Goal: Information Seeking & Learning: Learn about a topic

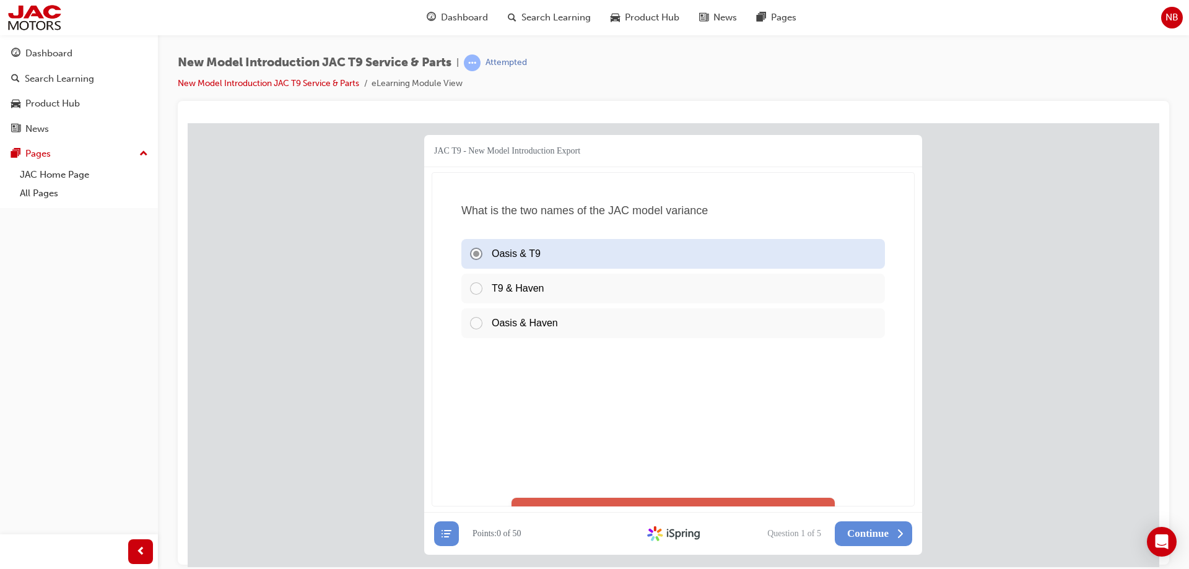
click at [500, 289] on div "T9 & Haven" at bounding box center [673, 288] width 424 height 30
click at [897, 539] on icon at bounding box center [900, 533] width 12 height 12
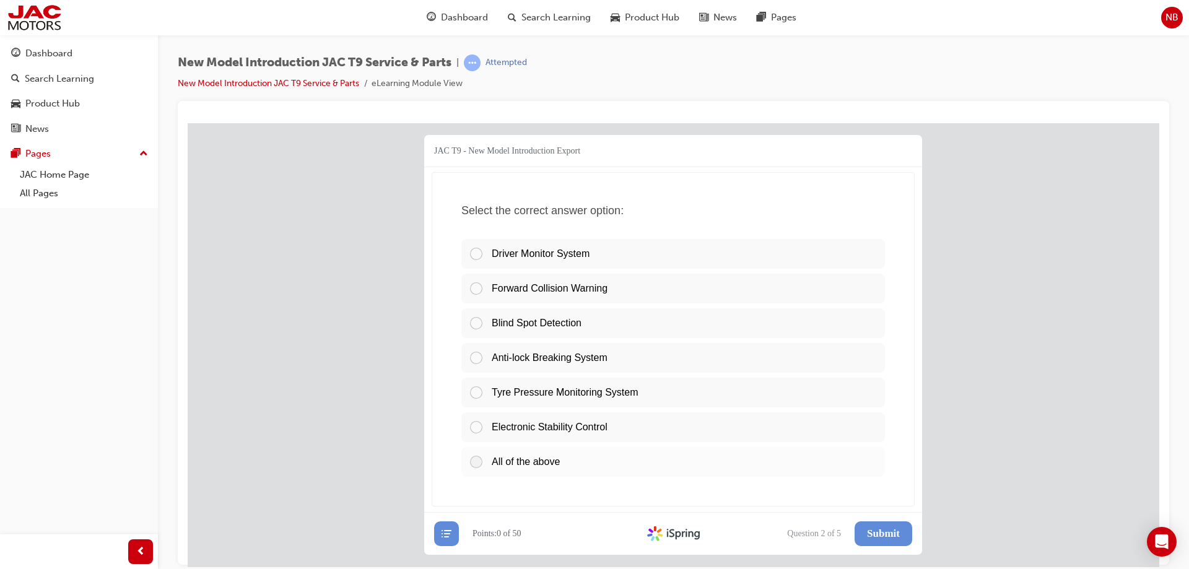
click at [496, 463] on span "All of the above" at bounding box center [526, 461] width 68 height 11
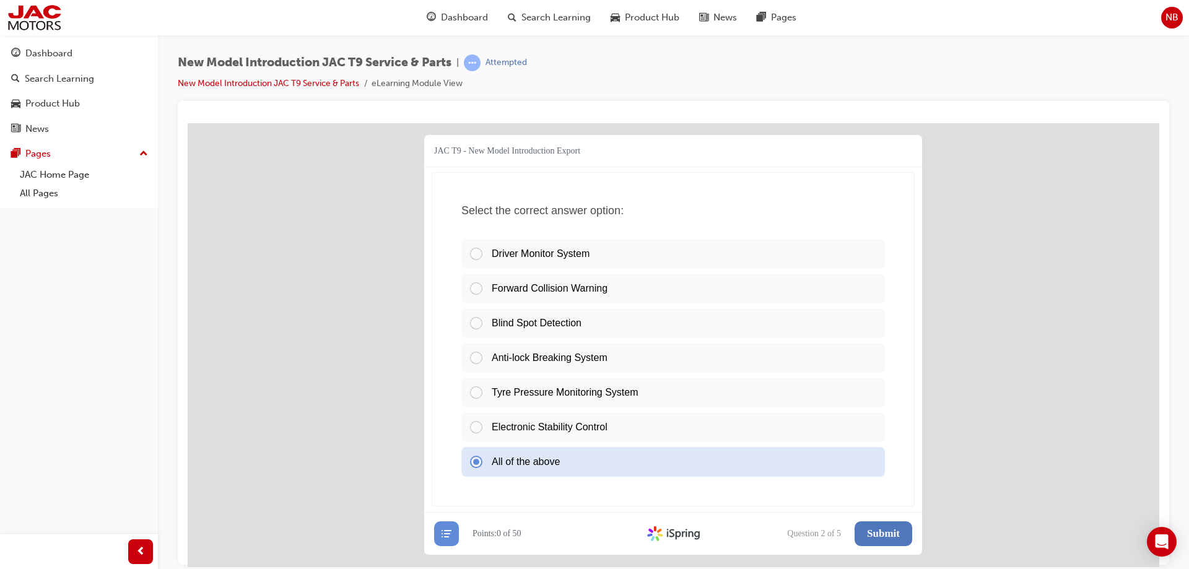
click at [893, 532] on span "Submit" at bounding box center [883, 533] width 33 height 12
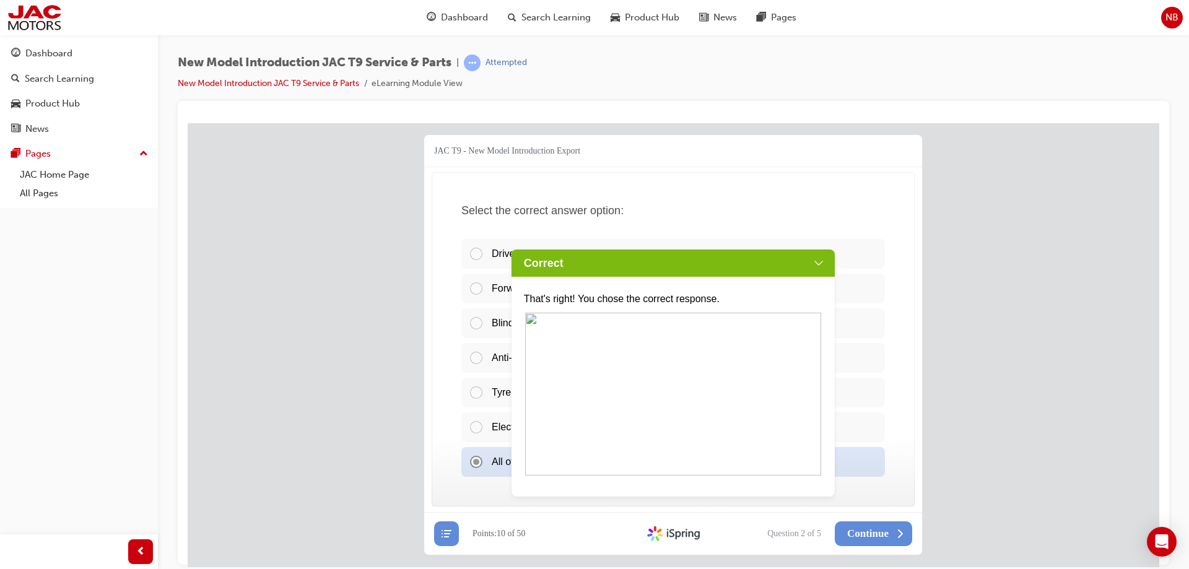
click at [819, 267] on div "Correct" at bounding box center [674, 262] width 324 height 27
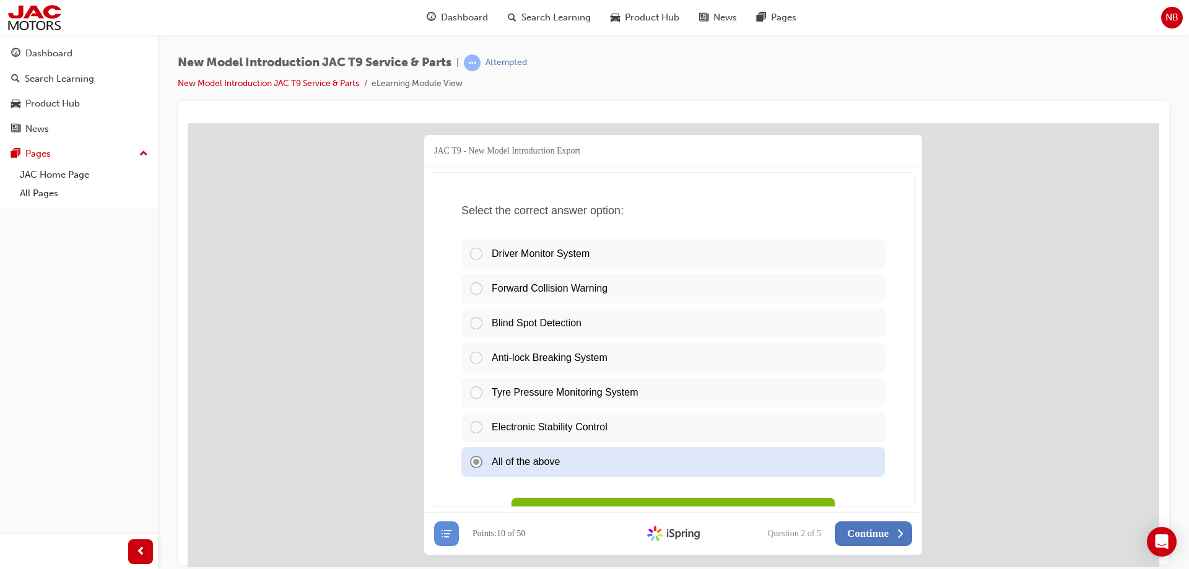
click at [862, 536] on span "Continue" at bounding box center [868, 533] width 42 height 12
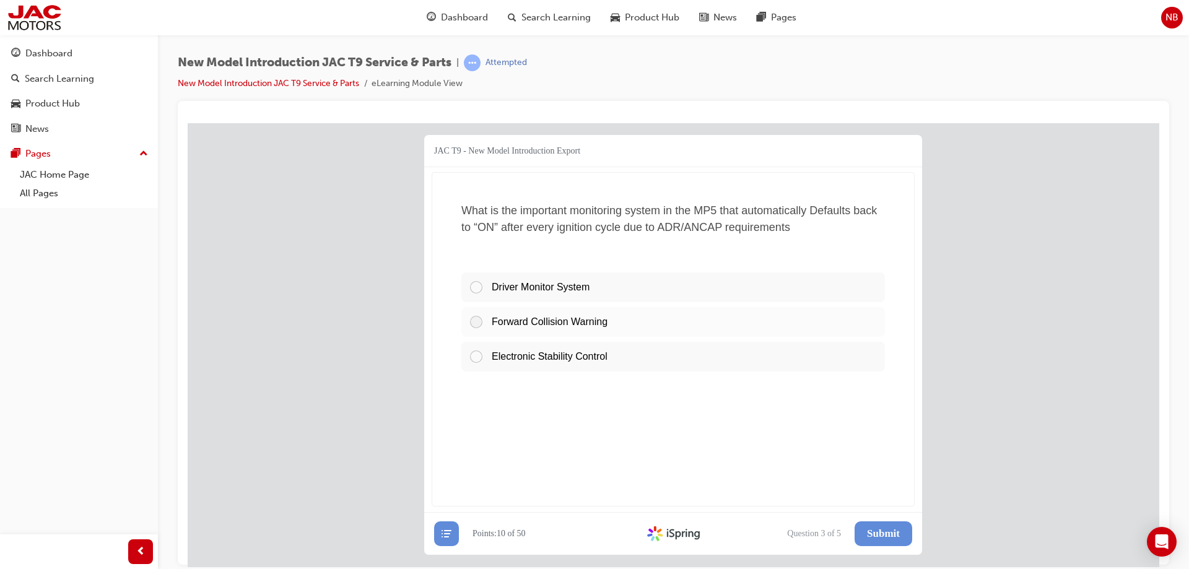
click at [575, 321] on span "Forward Collision Warning" at bounding box center [550, 321] width 116 height 11
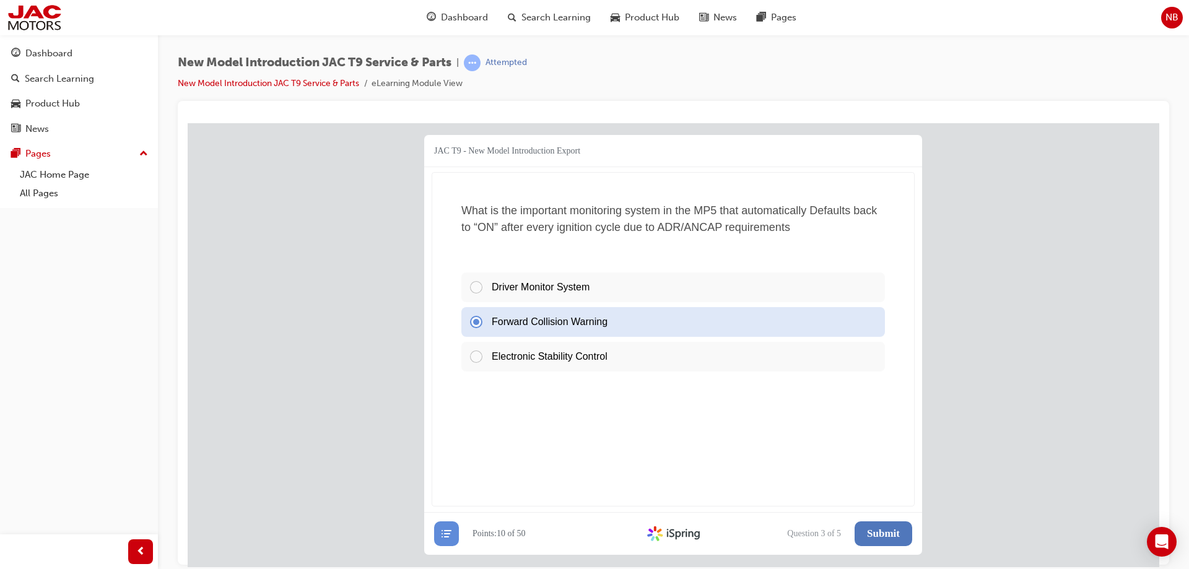
click at [896, 532] on span "Submit" at bounding box center [883, 533] width 33 height 12
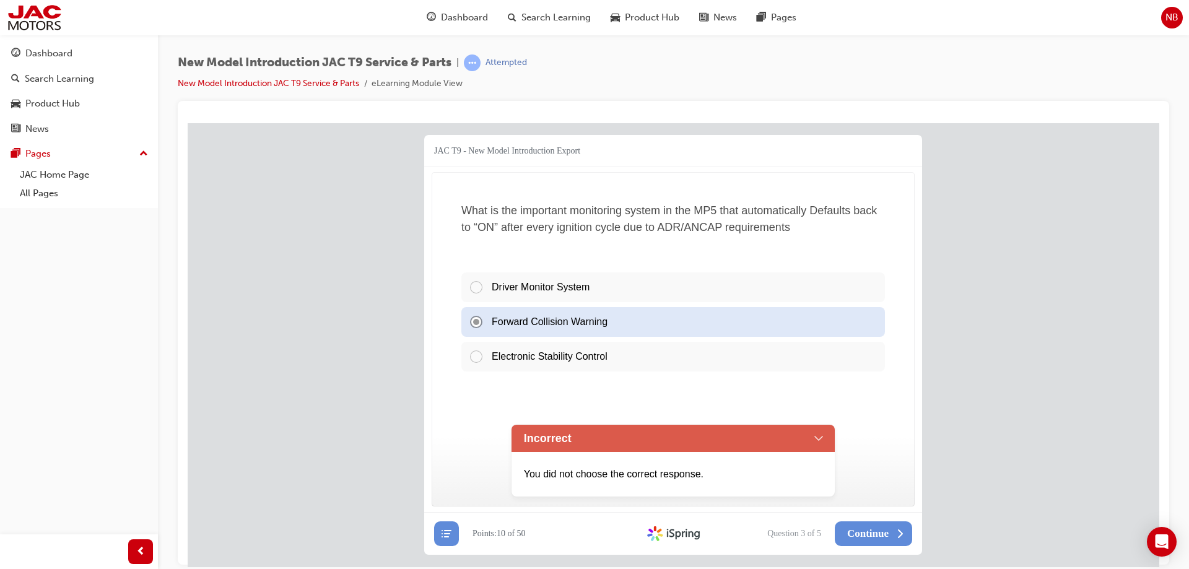
click at [820, 439] on div "Incorrect" at bounding box center [674, 437] width 324 height 27
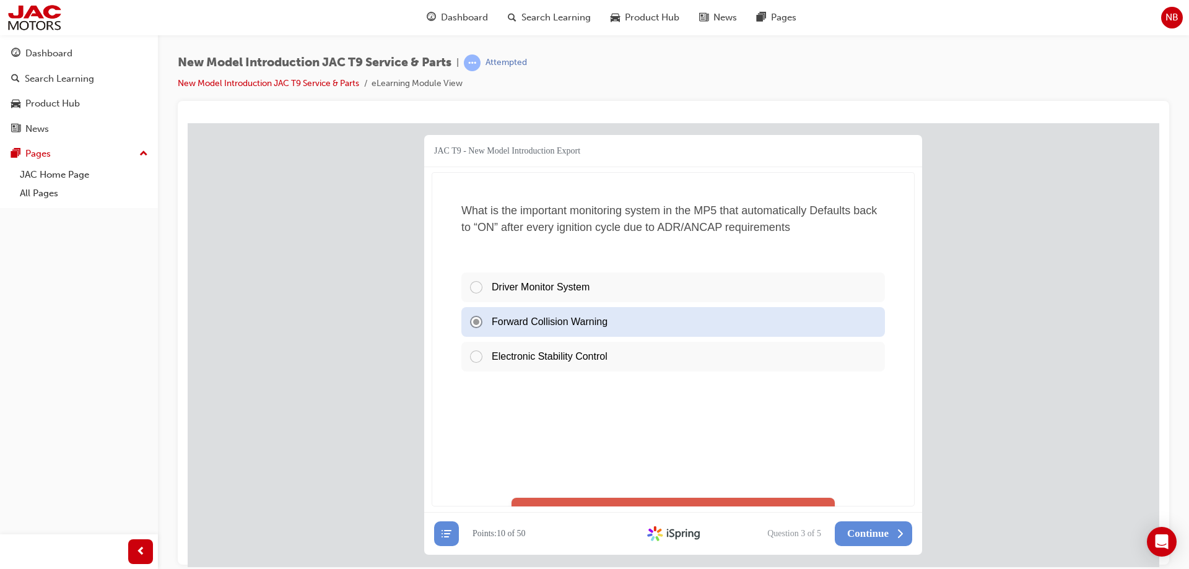
click at [525, 356] on div "Electronic Stability Control" at bounding box center [673, 356] width 424 height 30
click at [480, 356] on div "Electronic Stability Control" at bounding box center [673, 356] width 424 height 30
click at [483, 289] on div "Driver Monitor System" at bounding box center [673, 287] width 424 height 30
click at [884, 535] on span "Continue" at bounding box center [868, 533] width 42 height 12
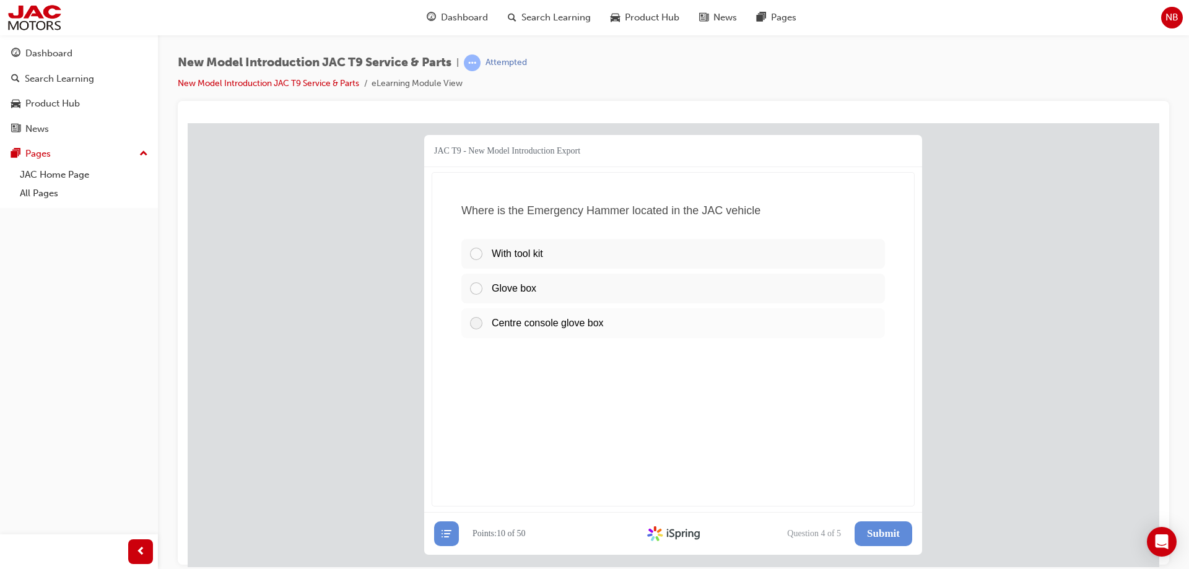
click at [517, 322] on span "Centre console glove box" at bounding box center [548, 322] width 112 height 11
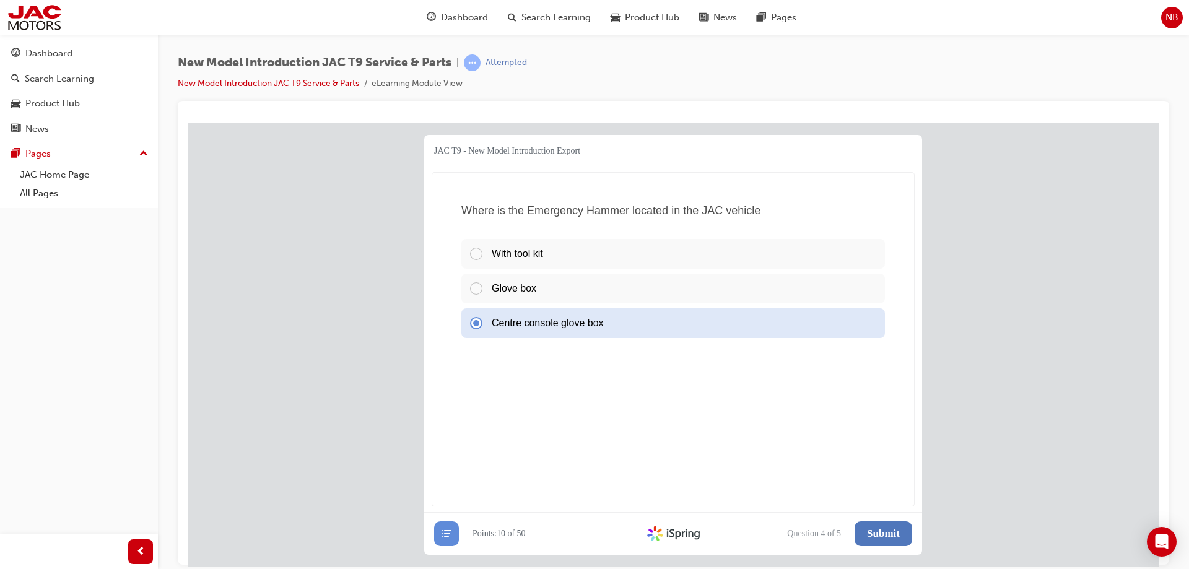
click at [872, 535] on span "Submit" at bounding box center [883, 533] width 33 height 12
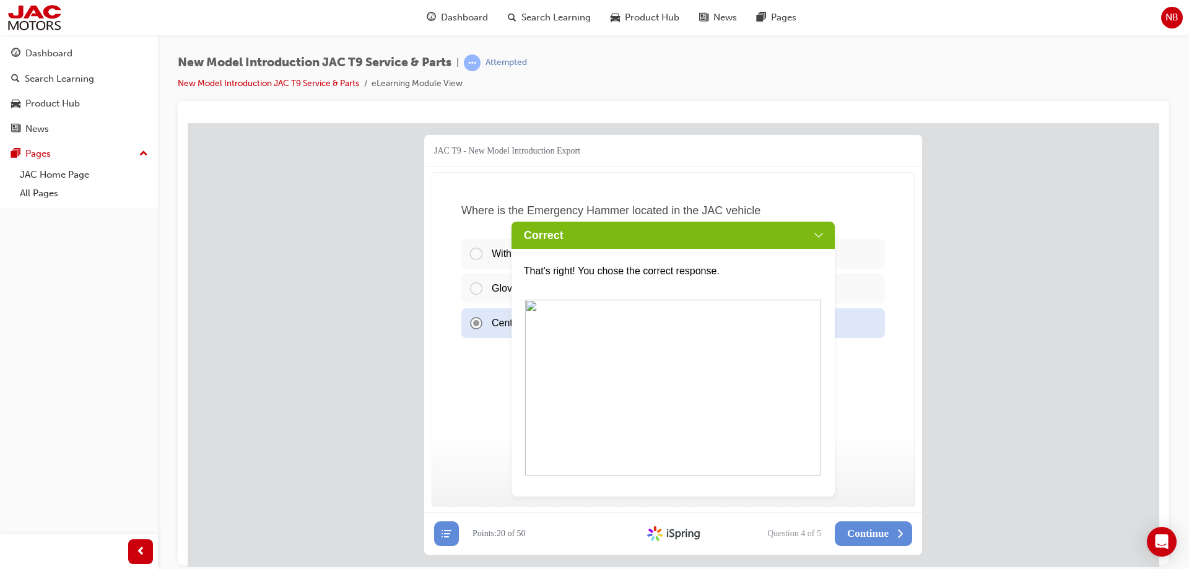
click at [819, 236] on div "Correct" at bounding box center [674, 234] width 324 height 27
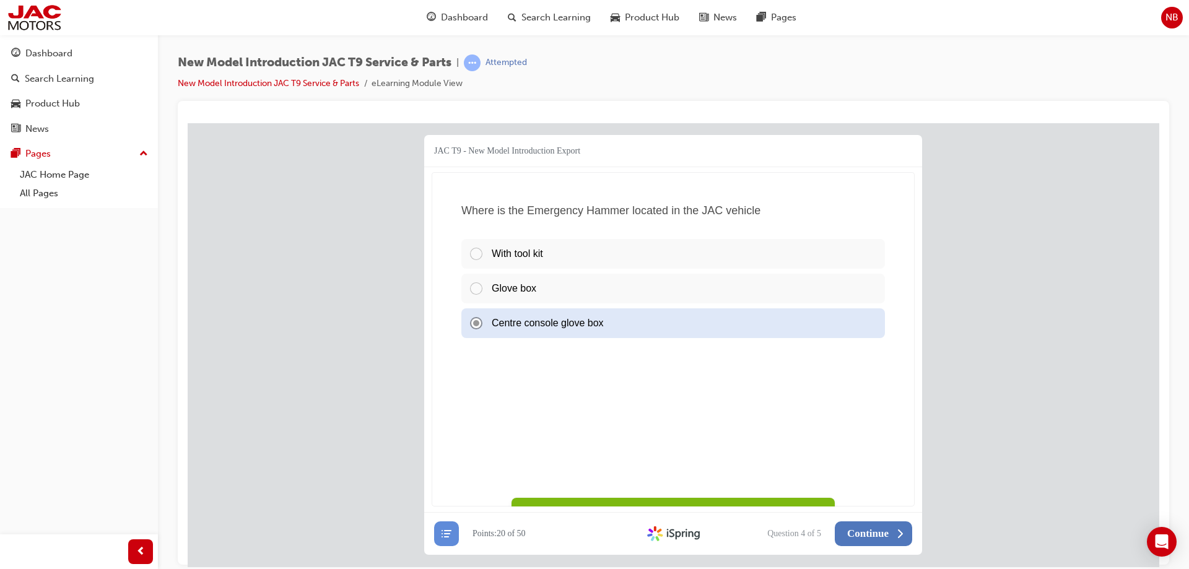
click at [867, 536] on span "Continue" at bounding box center [868, 533] width 42 height 12
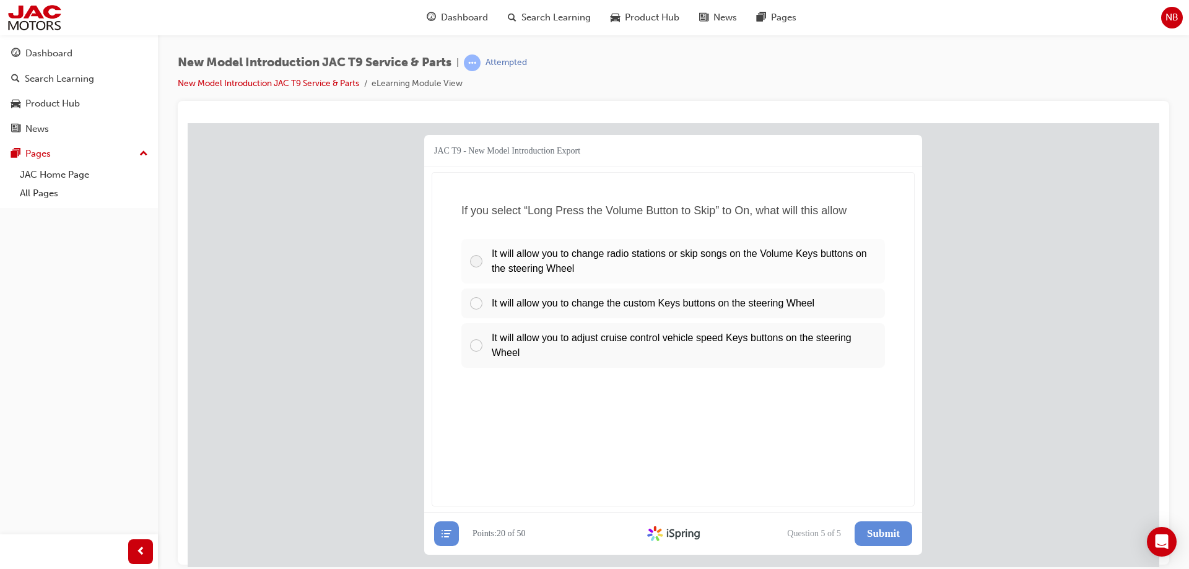
click at [576, 265] on span "It will allow you to change radio stations or skip songs on the Volume Keys but…" at bounding box center [679, 260] width 375 height 25
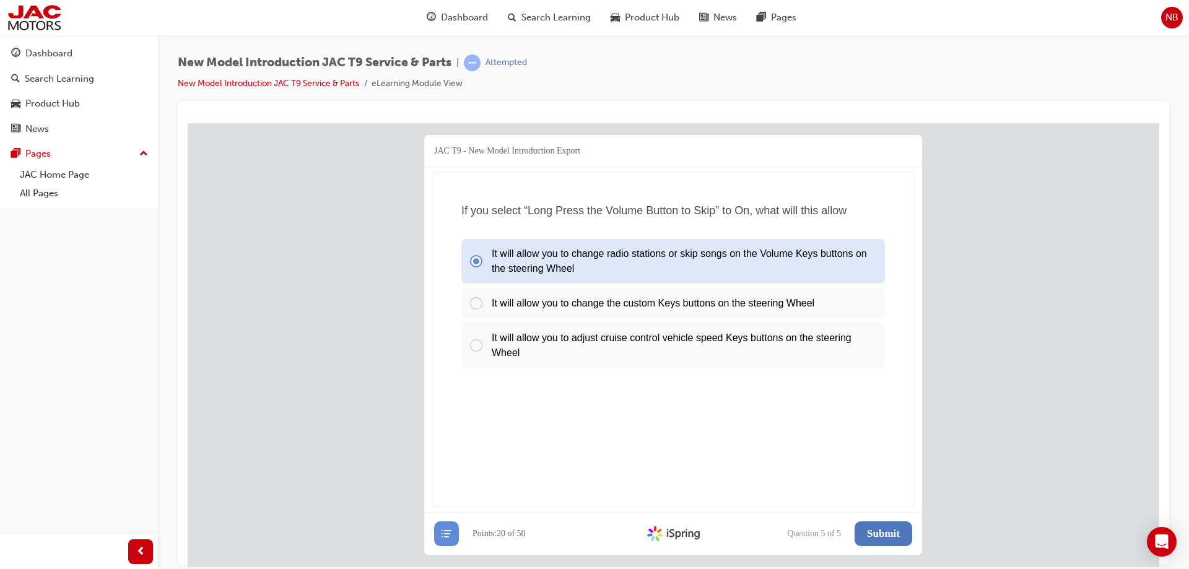
click at [877, 535] on span "Submit" at bounding box center [883, 533] width 33 height 12
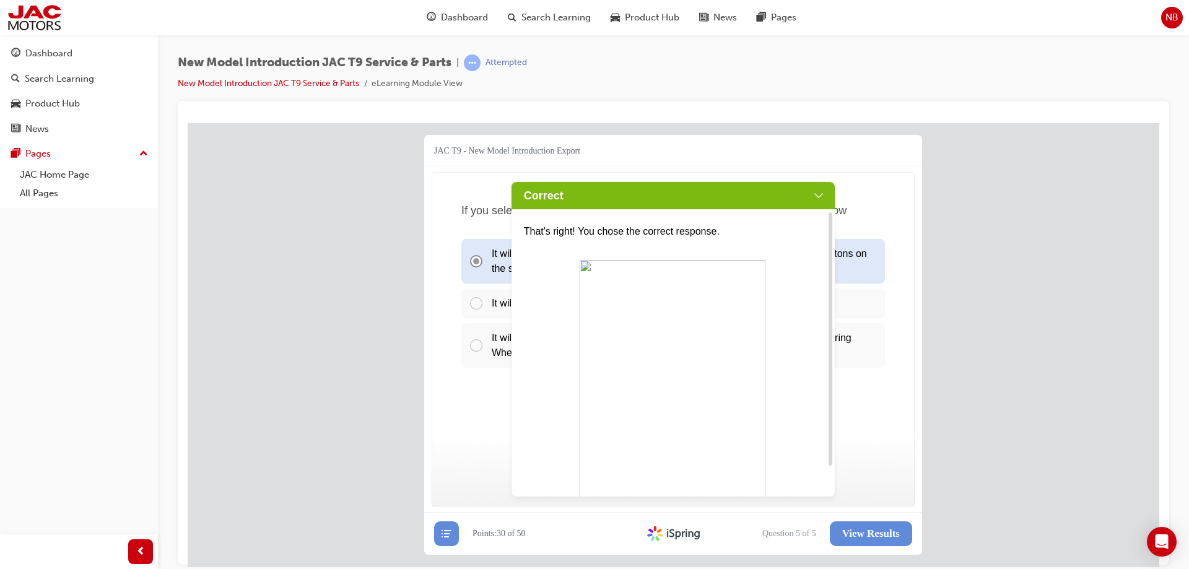
click at [818, 197] on div "Correct" at bounding box center [674, 194] width 324 height 27
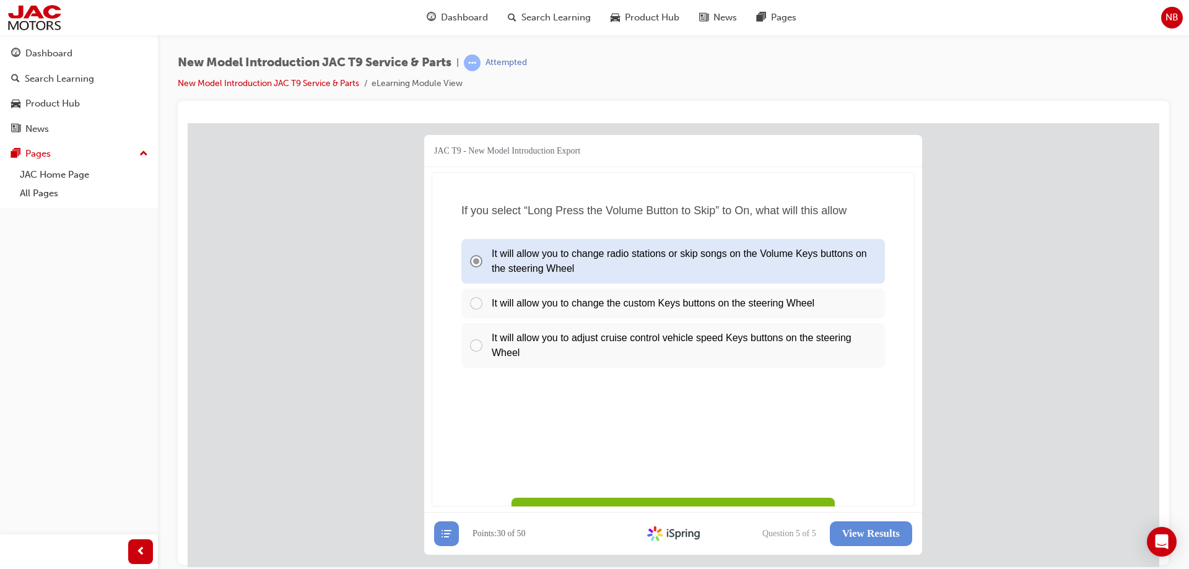
click at [876, 540] on button "View Results" at bounding box center [871, 533] width 82 height 25
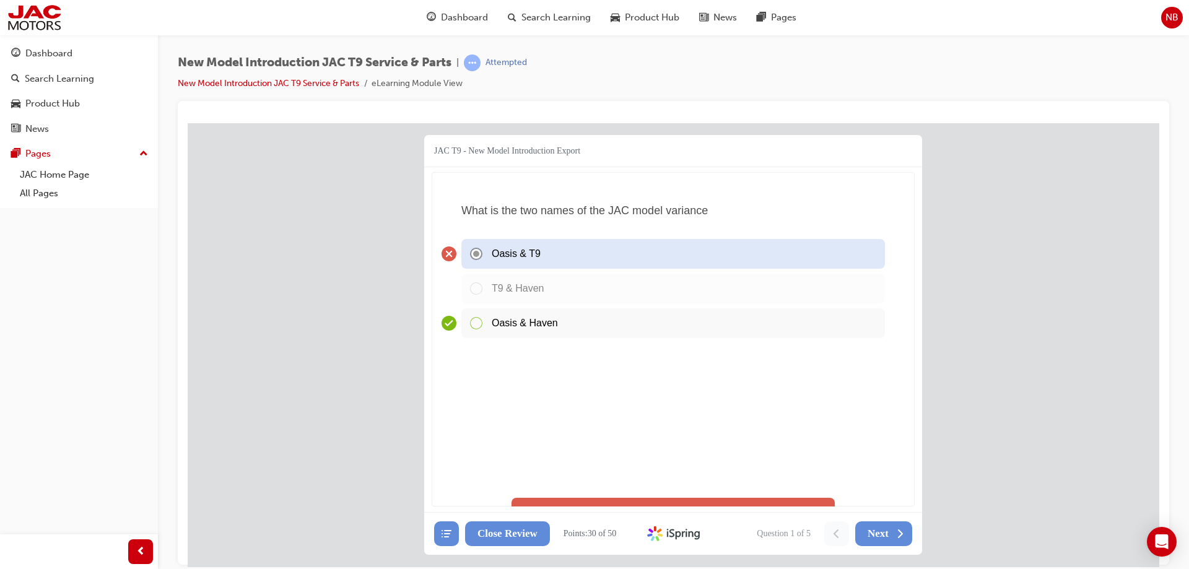
click at [515, 333] on div "Oasis & Haven" at bounding box center [673, 323] width 424 height 30
click at [479, 327] on div "Oasis & Haven" at bounding box center [673, 323] width 424 height 30
click at [881, 535] on span "Next" at bounding box center [878, 533] width 21 height 12
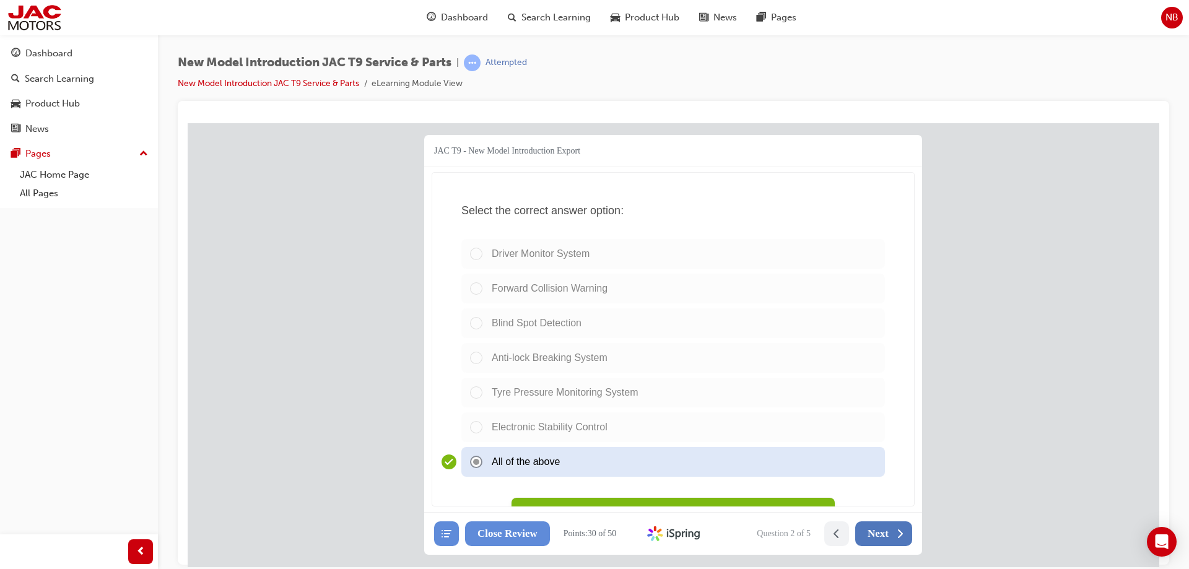
click at [889, 532] on button "Next" at bounding box center [883, 533] width 57 height 25
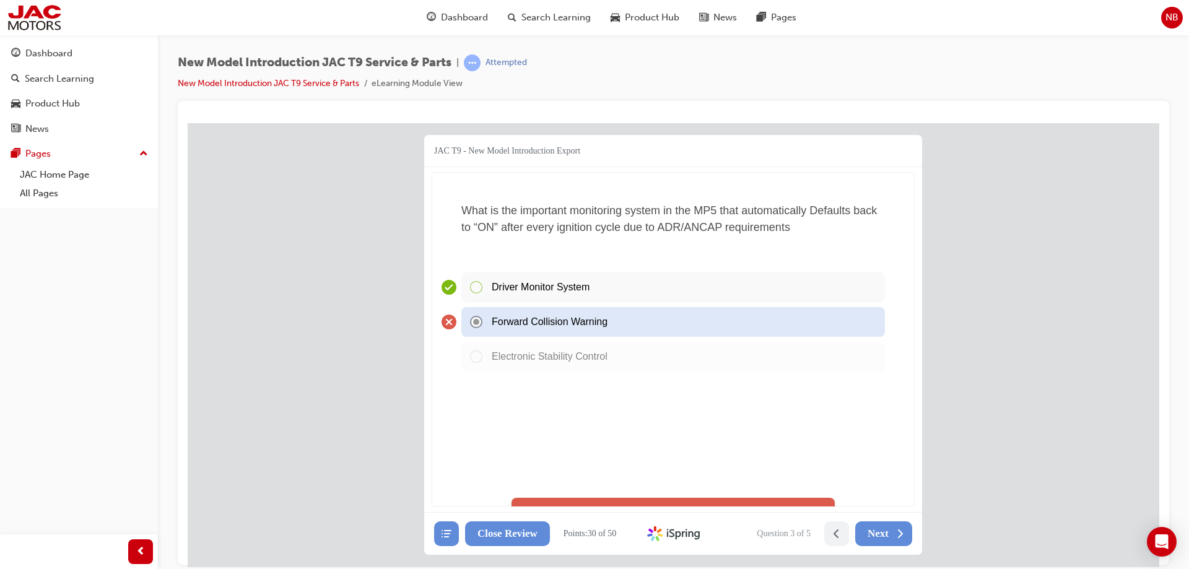
click at [889, 532] on button "Next" at bounding box center [883, 533] width 57 height 25
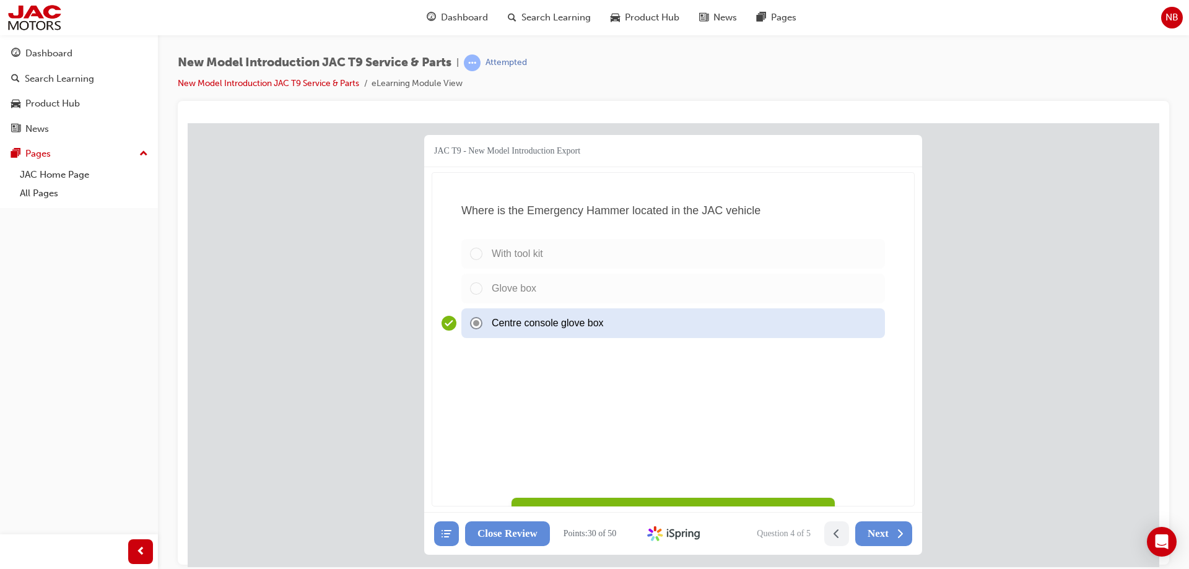
click at [889, 532] on button "Next" at bounding box center [883, 533] width 57 height 25
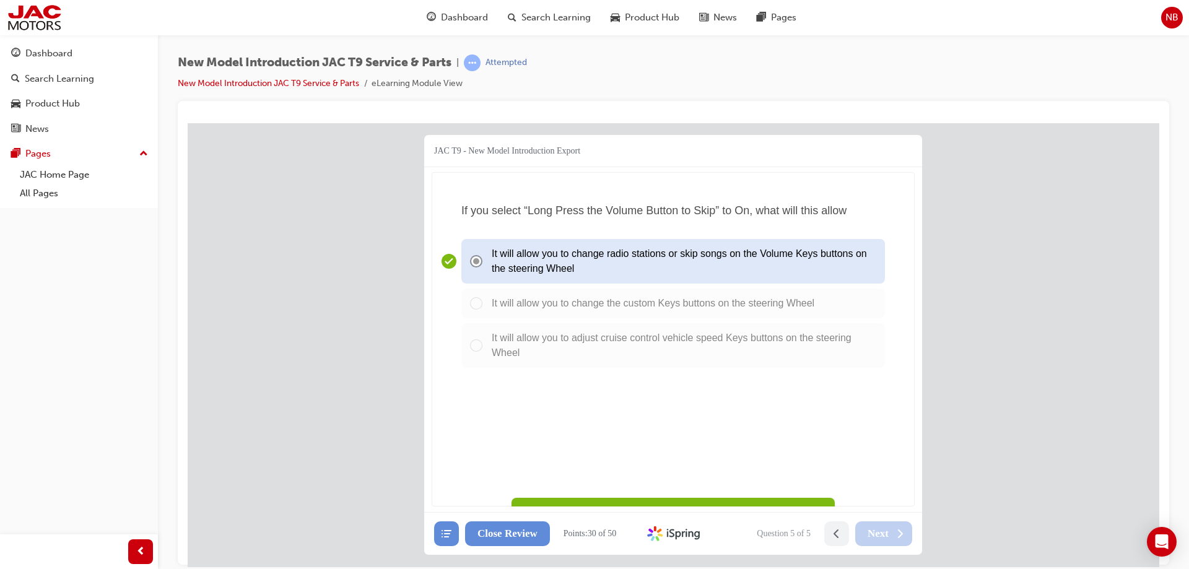
click at [453, 528] on button at bounding box center [446, 533] width 25 height 25
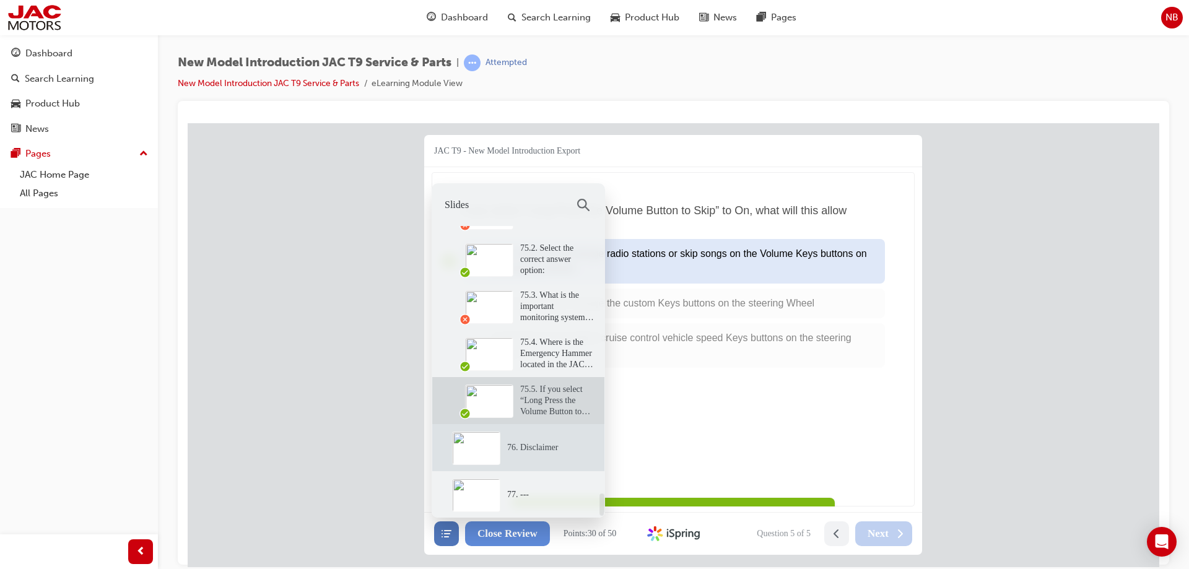
scroll to position [3333, 0]
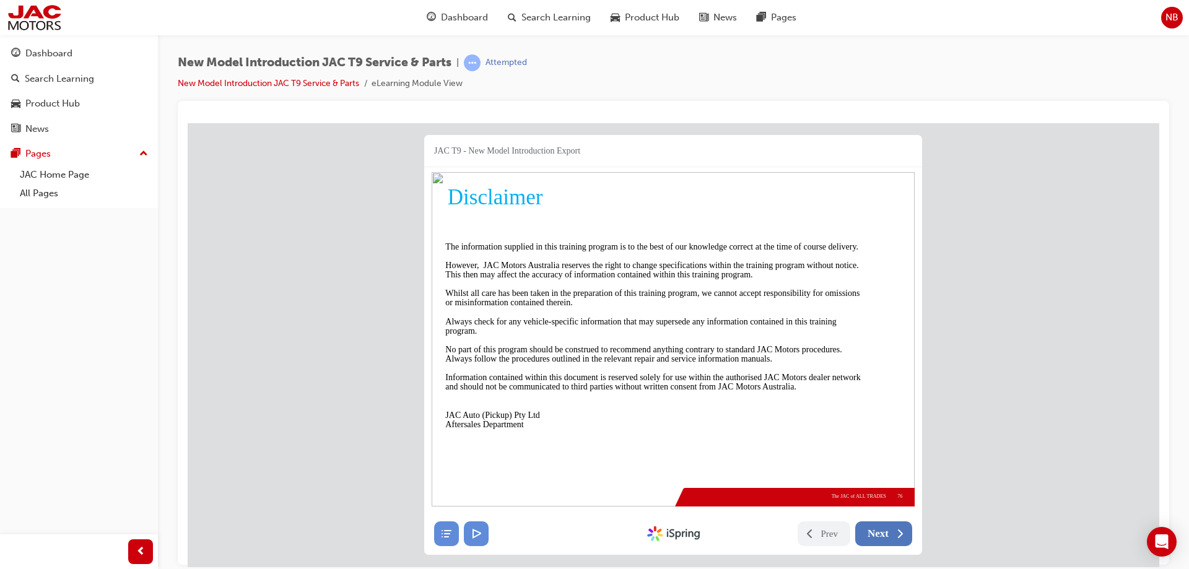
click at [893, 530] on button "Next" at bounding box center [883, 533] width 57 height 25
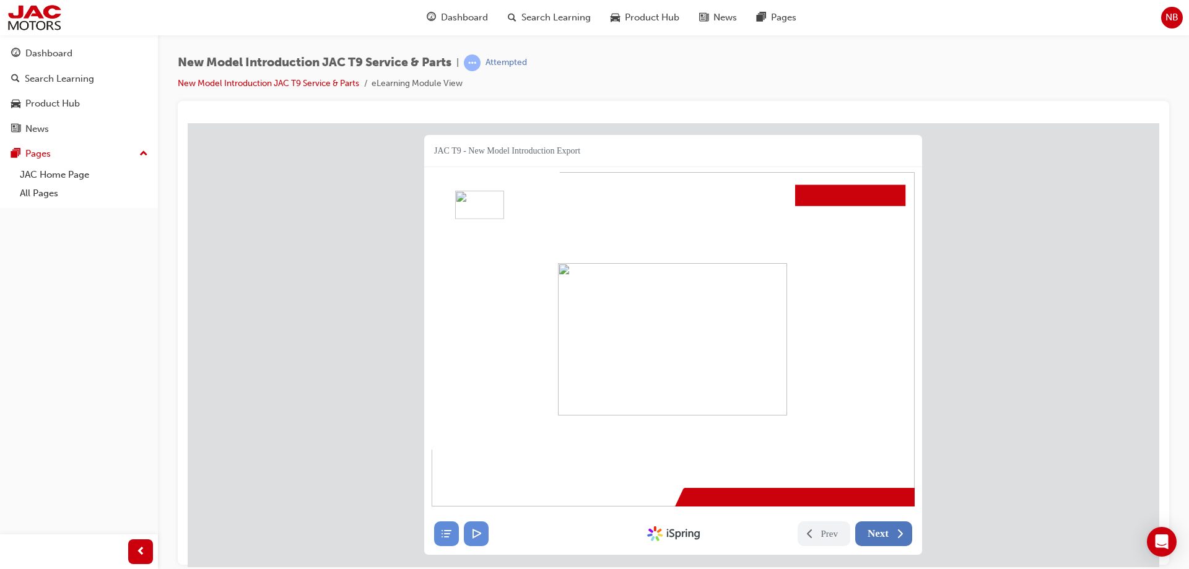
click at [886, 533] on span "Next" at bounding box center [878, 533] width 21 height 12
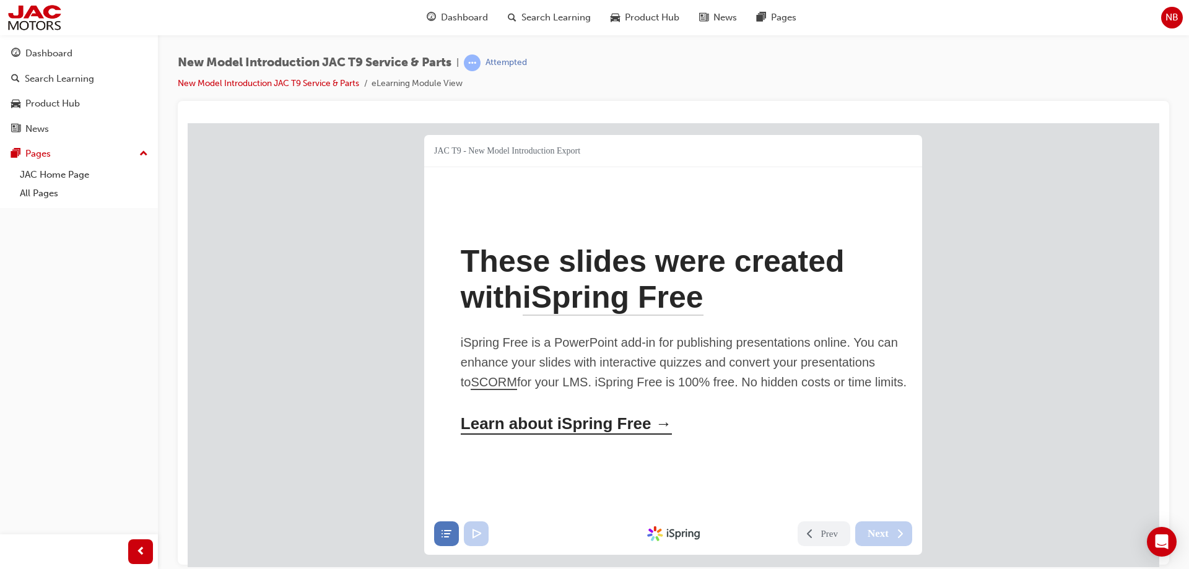
click at [450, 536] on icon at bounding box center [446, 533] width 12 height 12
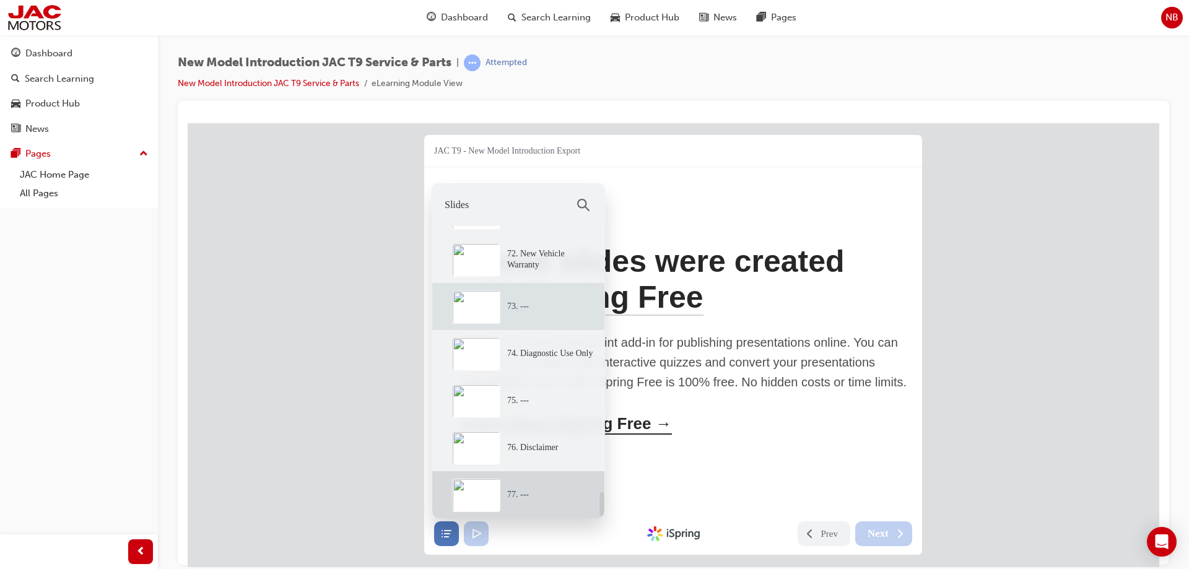
click at [527, 302] on div "73. ---" at bounding box center [553, 305] width 104 height 11
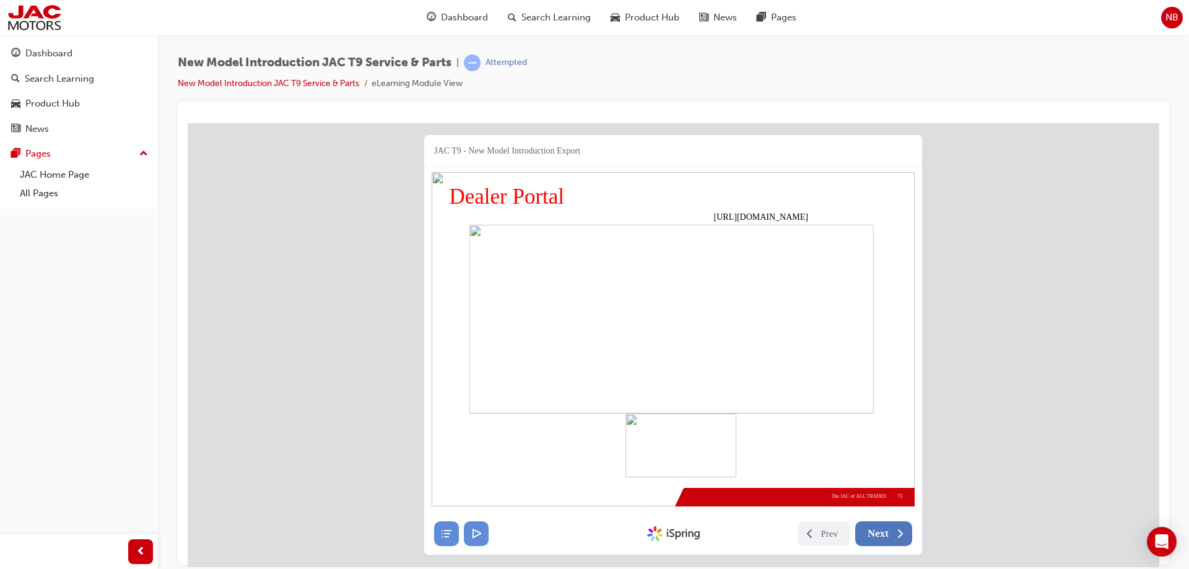
click at [889, 533] on button "Next" at bounding box center [883, 533] width 57 height 25
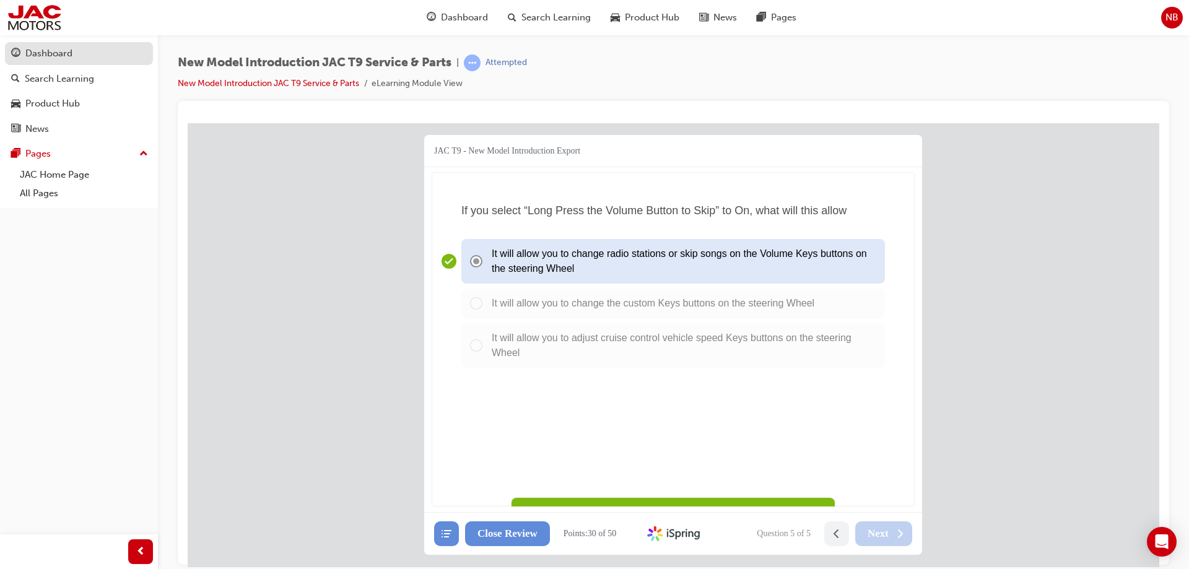
click at [51, 58] on div "Dashboard" at bounding box center [48, 53] width 47 height 14
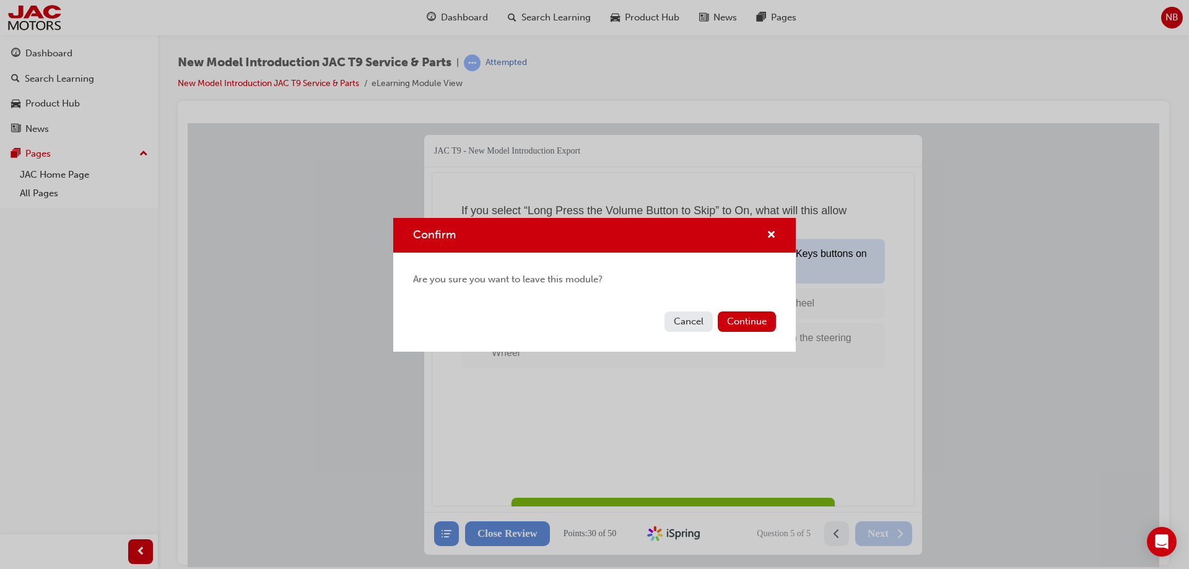
click at [699, 328] on button "Cancel" at bounding box center [689, 322] width 48 height 20
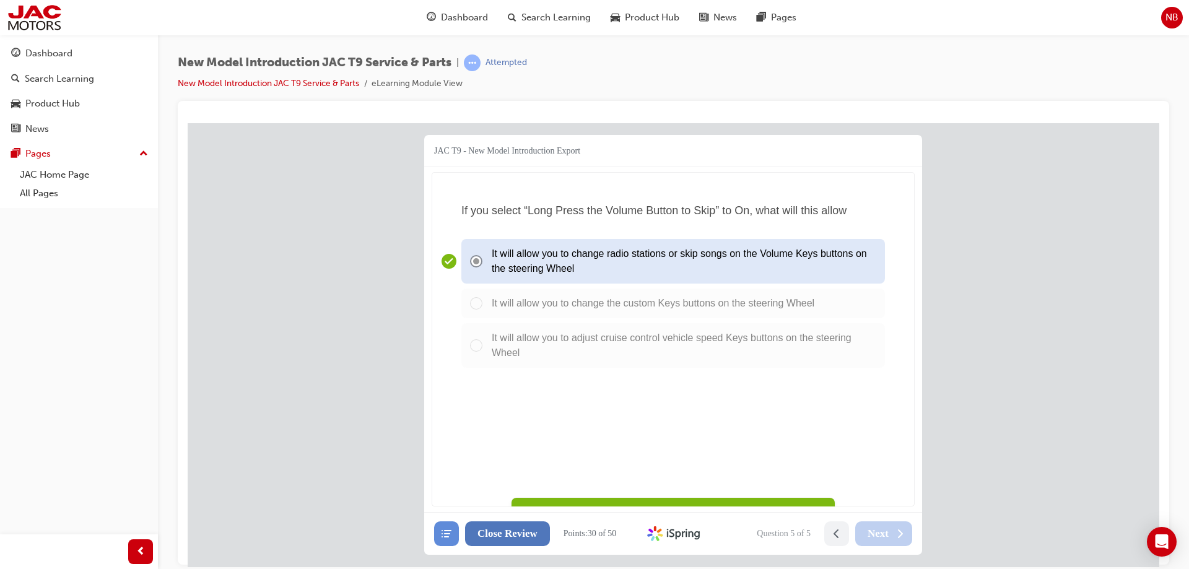
click at [527, 538] on span "Close Review" at bounding box center [508, 533] width 60 height 12
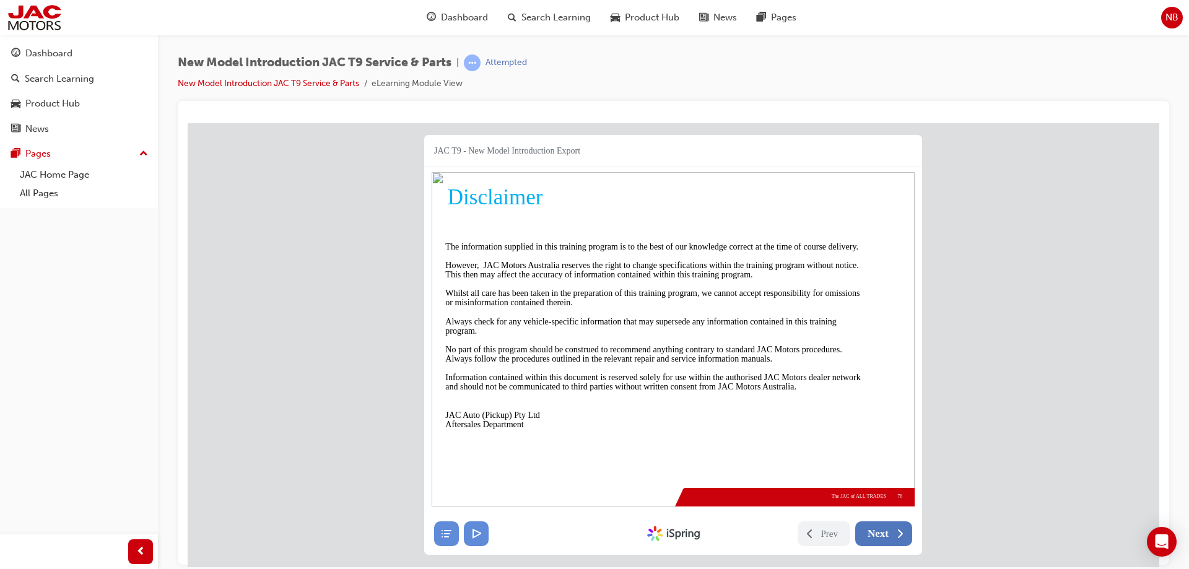
click at [898, 535] on icon at bounding box center [900, 533] width 12 height 12
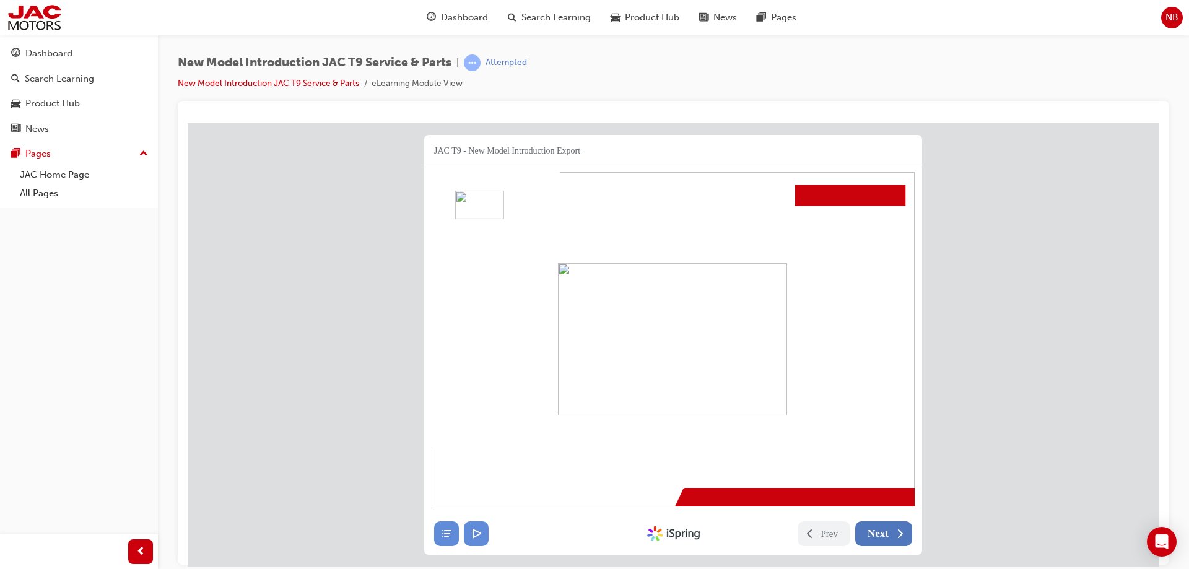
click at [887, 531] on span "Next" at bounding box center [878, 533] width 21 height 12
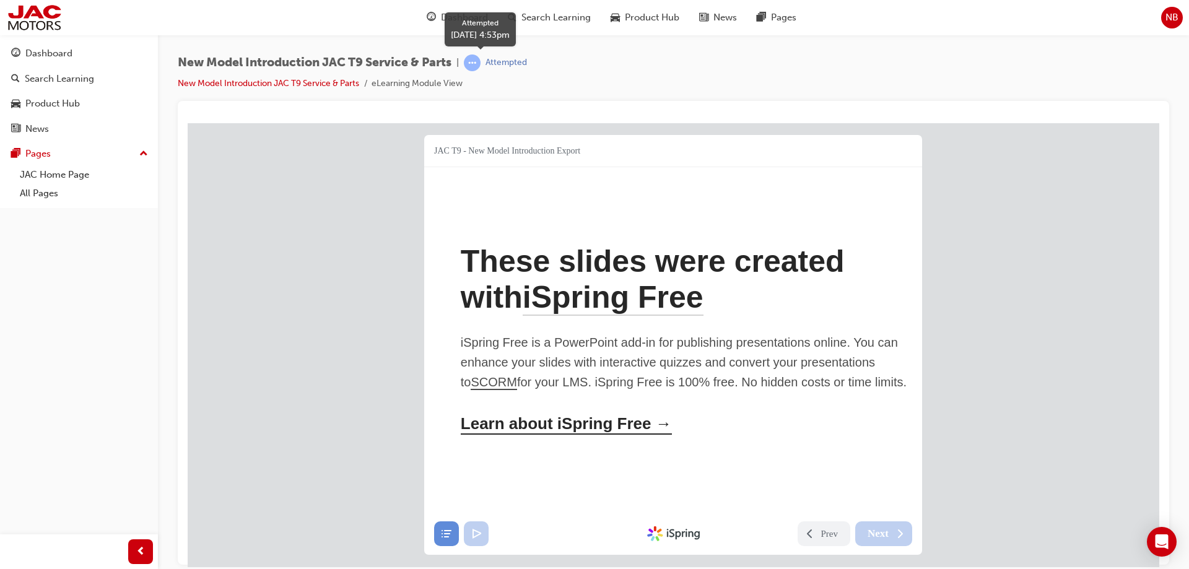
click at [486, 59] on div "Attempted" at bounding box center [495, 63] width 63 height 17
click at [447, 531] on icon at bounding box center [446, 533] width 12 height 12
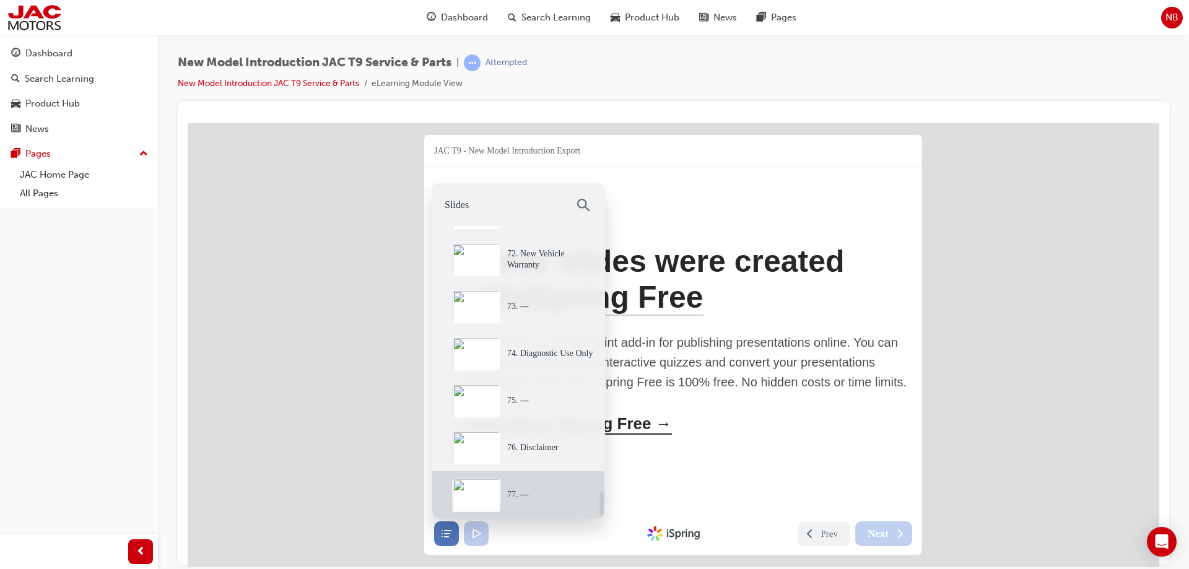
click at [308, 376] on div "JAC T9 - New Model Introduction Export 77 The JAC of ALL TRADES Welcome to your…" at bounding box center [674, 333] width 972 height 420
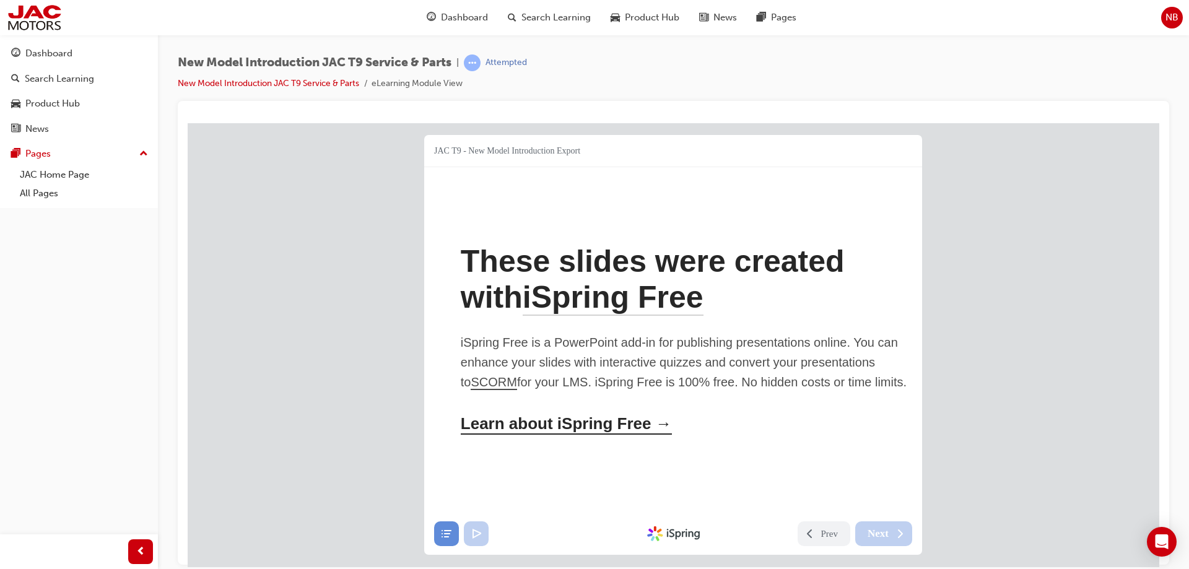
click at [141, 554] on span "prev-icon" at bounding box center [140, 551] width 9 height 15
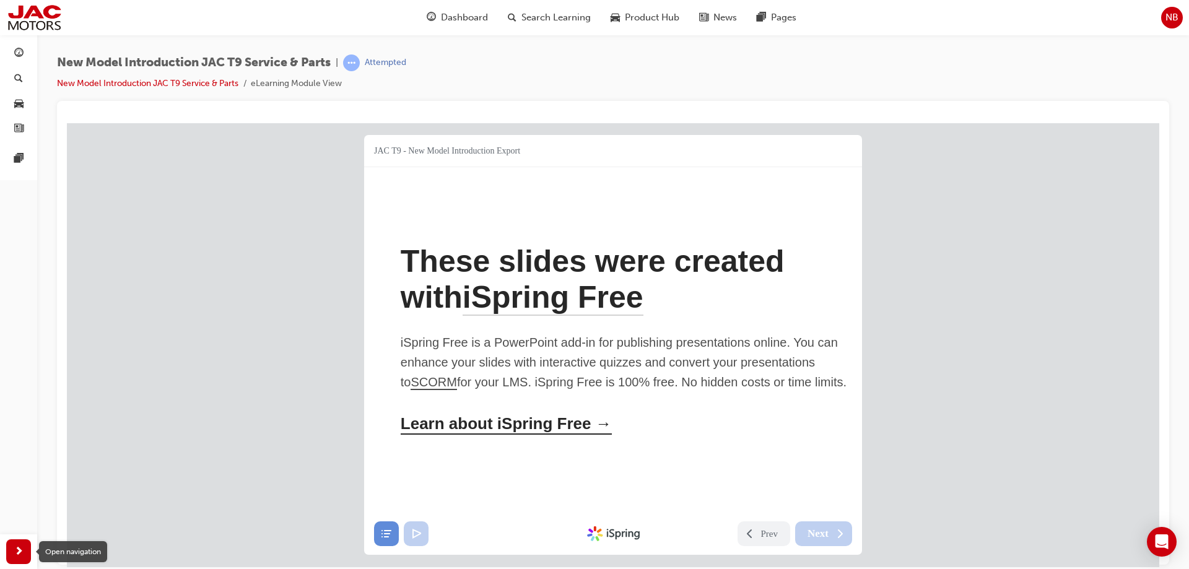
click at [20, 548] on span "next-icon" at bounding box center [18, 551] width 9 height 15
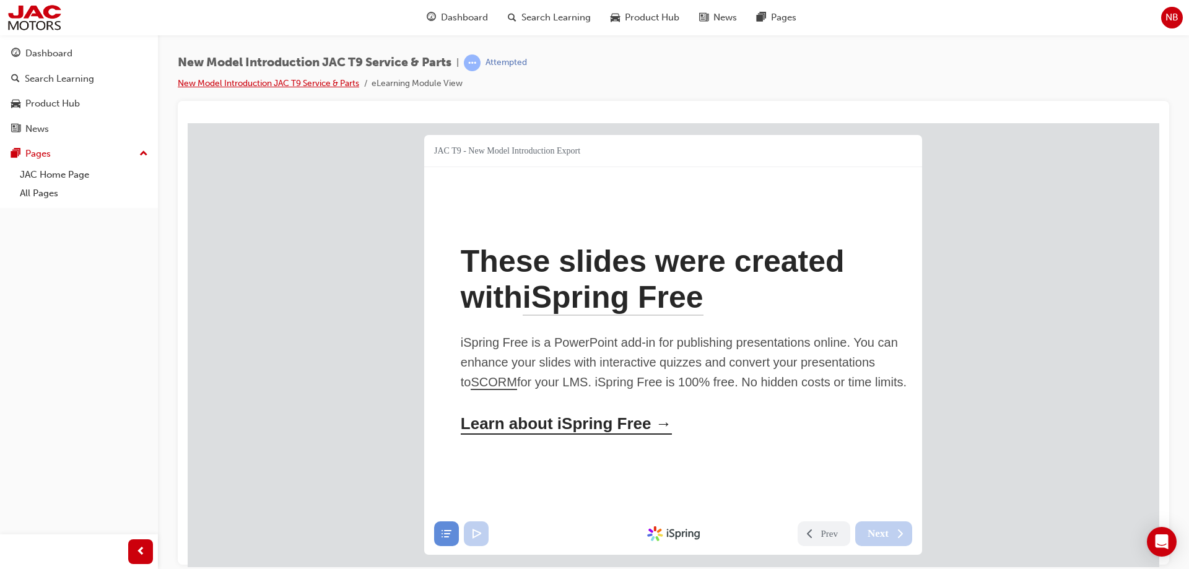
click at [318, 82] on link "New Model Introduction JAC T9 Service & Parts" at bounding box center [268, 83] width 181 height 11
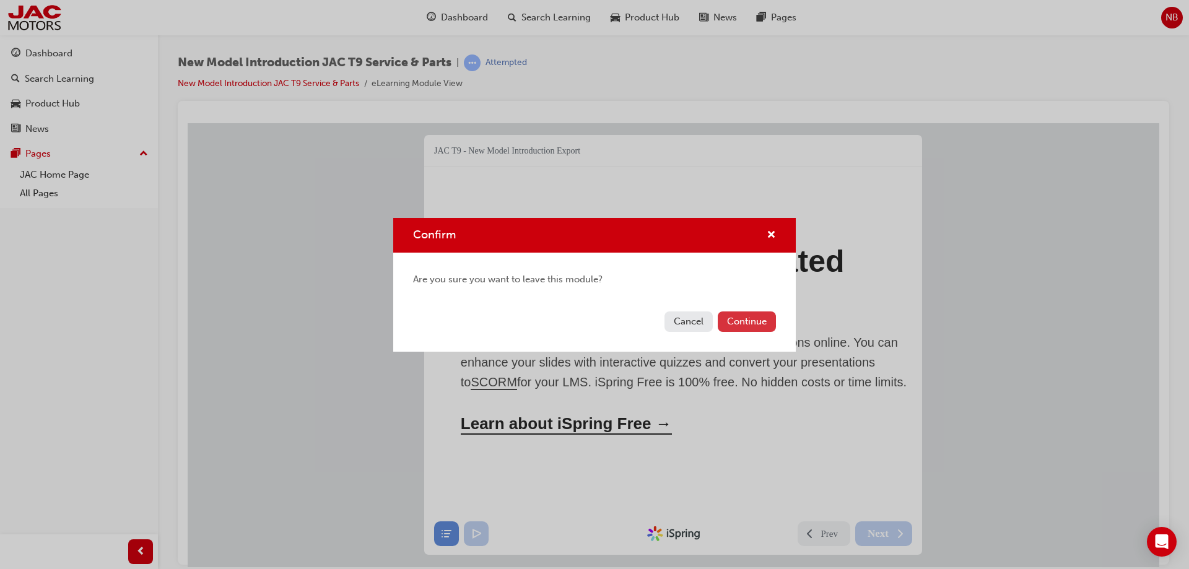
click at [745, 326] on button "Continue" at bounding box center [747, 322] width 58 height 20
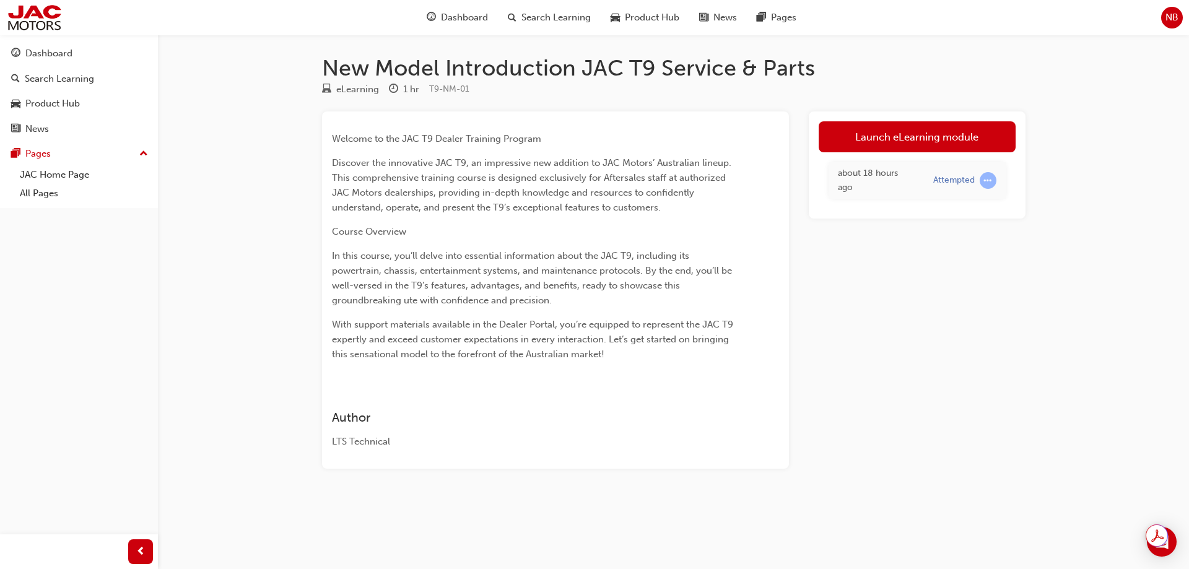
click at [948, 167] on td "Attempted" at bounding box center [965, 180] width 82 height 37
click at [927, 138] on link "Launch eLearning module" at bounding box center [917, 136] width 197 height 31
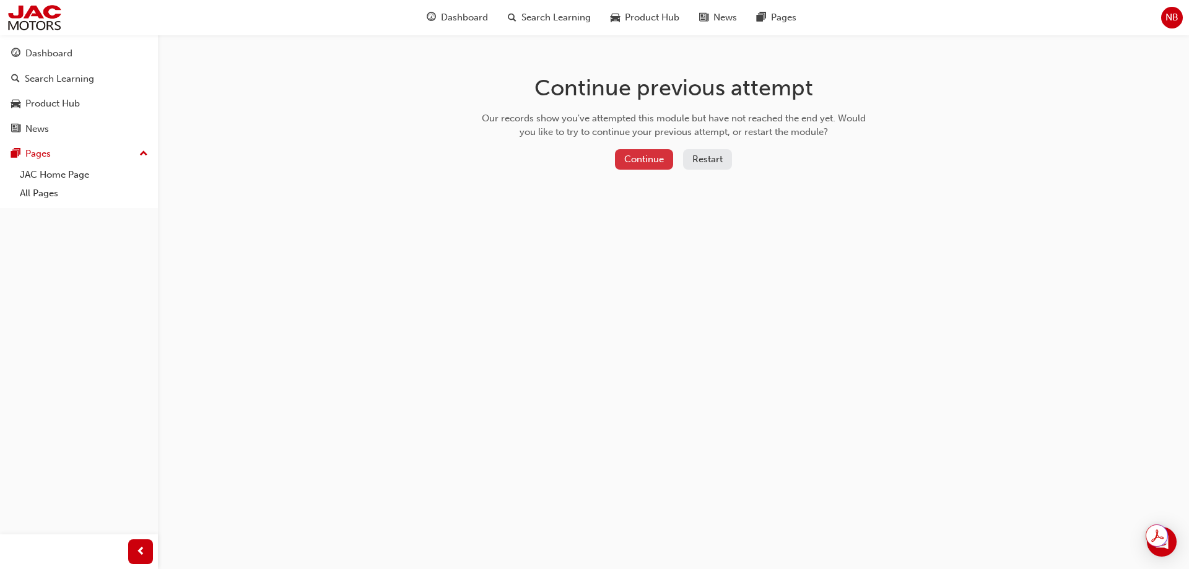
click at [652, 156] on button "Continue" at bounding box center [644, 159] width 58 height 20
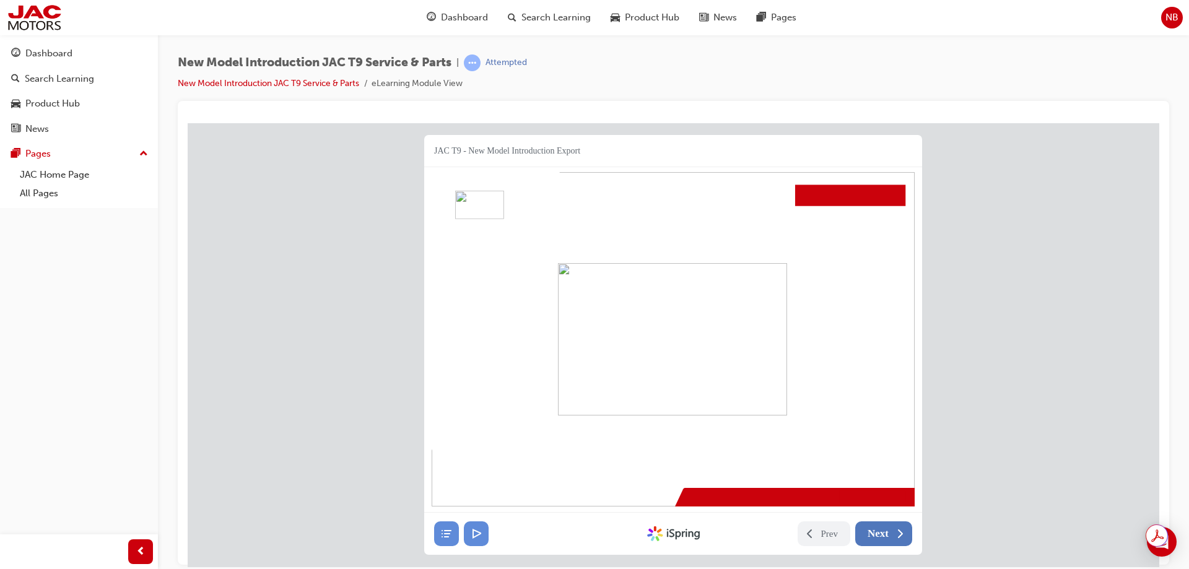
click at [876, 544] on button "Next" at bounding box center [883, 533] width 57 height 25
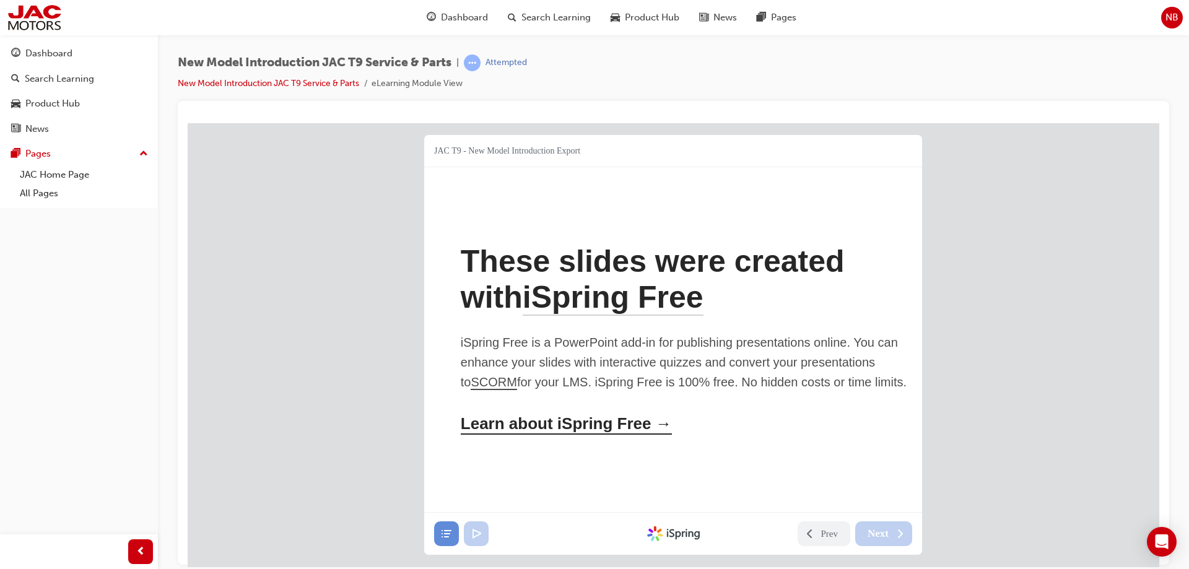
click at [518, 434] on div "Learn about iSpring Free →" at bounding box center [566, 424] width 211 height 20
click at [445, 147] on div "JAC T9 - New Model Introduction Export" at bounding box center [507, 150] width 146 height 12
click at [697, 388] on span "for your LMS. iSpring Free is 100% free. No hidden costs or time limits." at bounding box center [712, 382] width 390 height 14
click at [853, 464] on div "These slides were created with iSpring Free iSpring Free is a PowerPoint add-in…" at bounding box center [673, 339] width 483 height 334
click at [283, 82] on link "New Model Introduction JAC T9 Service & Parts" at bounding box center [268, 83] width 181 height 11
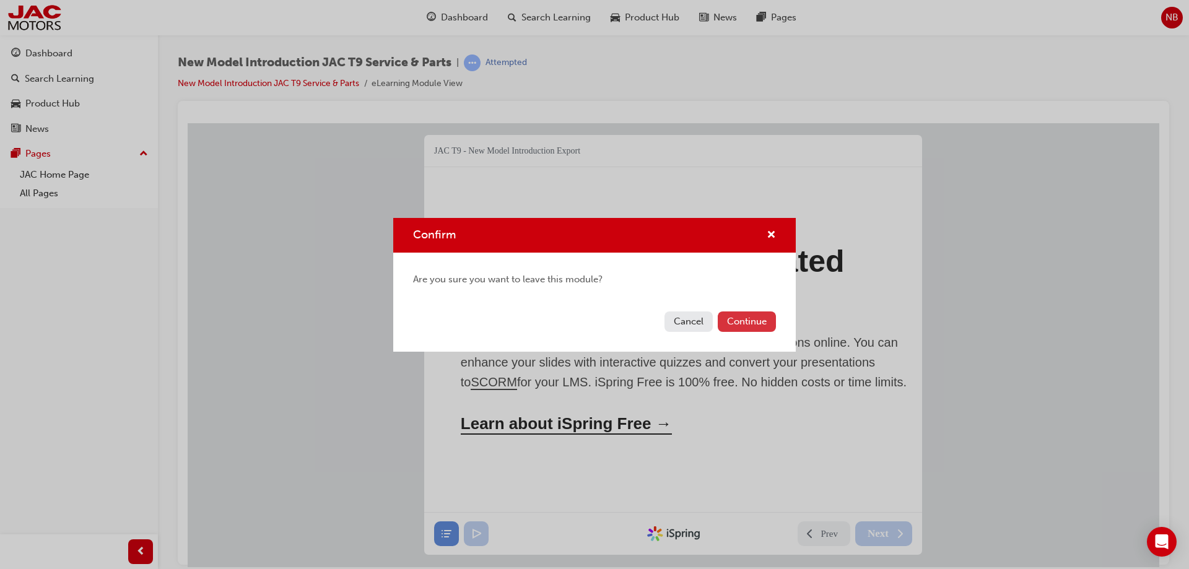
click at [745, 323] on button "Continue" at bounding box center [747, 322] width 58 height 20
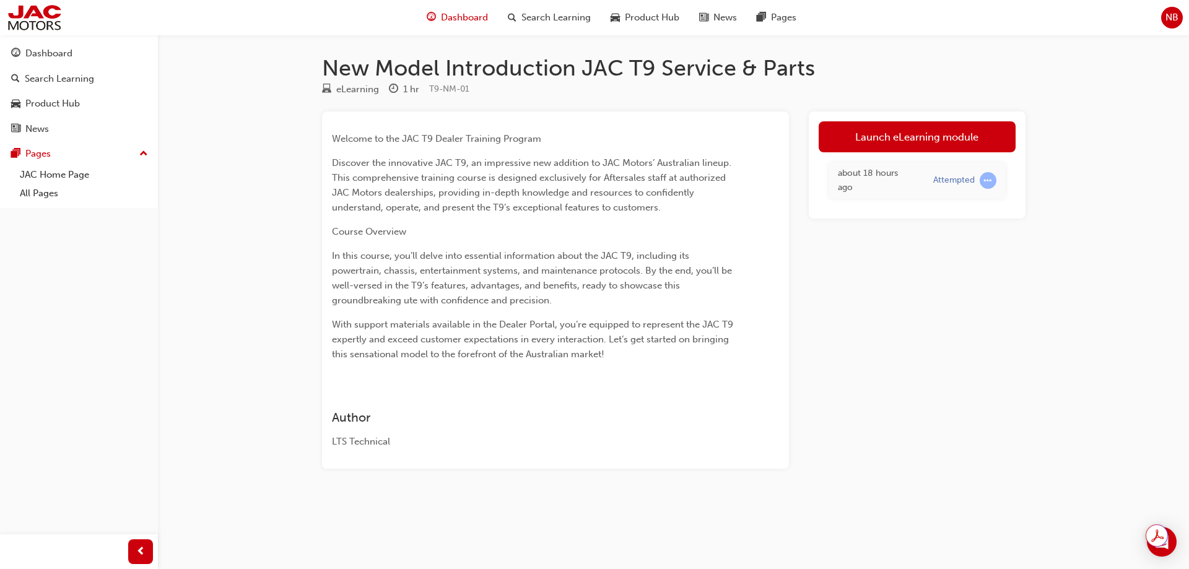
click at [470, 18] on span "Dashboard" at bounding box center [464, 18] width 47 height 14
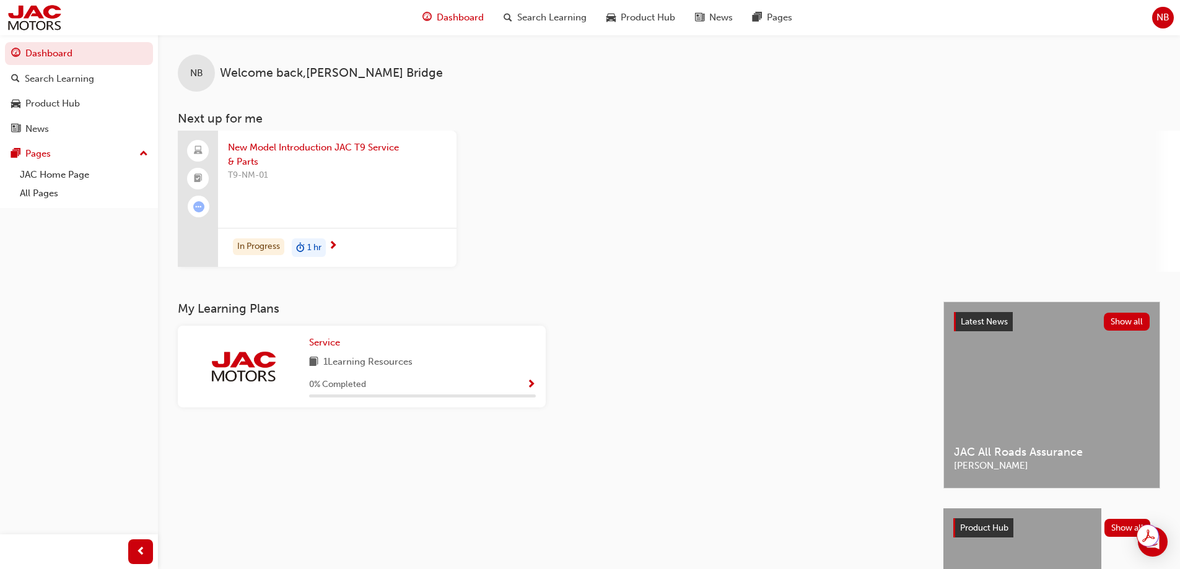
click at [484, 376] on div "Service 1 Learning Resources 0 % Completed" at bounding box center [422, 367] width 227 height 62
click at [339, 348] on span "Service" at bounding box center [324, 342] width 31 height 11
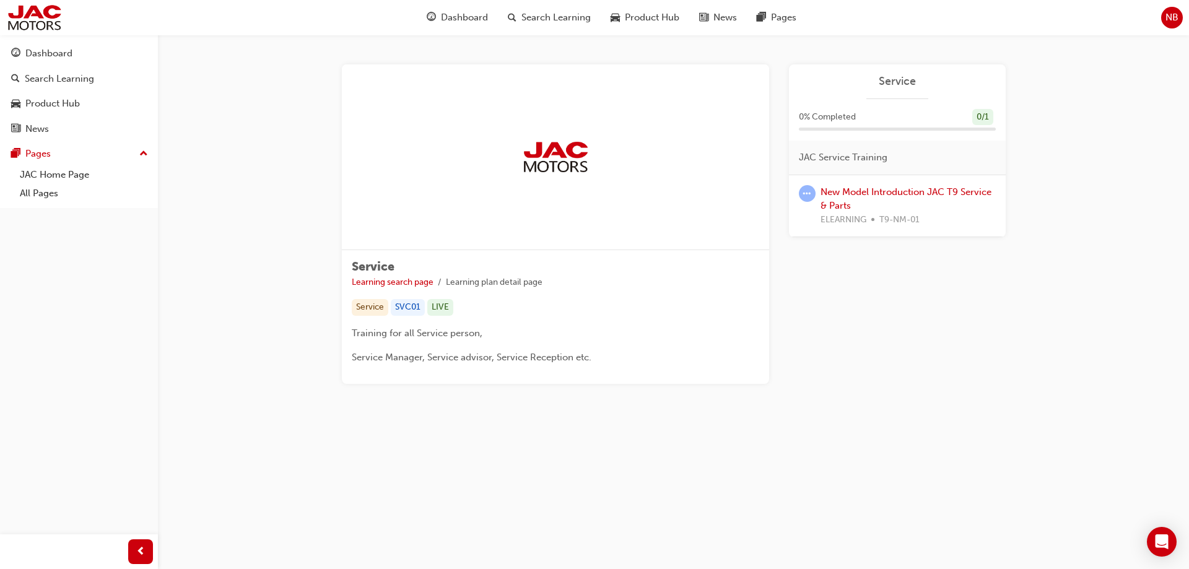
click at [427, 296] on div "Service Learning search page Learning plan detail page Service SVC01 LIVE Train…" at bounding box center [555, 317] width 427 height 134
click at [373, 281] on link "Learning search page" at bounding box center [393, 282] width 82 height 11
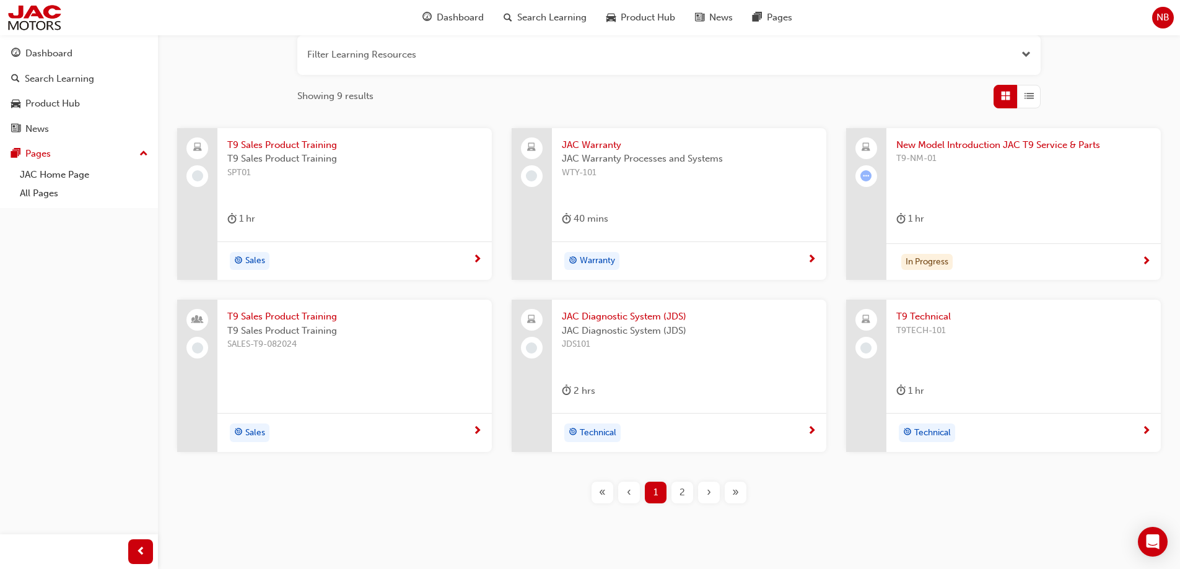
scroll to position [186, 0]
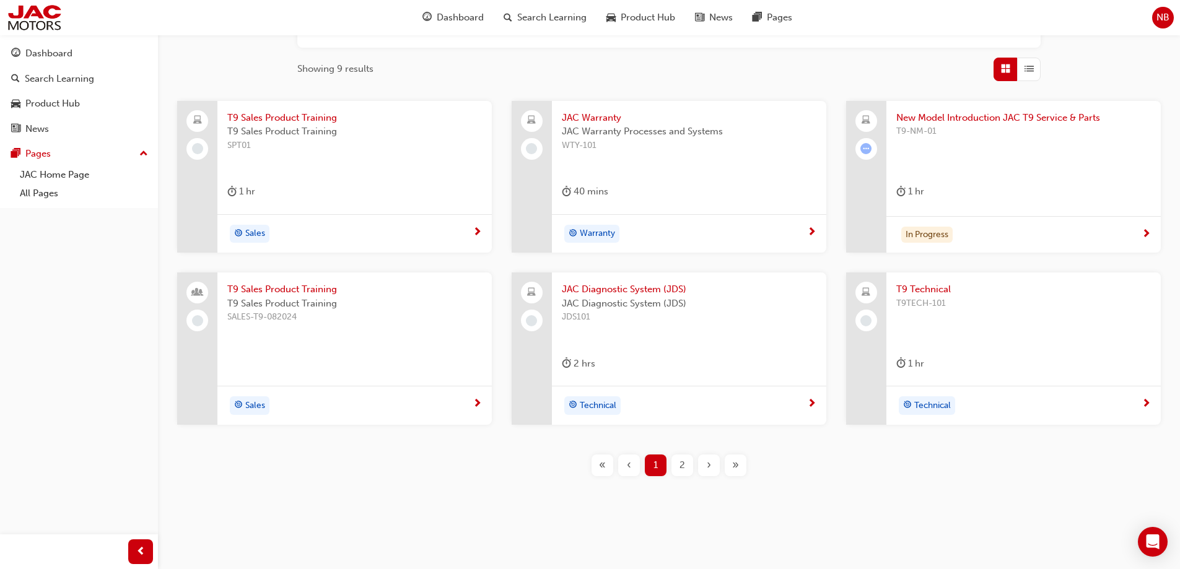
click at [670, 466] on button "2" at bounding box center [682, 466] width 27 height 22
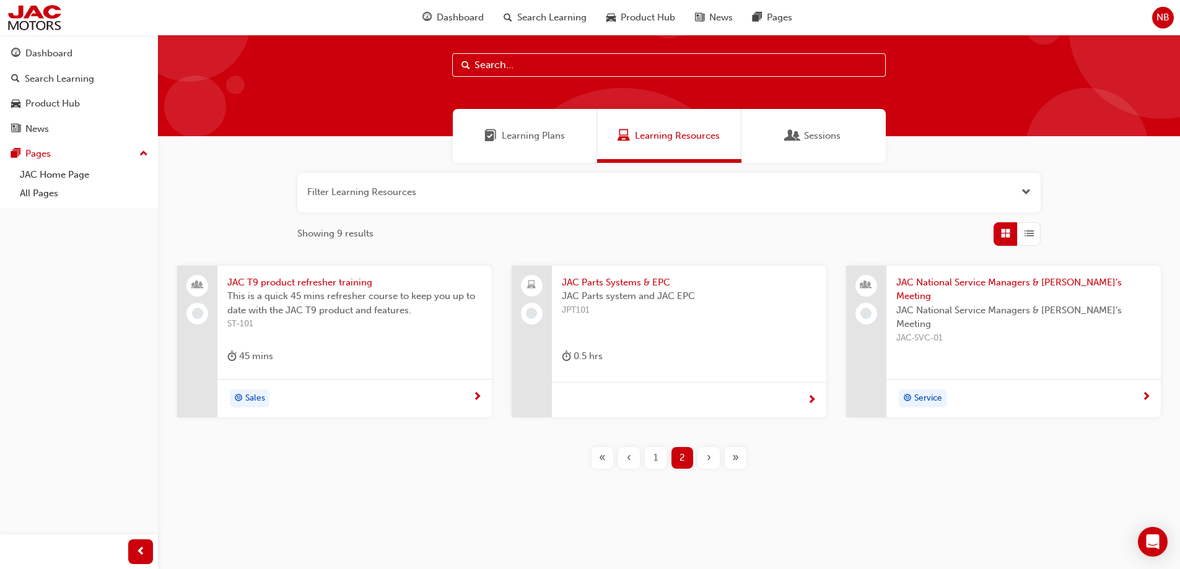
click at [649, 460] on div "1" at bounding box center [656, 458] width 22 height 22
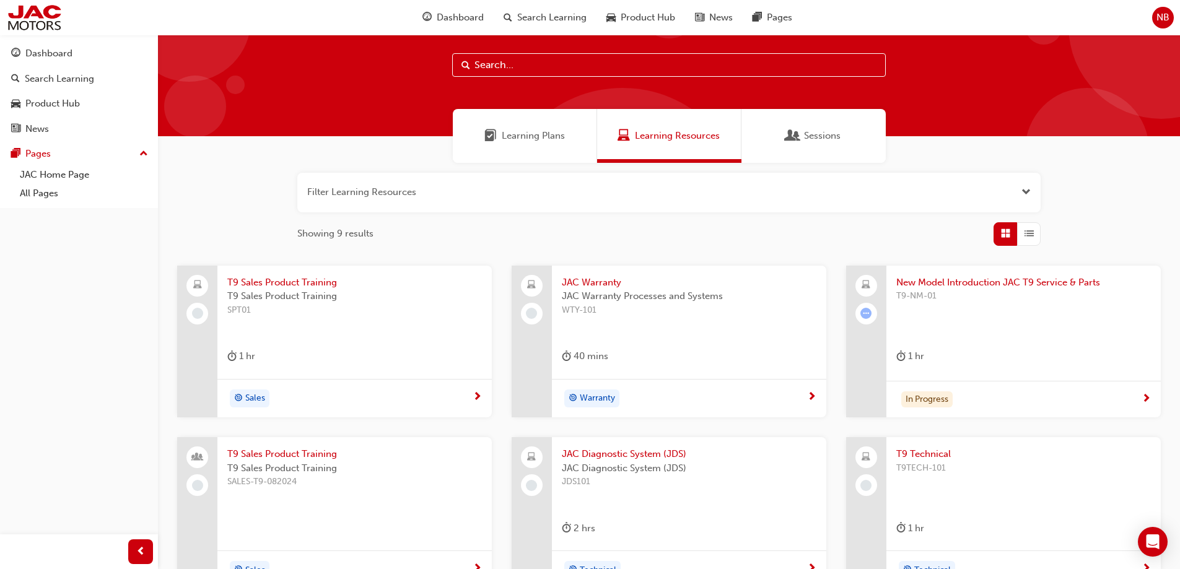
scroll to position [83, 0]
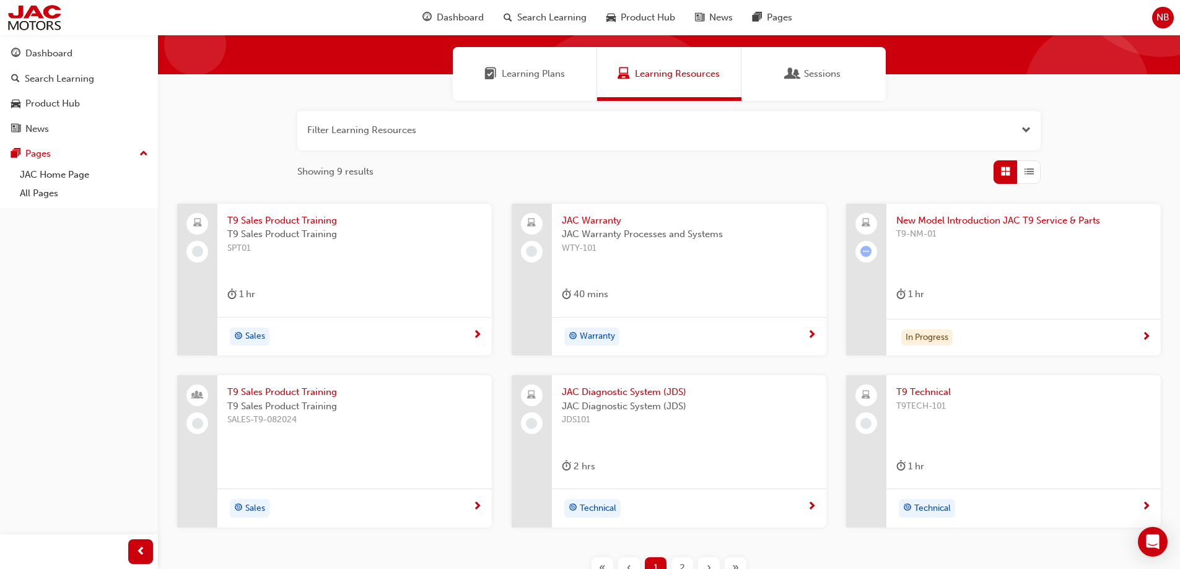
click at [974, 223] on span "New Model Introduction JAC T9 Service & Parts" at bounding box center [1023, 221] width 255 height 14
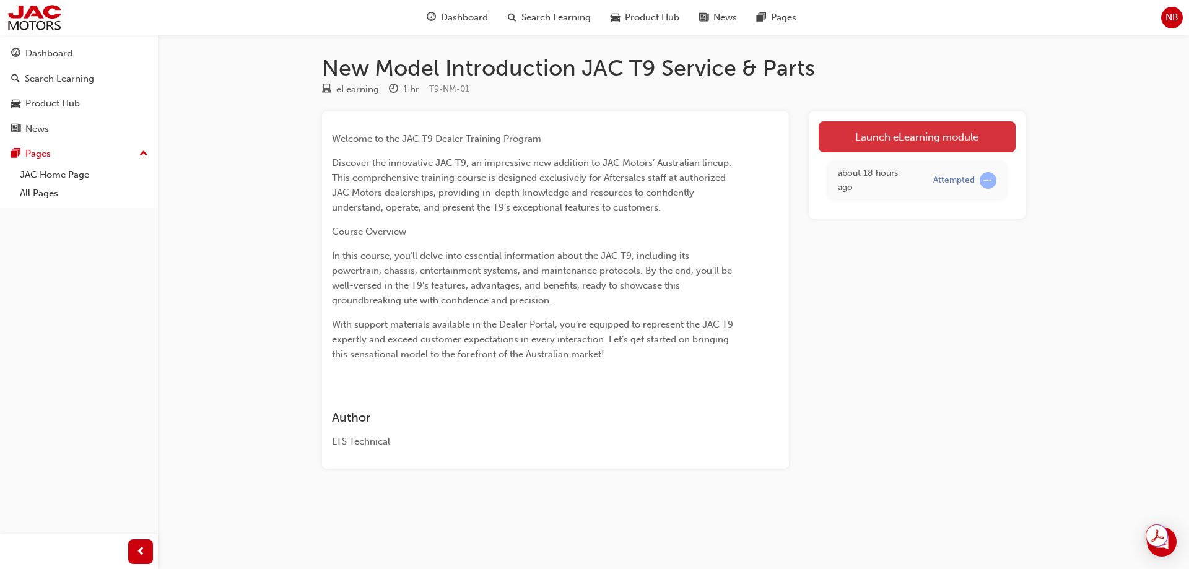
click at [928, 143] on link "Launch eLearning module" at bounding box center [917, 136] width 197 height 31
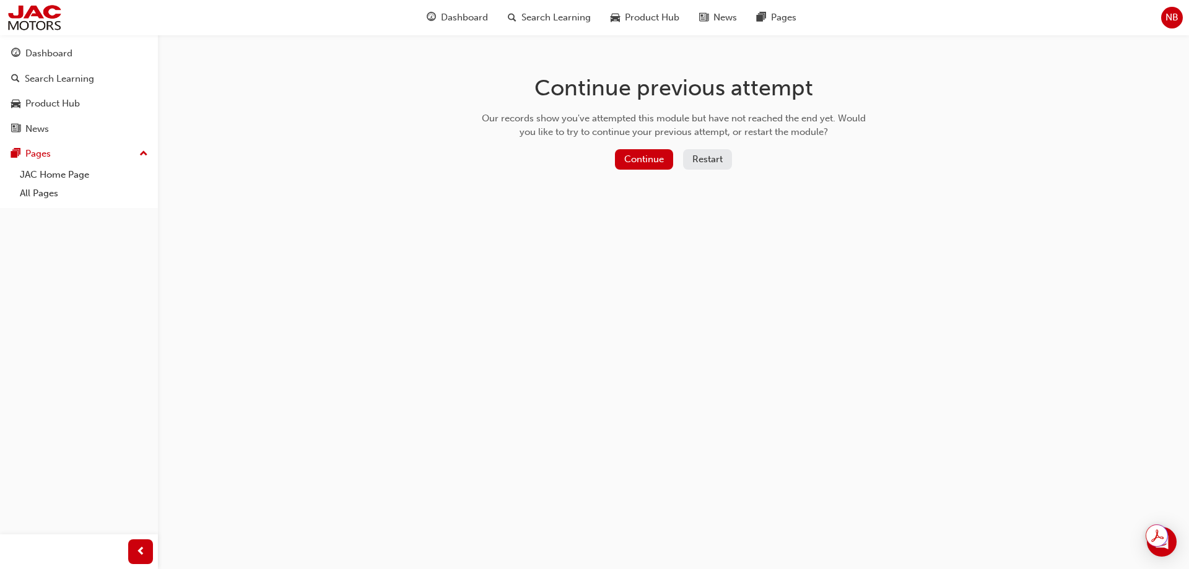
click at [700, 162] on button "Restart" at bounding box center [707, 159] width 49 height 20
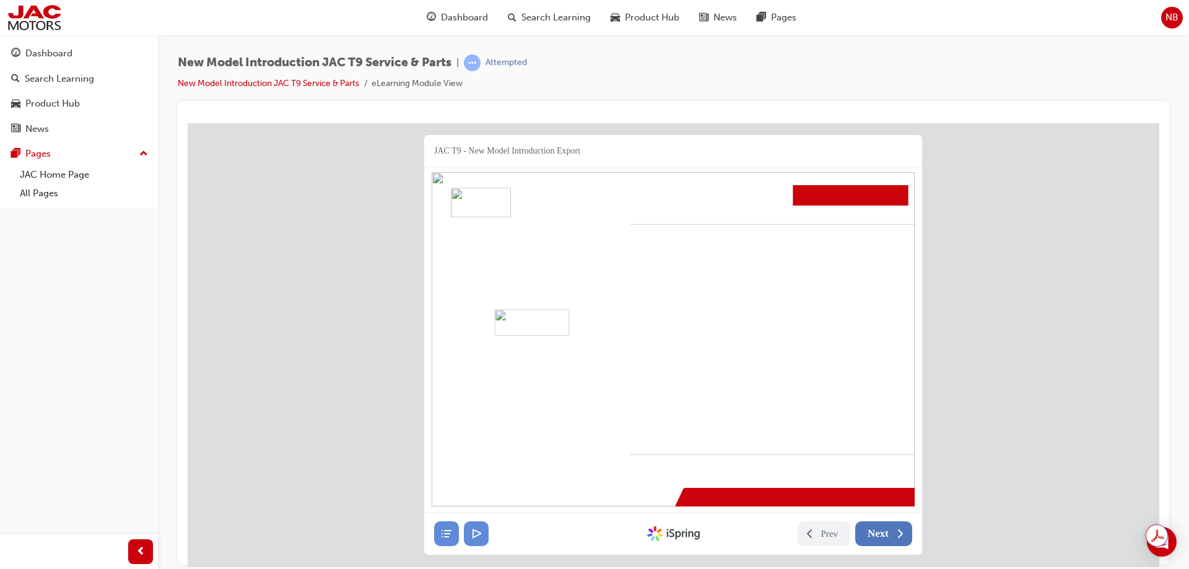
click at [876, 536] on span "Next" at bounding box center [878, 533] width 21 height 12
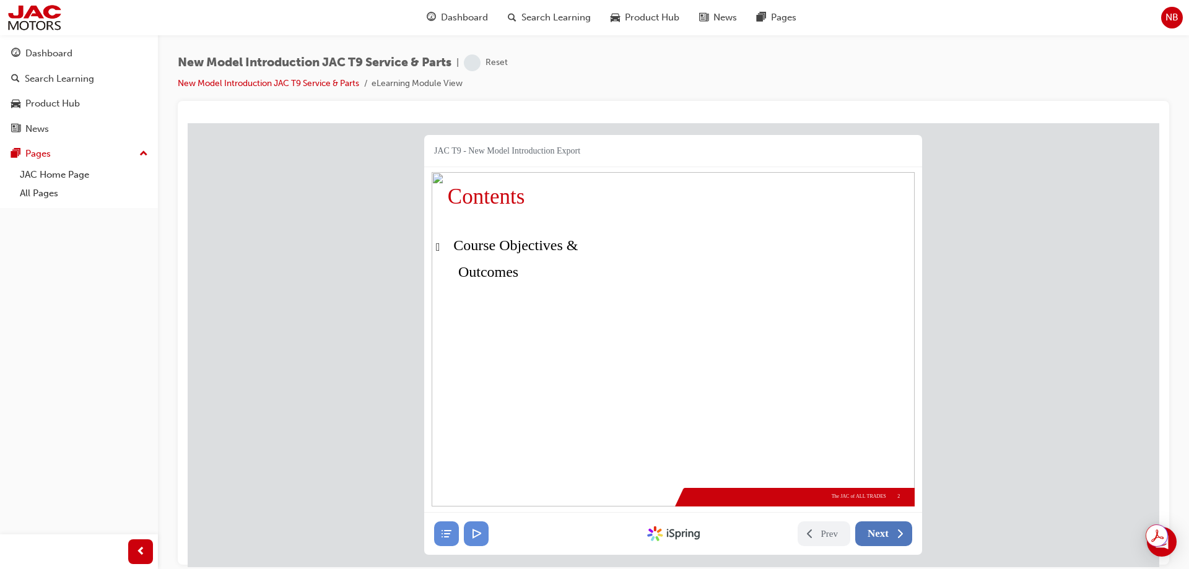
click at [876, 536] on span "Next" at bounding box center [878, 533] width 21 height 12
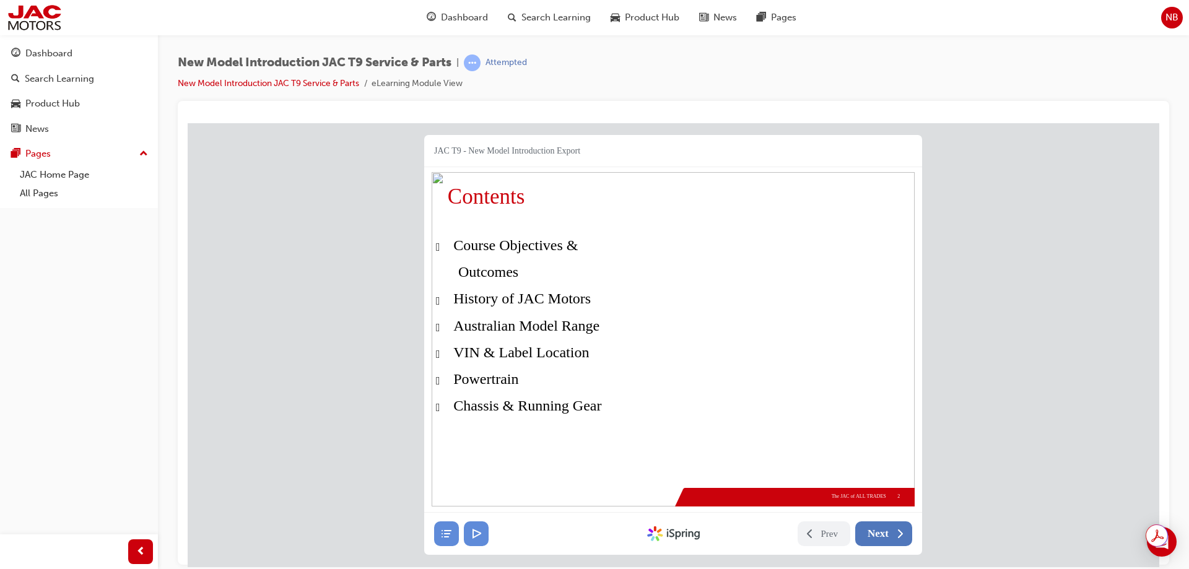
click at [876, 536] on span "Next" at bounding box center [878, 533] width 21 height 12
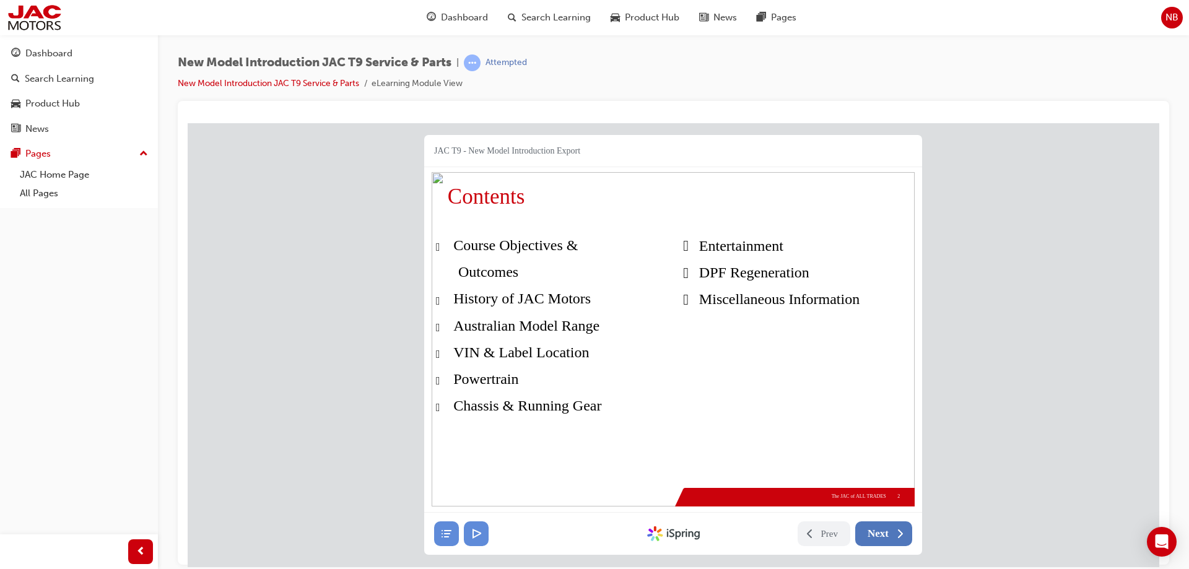
click at [876, 536] on span "Next" at bounding box center [878, 533] width 21 height 12
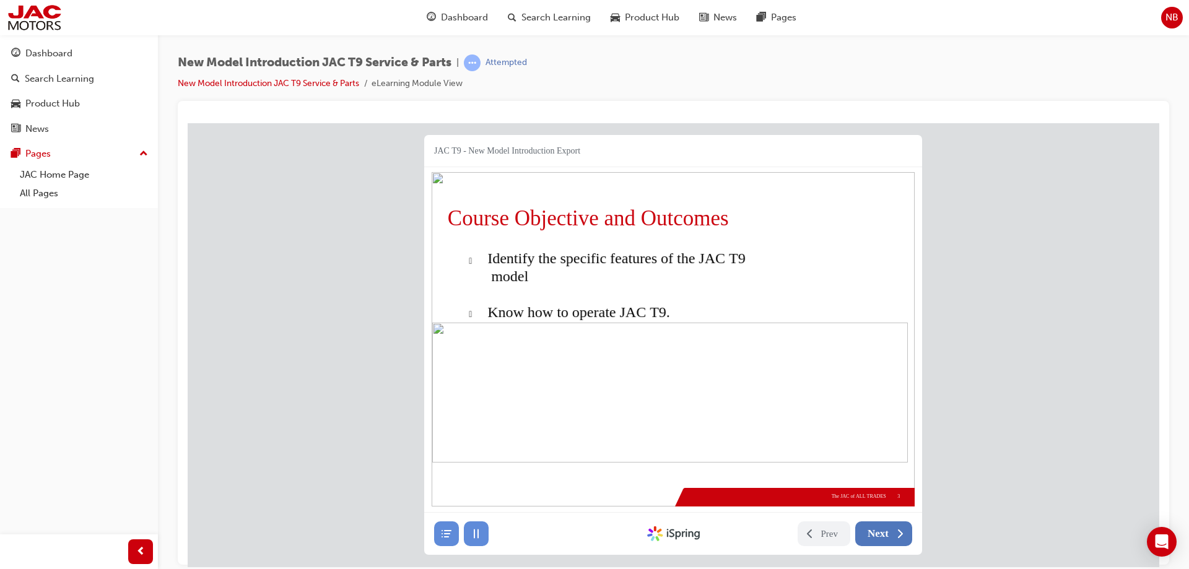
click at [876, 536] on span "Next" at bounding box center [878, 533] width 21 height 12
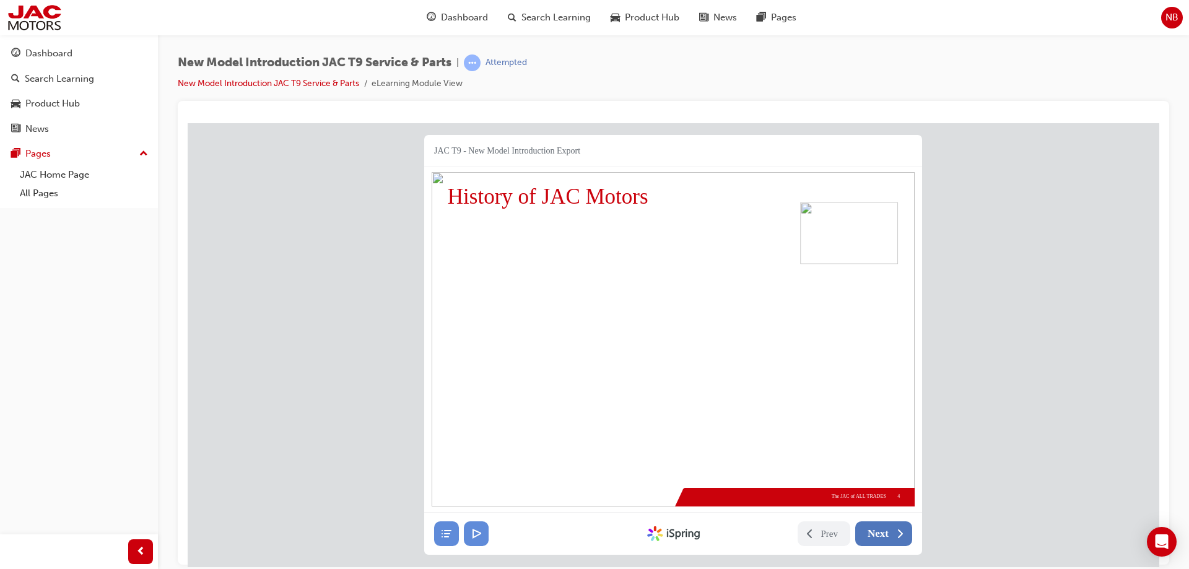
click at [876, 536] on span "Next" at bounding box center [878, 533] width 21 height 12
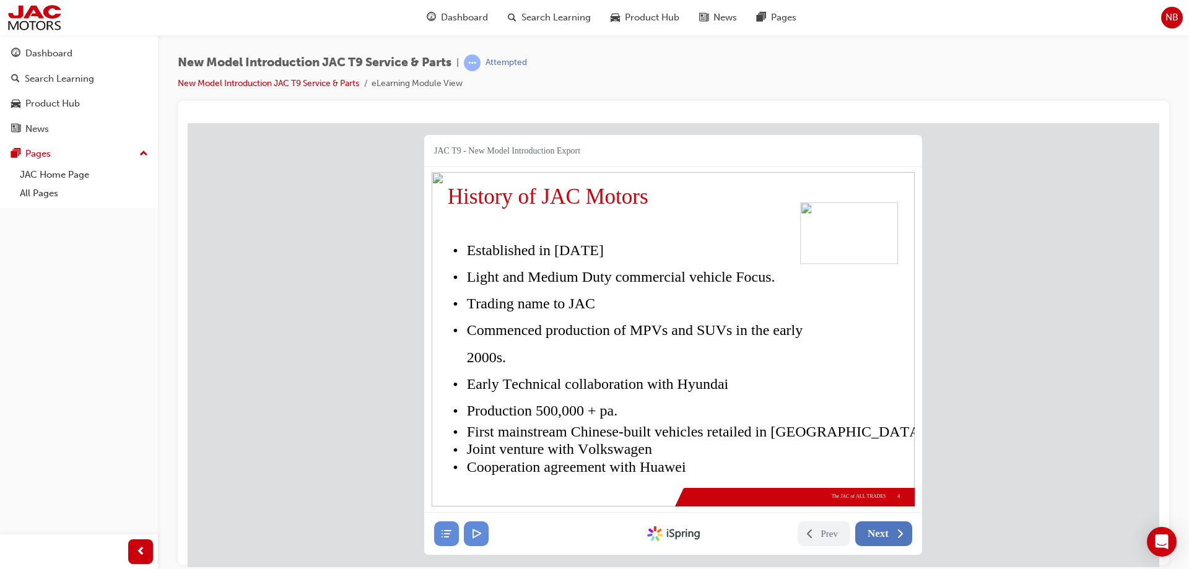
click at [876, 536] on span "Next" at bounding box center [878, 533] width 21 height 12
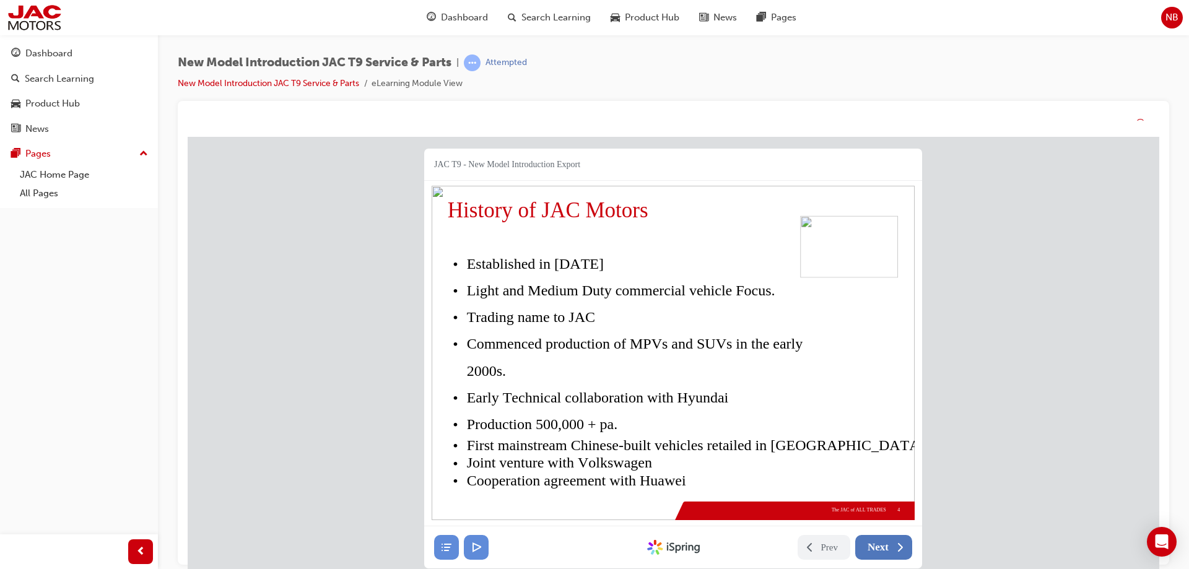
click at [876, 550] on button "Next" at bounding box center [883, 547] width 57 height 25
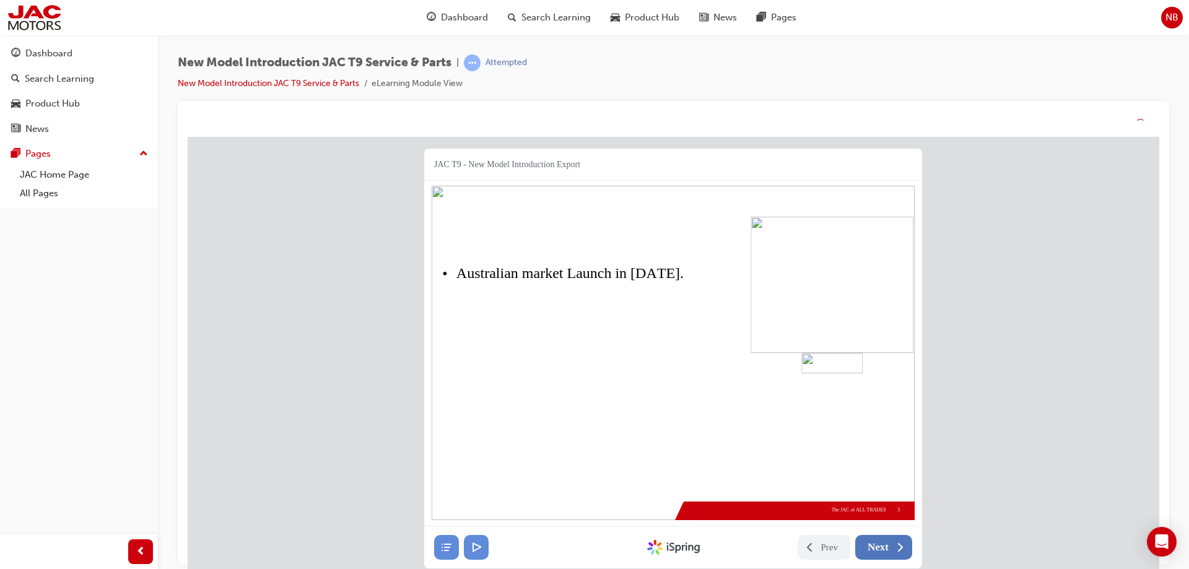
click at [876, 550] on span "Next" at bounding box center [878, 547] width 21 height 12
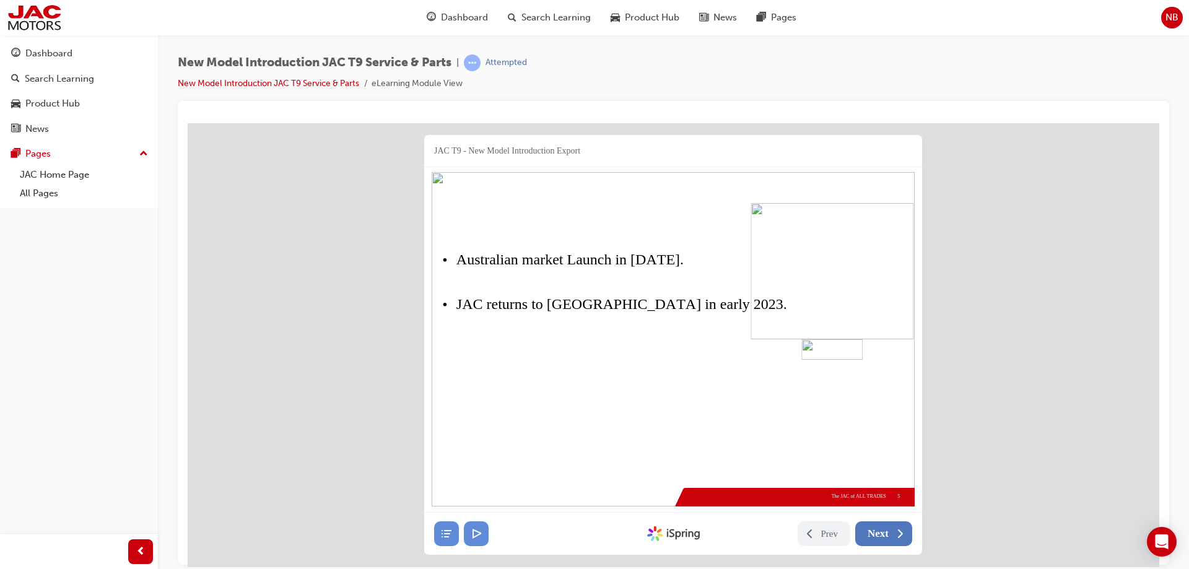
click at [876, 536] on span "Next" at bounding box center [878, 533] width 21 height 12
click at [876, 527] on span "Next" at bounding box center [878, 533] width 21 height 12
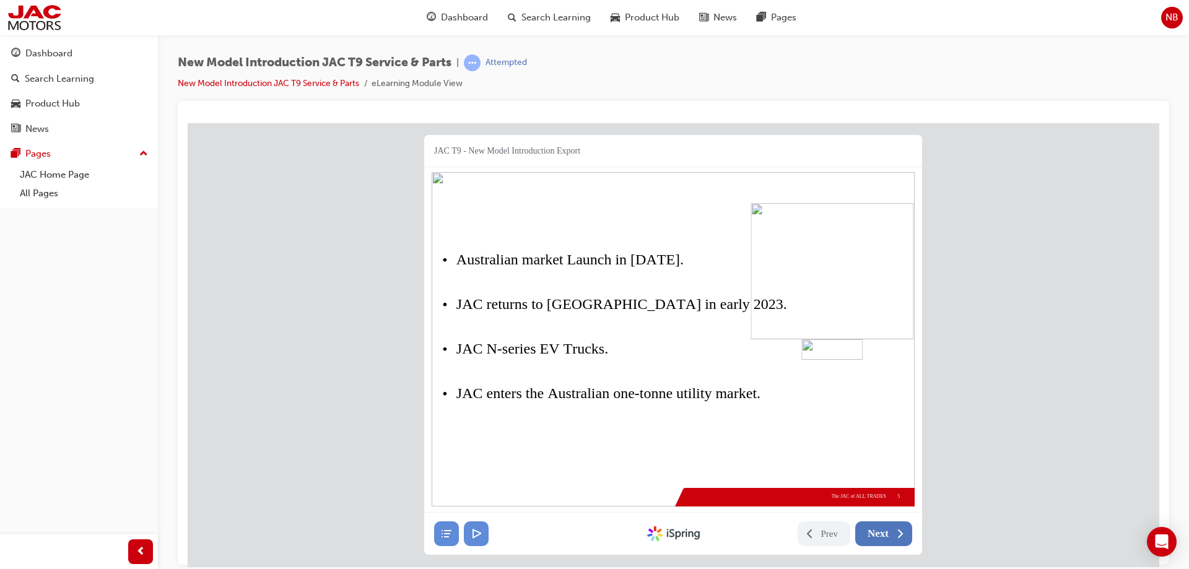
click at [876, 536] on span "Next" at bounding box center [878, 533] width 21 height 12
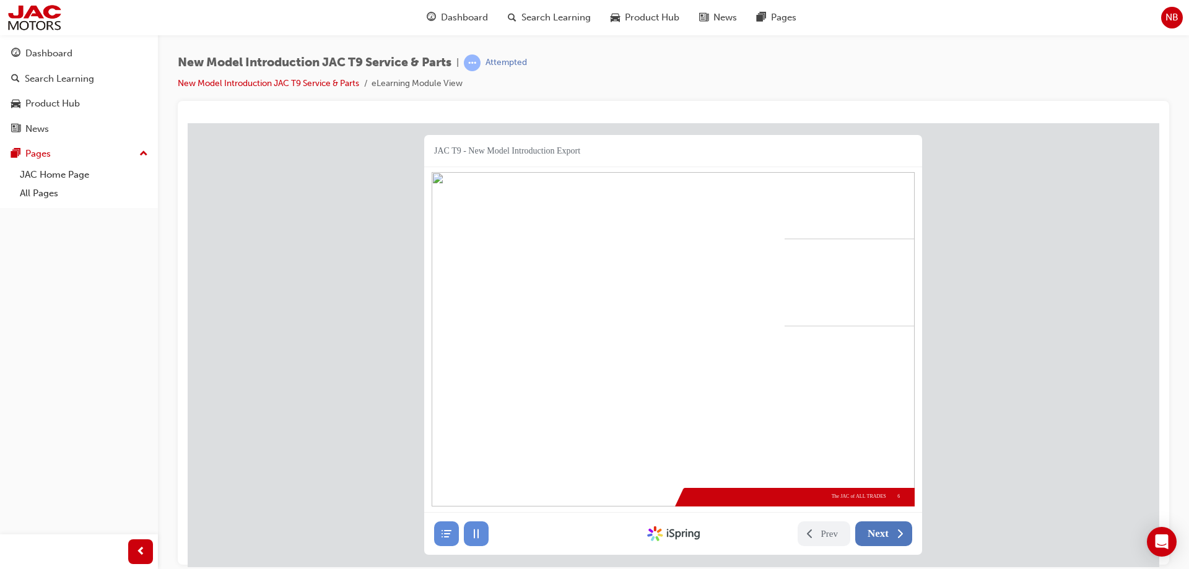
click at [876, 536] on span "Next" at bounding box center [878, 533] width 21 height 12
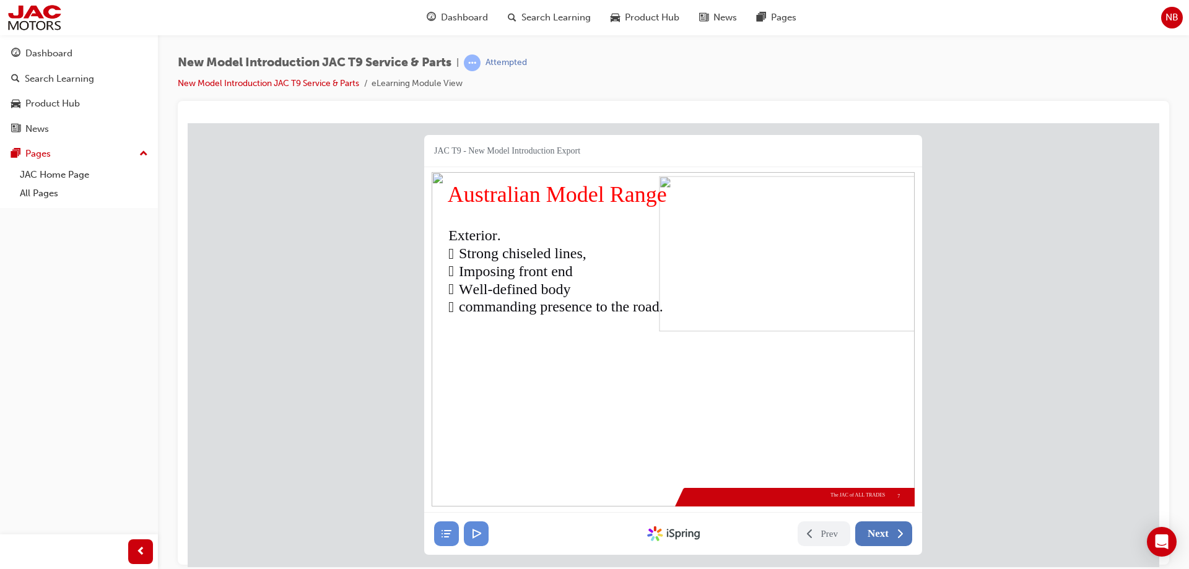
click at [876, 536] on span "Next" at bounding box center [878, 533] width 21 height 12
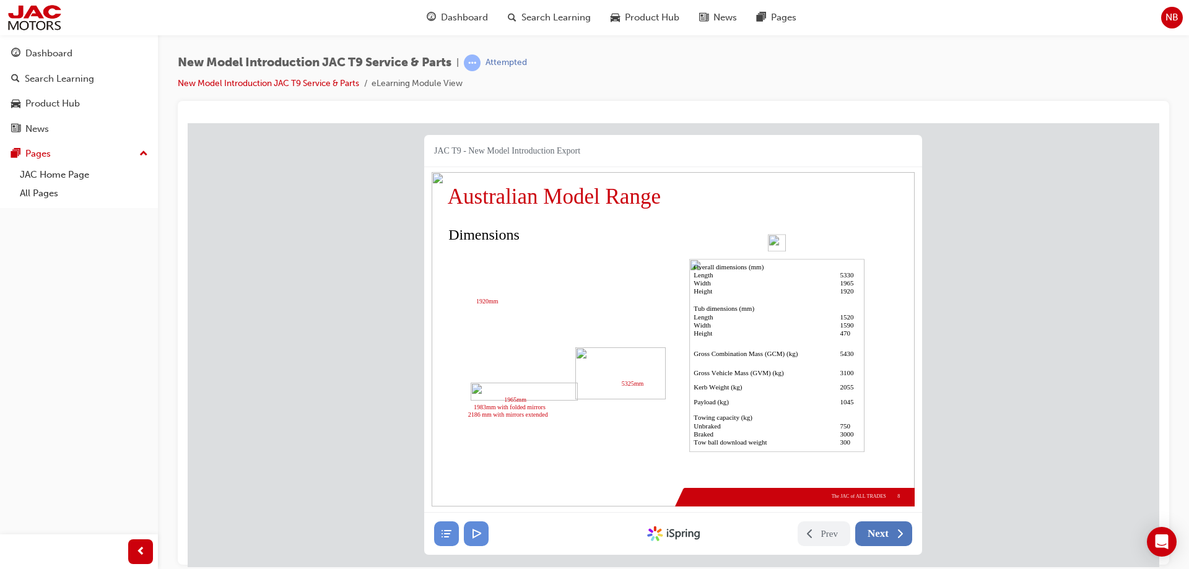
click at [876, 536] on span "Next" at bounding box center [878, 533] width 21 height 12
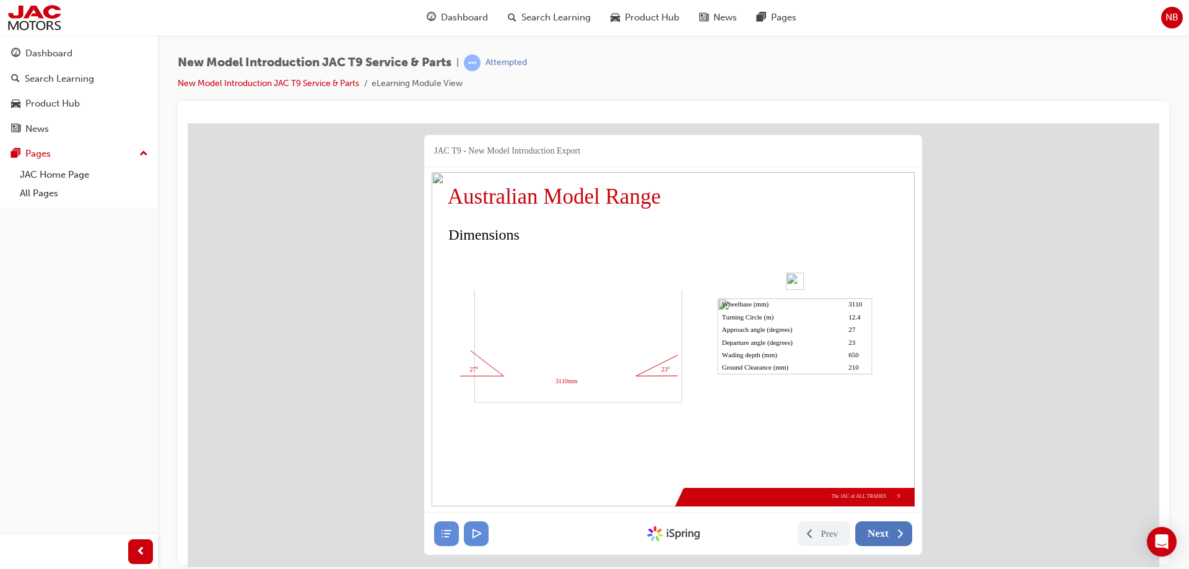
click at [876, 536] on span "Next" at bounding box center [878, 533] width 21 height 12
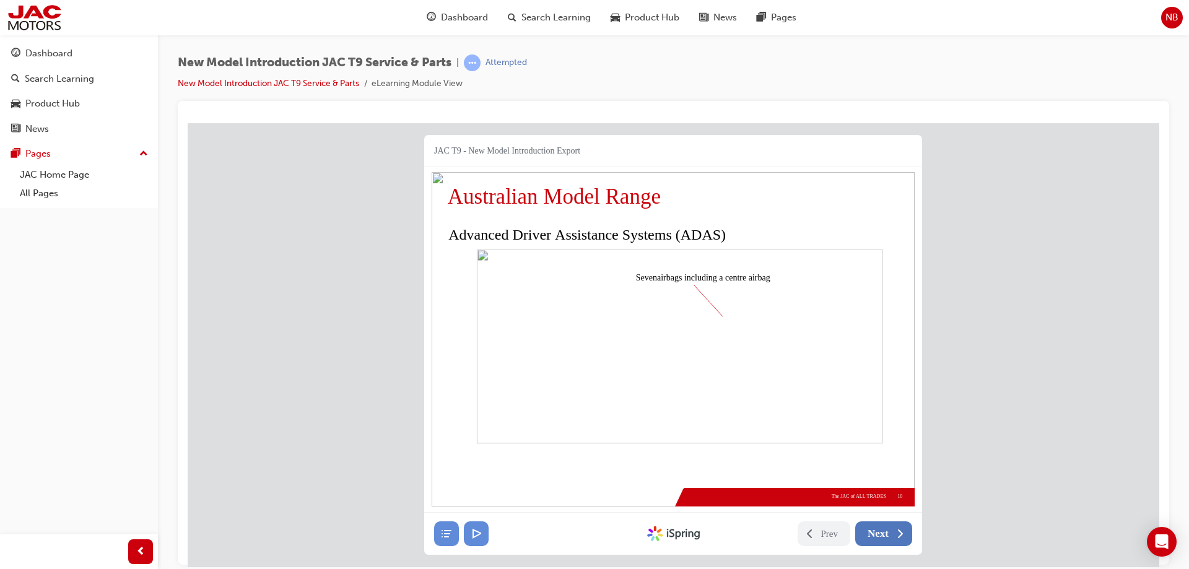
click at [876, 536] on span "Next" at bounding box center [878, 533] width 21 height 12
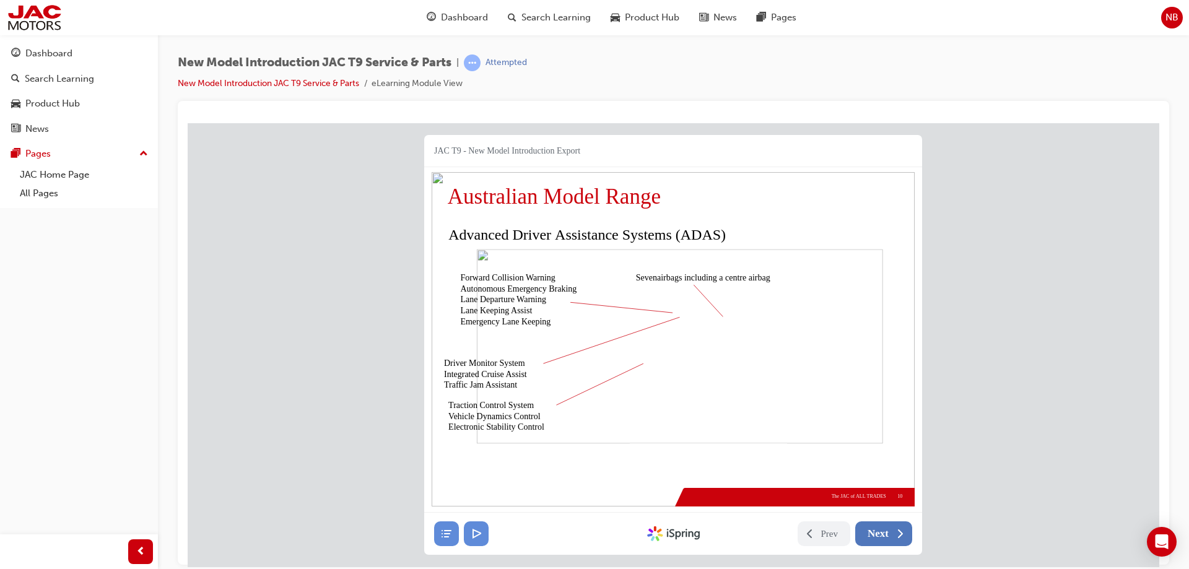
click at [876, 536] on span "Next" at bounding box center [878, 533] width 21 height 12
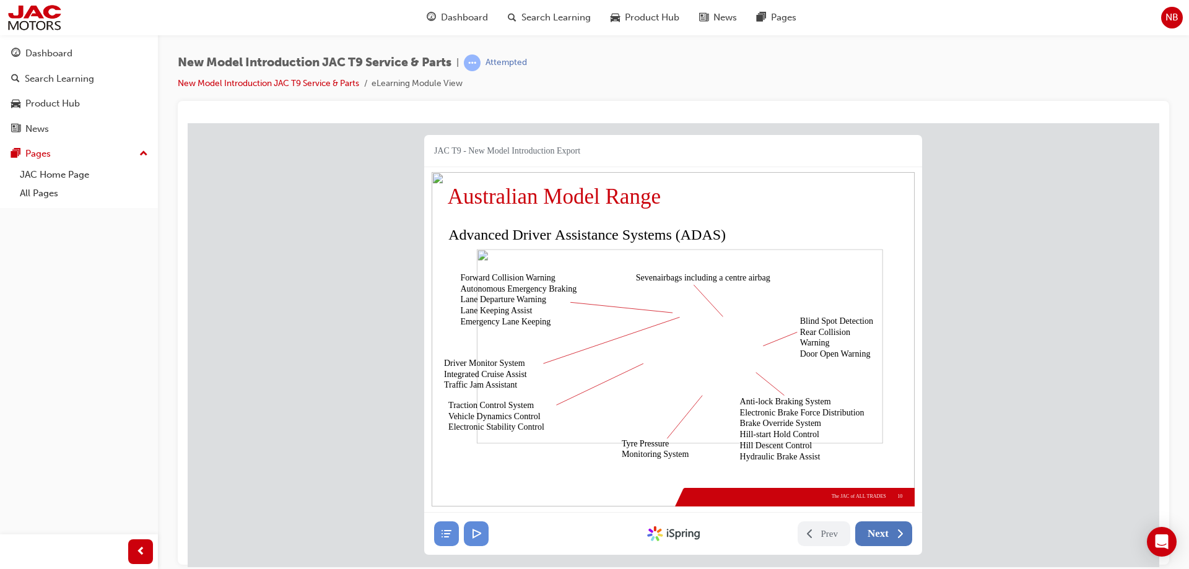
click at [876, 536] on span "Next" at bounding box center [878, 533] width 21 height 12
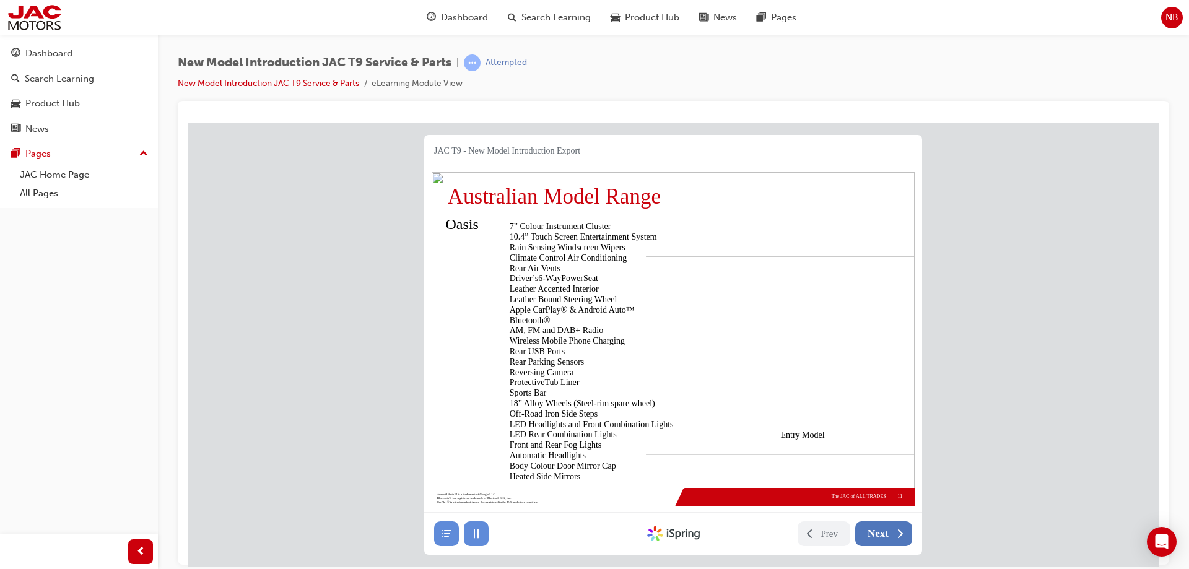
click at [876, 536] on span "Next" at bounding box center [878, 533] width 21 height 12
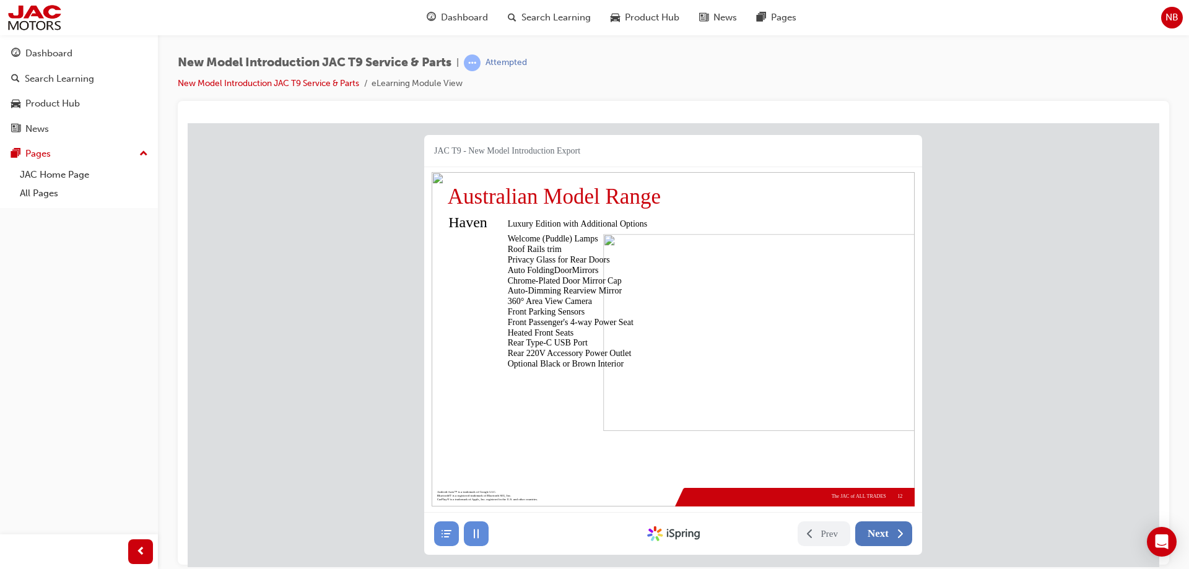
click at [876, 536] on span "Next" at bounding box center [878, 533] width 21 height 12
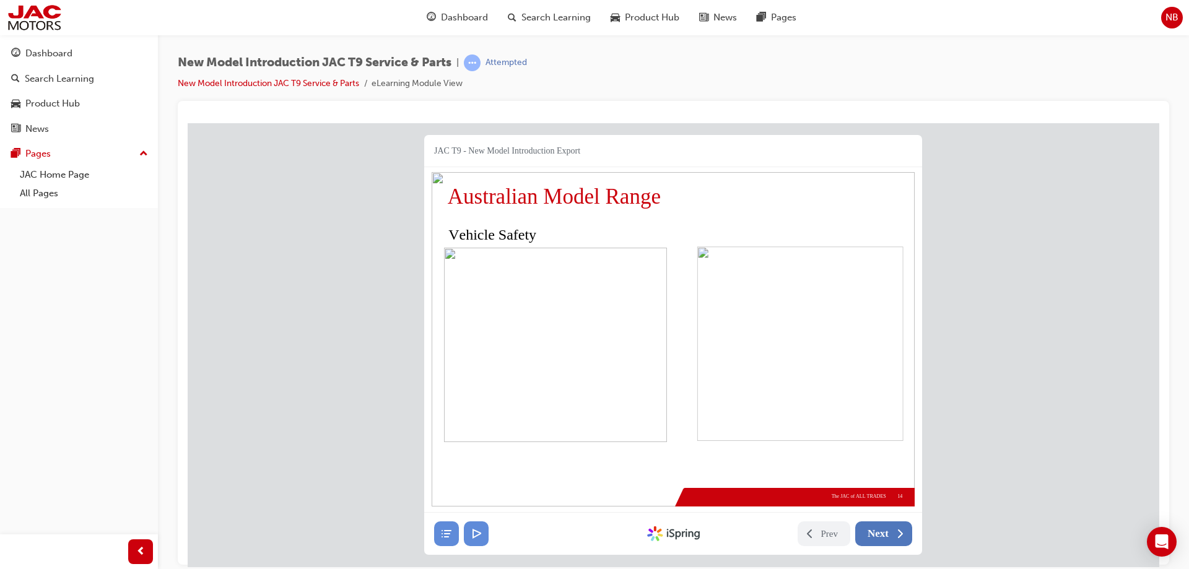
click at [876, 536] on span "Next" at bounding box center [878, 533] width 21 height 12
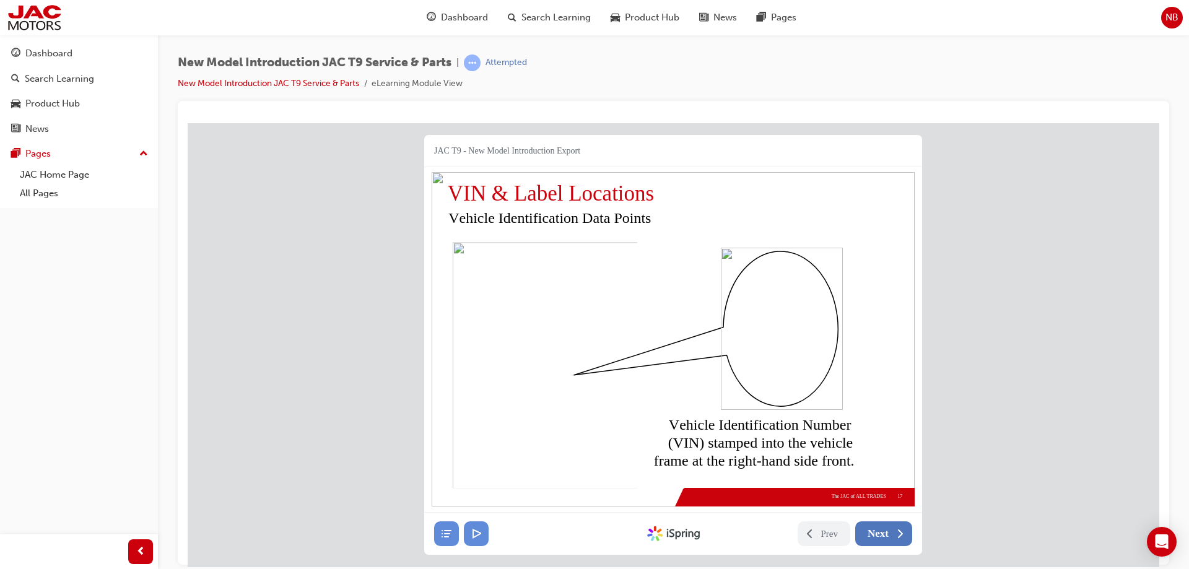
click at [876, 536] on span "Next" at bounding box center [878, 533] width 21 height 12
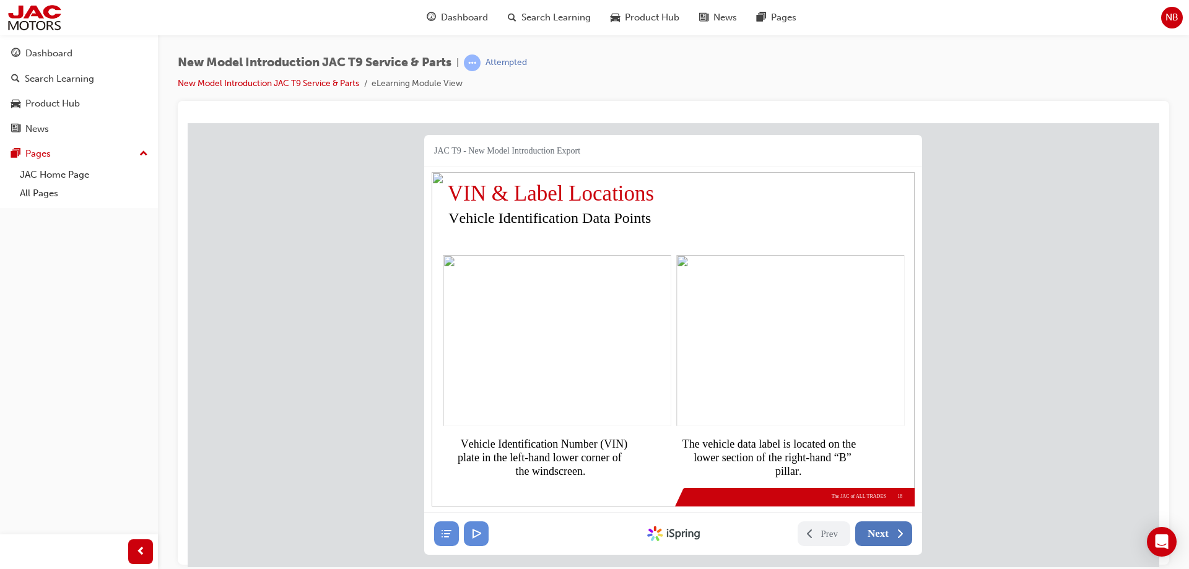
click at [876, 536] on span "Next" at bounding box center [878, 533] width 21 height 12
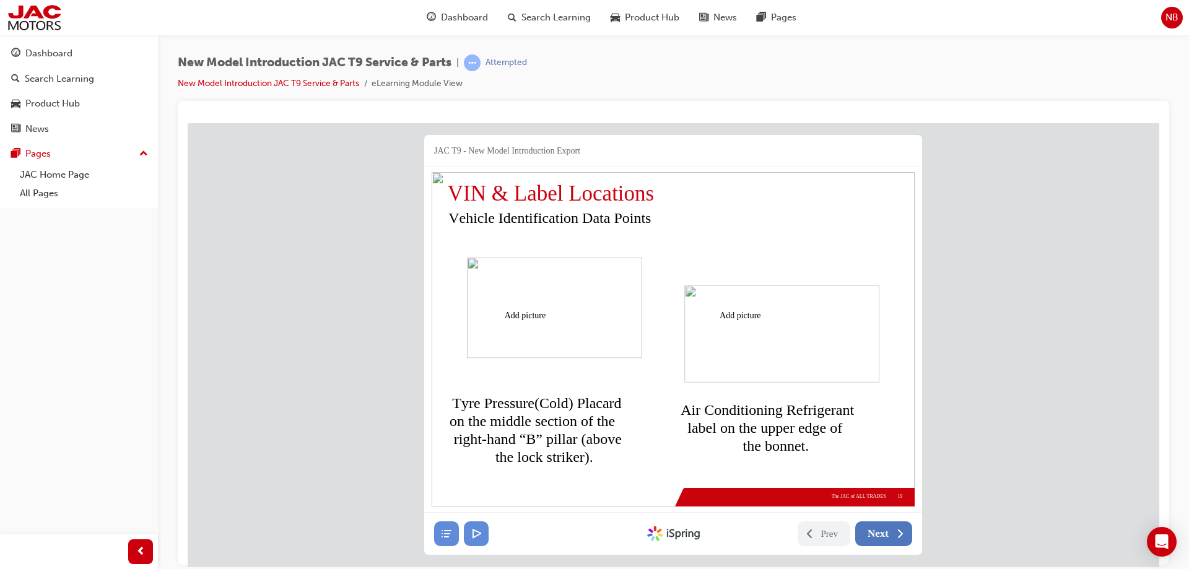
click at [876, 536] on span "Next" at bounding box center [878, 533] width 21 height 12
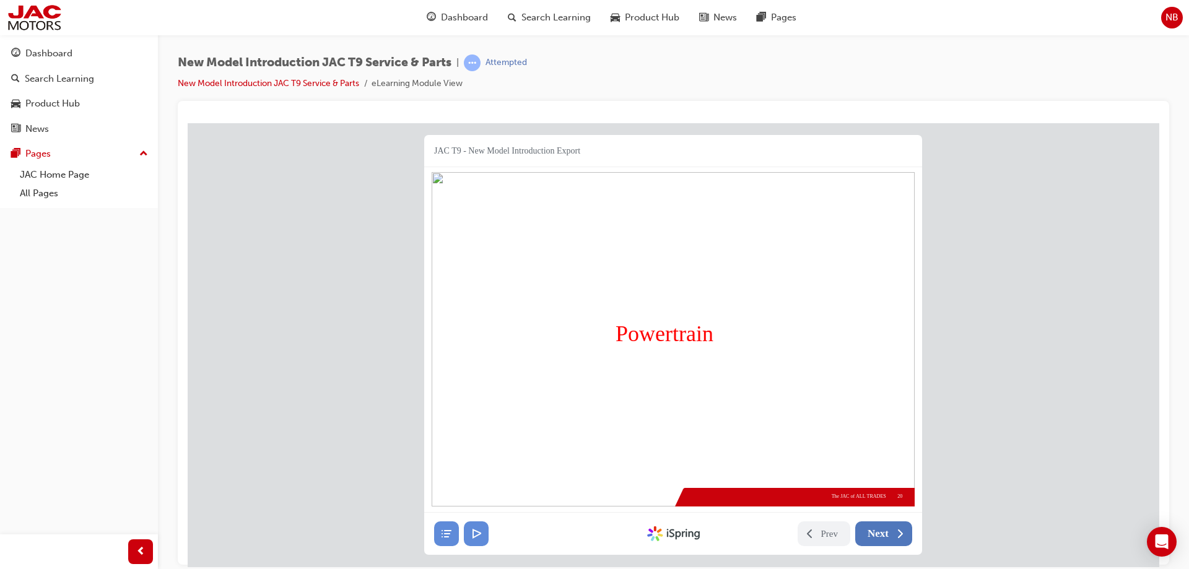
click at [876, 536] on span "Next" at bounding box center [878, 533] width 21 height 12
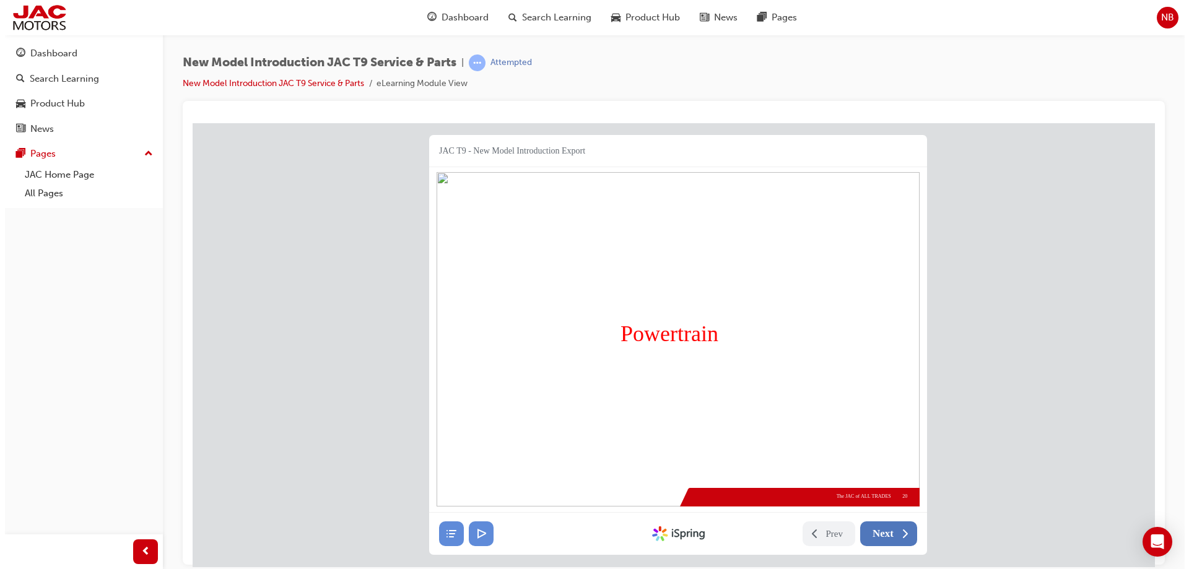
click at [881, 522] on button "Next" at bounding box center [888, 533] width 57 height 25
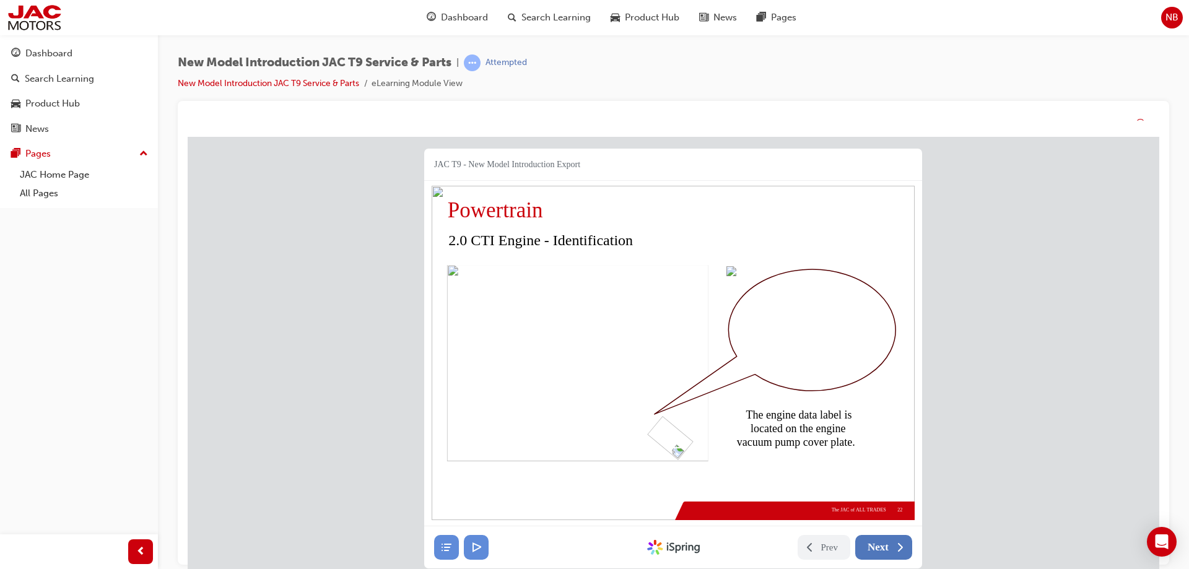
click at [876, 550] on span "Next" at bounding box center [878, 547] width 21 height 12
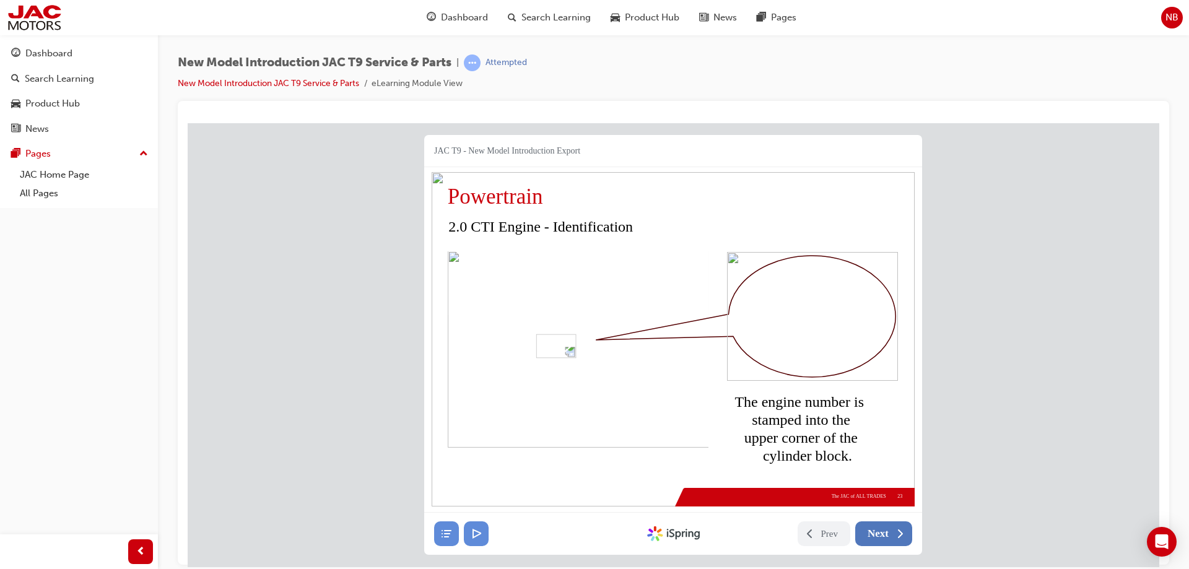
click at [876, 536] on span "Next" at bounding box center [878, 533] width 21 height 12
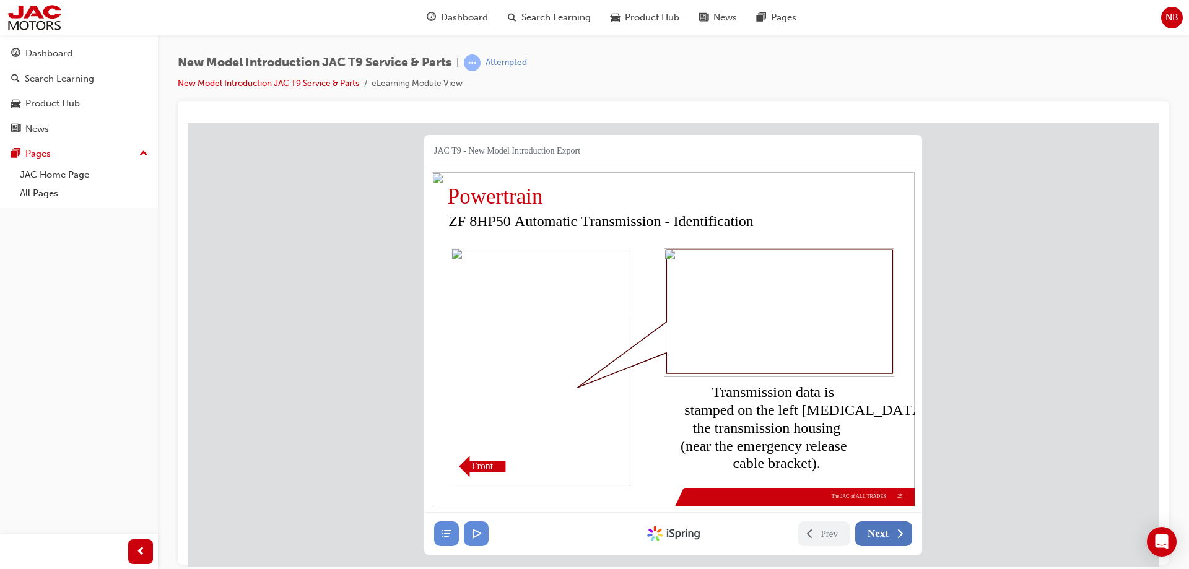
click at [876, 536] on span "Next" at bounding box center [878, 533] width 21 height 12
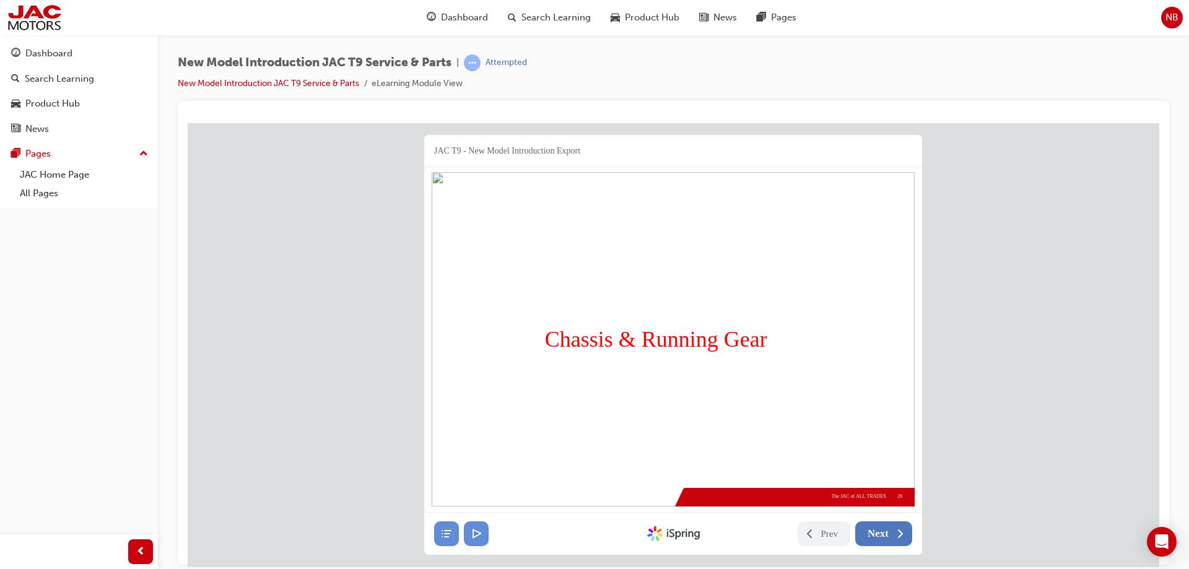
click at [876, 536] on span "Next" at bounding box center [878, 533] width 21 height 12
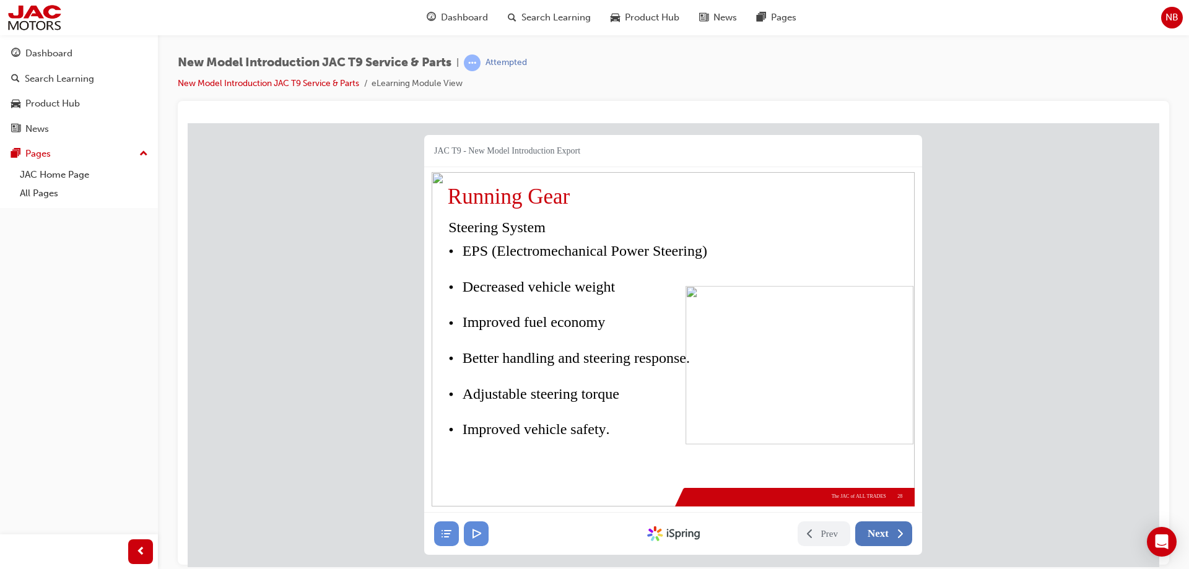
click at [876, 536] on span "Next" at bounding box center [878, 533] width 21 height 12
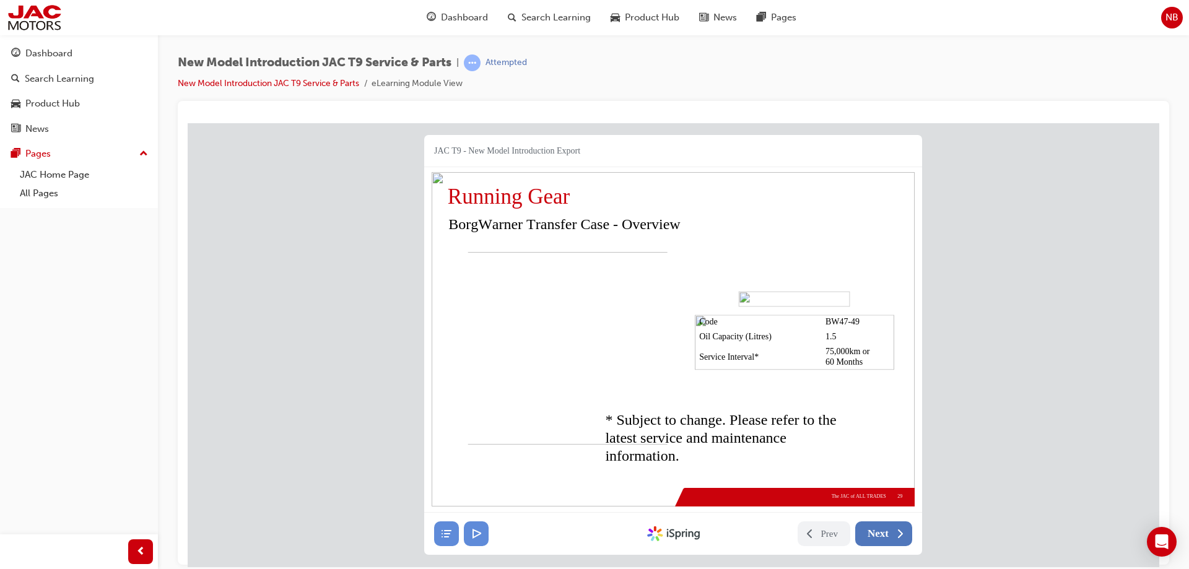
click at [876, 536] on span "Next" at bounding box center [878, 533] width 21 height 12
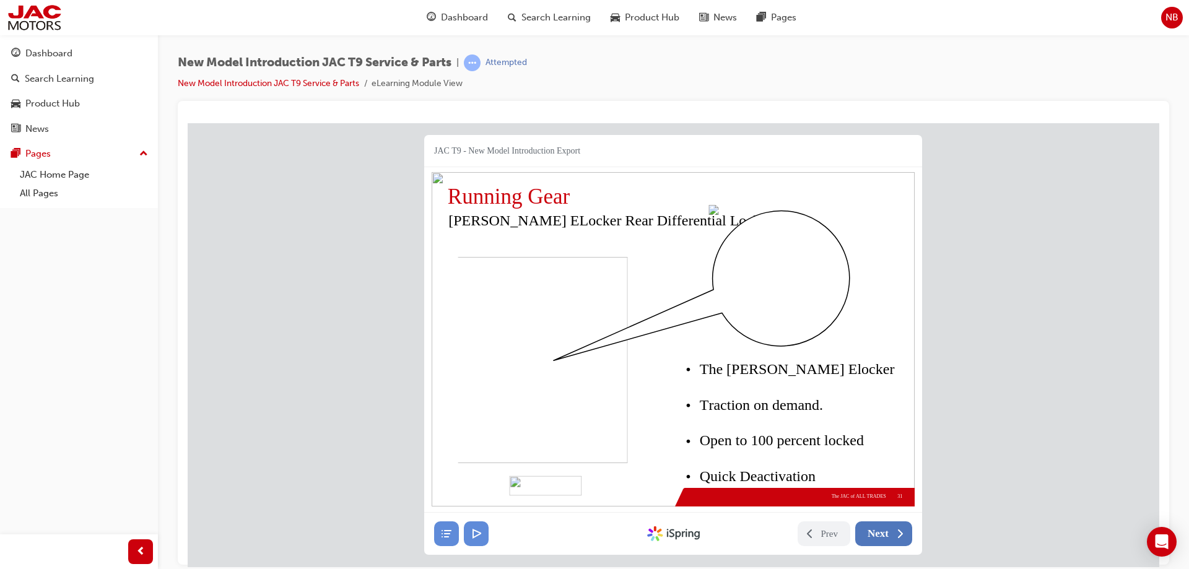
click at [876, 536] on span "Next" at bounding box center [878, 533] width 21 height 12
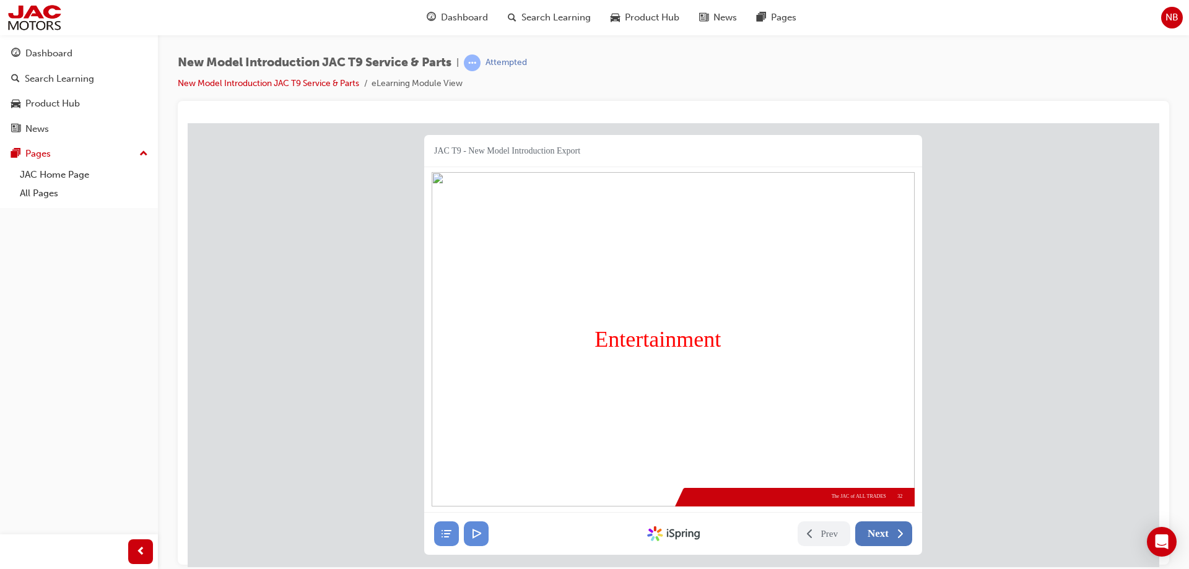
click at [876, 536] on span "Next" at bounding box center [878, 533] width 21 height 12
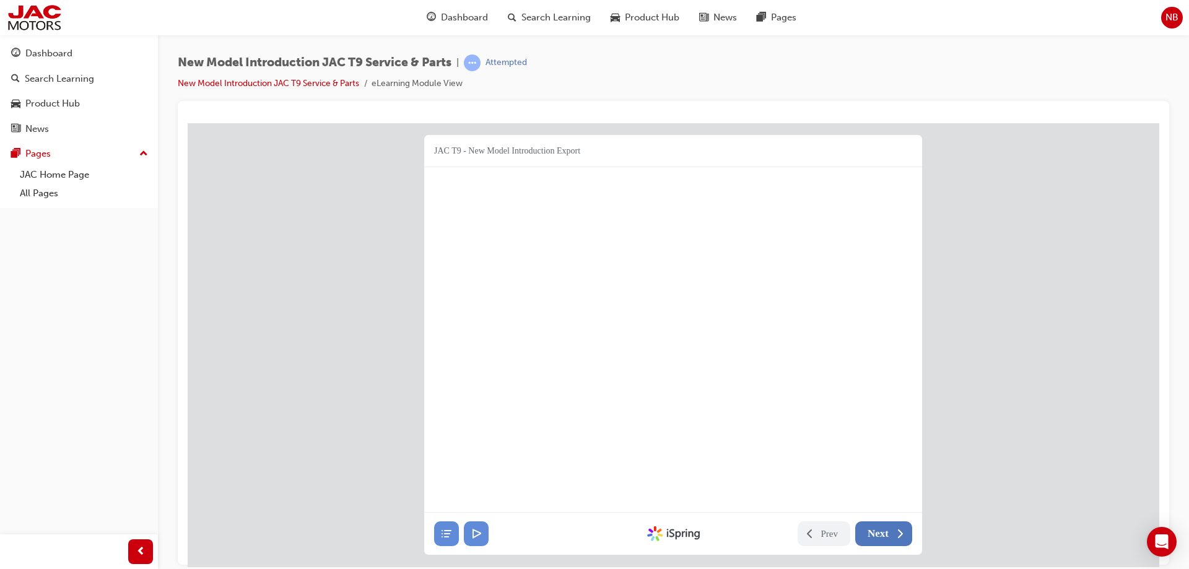
click at [876, 536] on span "Next" at bounding box center [878, 533] width 21 height 12
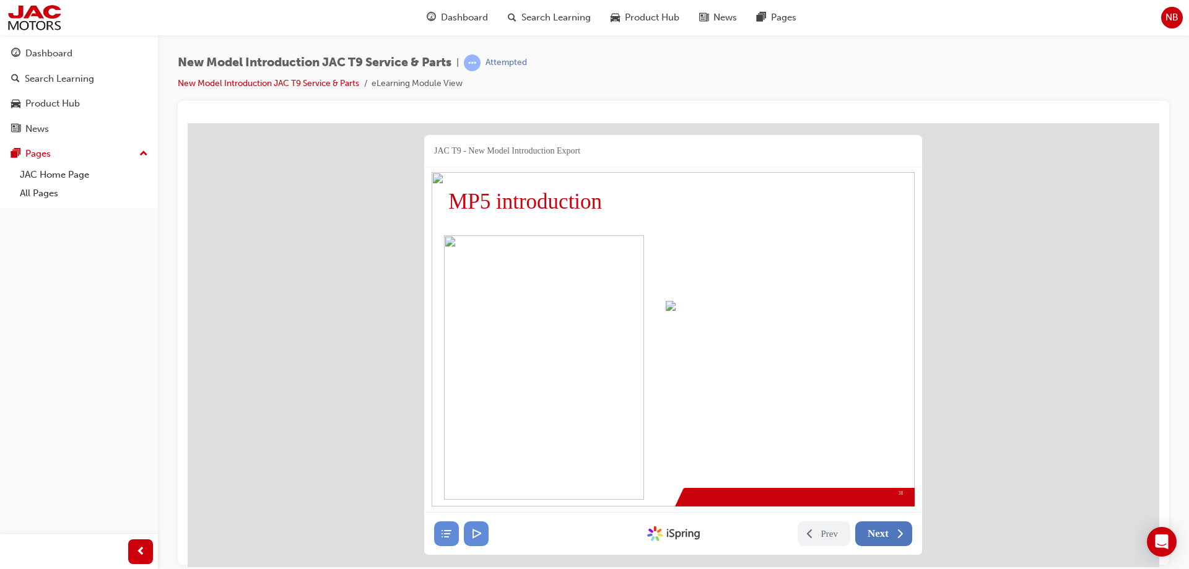
click at [876, 536] on span "Next" at bounding box center [878, 533] width 21 height 12
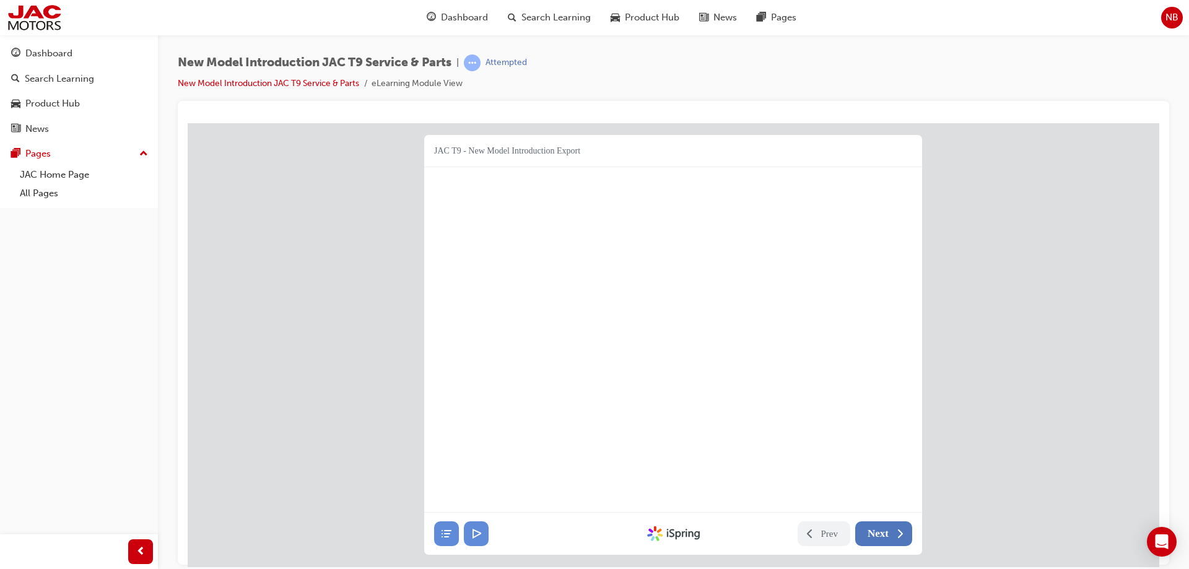
click at [876, 536] on span "Next" at bounding box center [878, 533] width 21 height 12
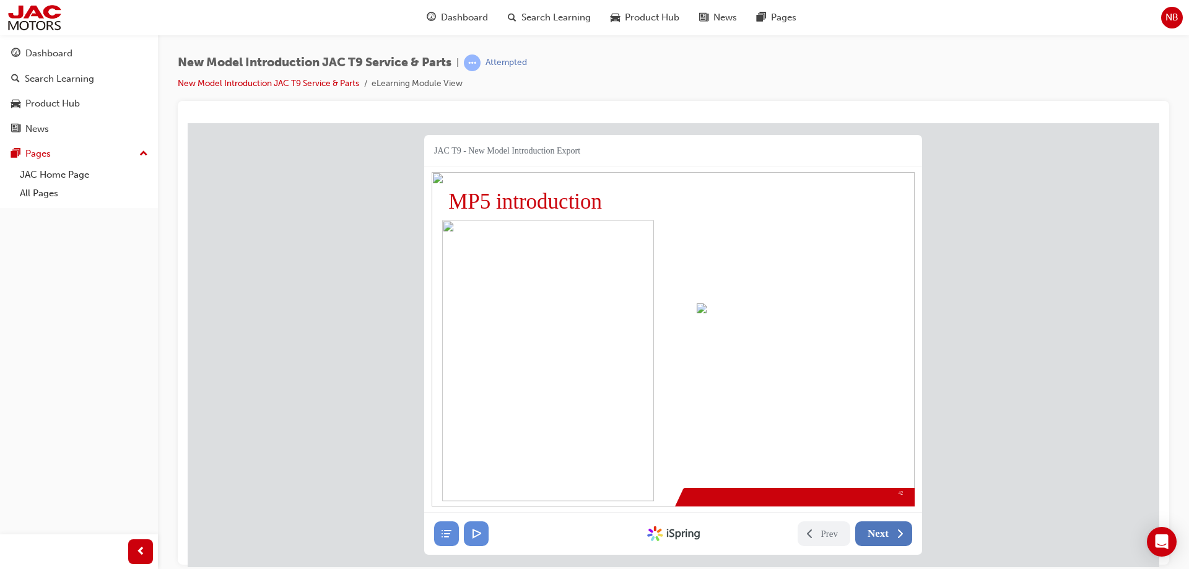
click at [876, 536] on span "Next" at bounding box center [878, 533] width 21 height 12
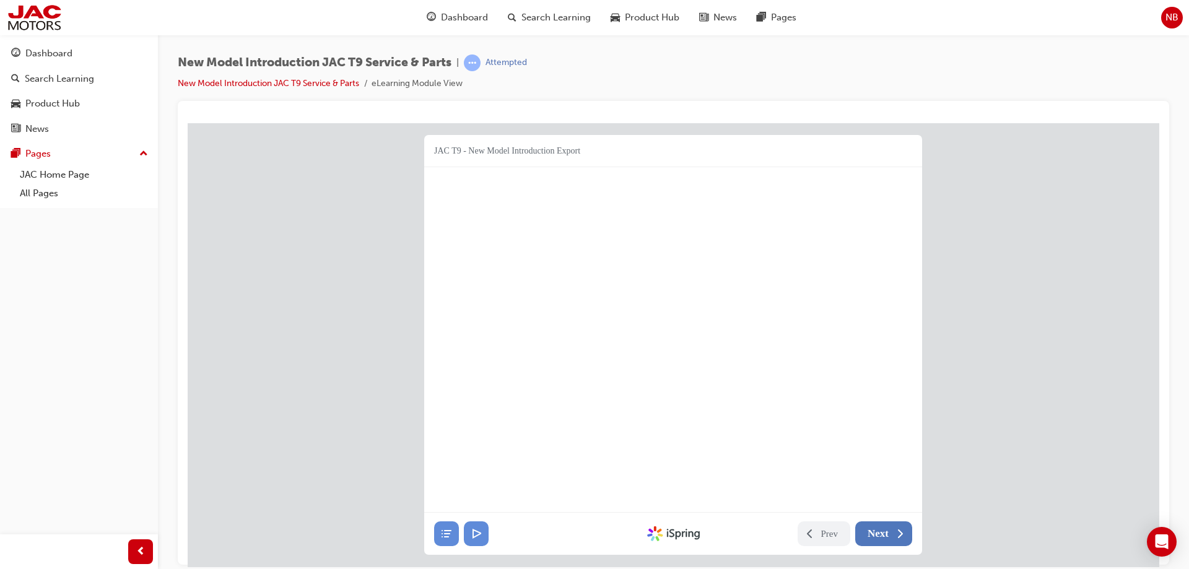
click at [876, 536] on span "Next" at bounding box center [878, 533] width 21 height 12
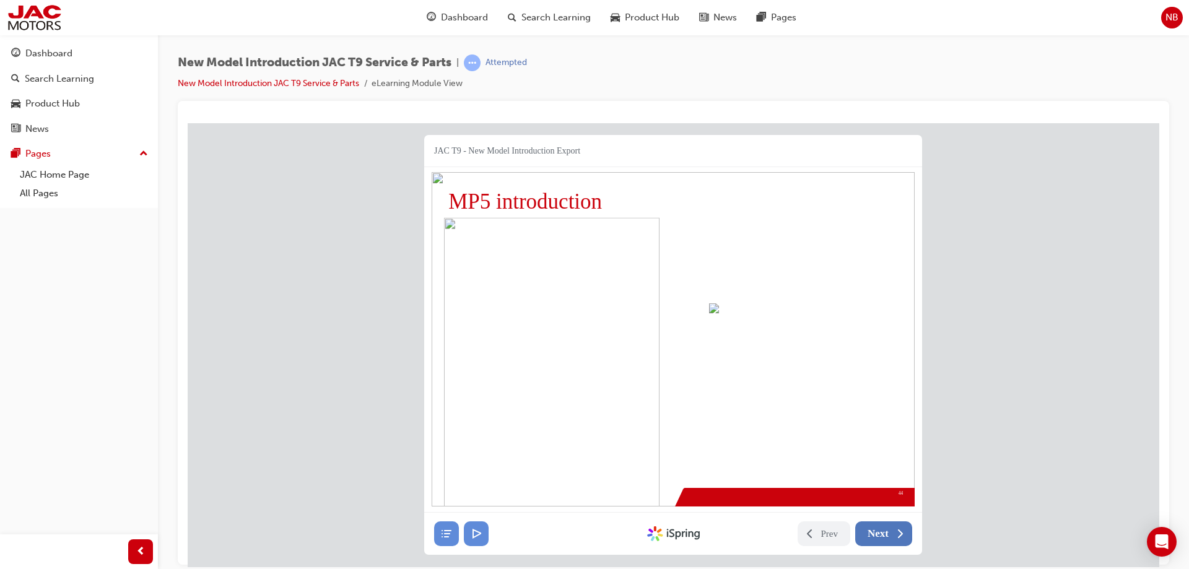
click at [876, 536] on span "Next" at bounding box center [878, 533] width 21 height 12
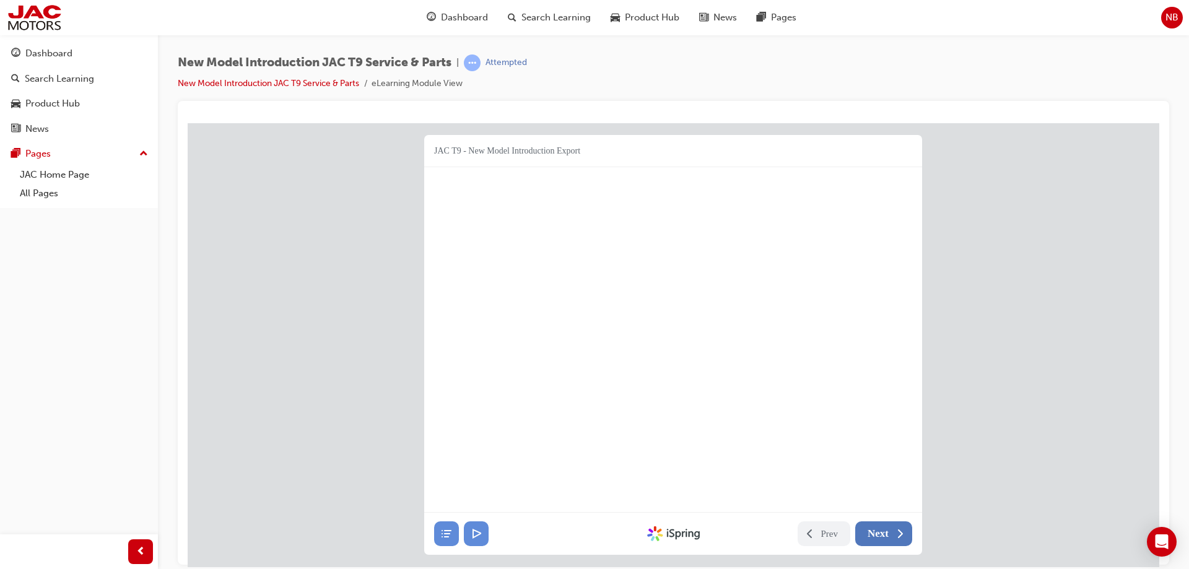
click at [876, 536] on span "Next" at bounding box center [878, 533] width 21 height 12
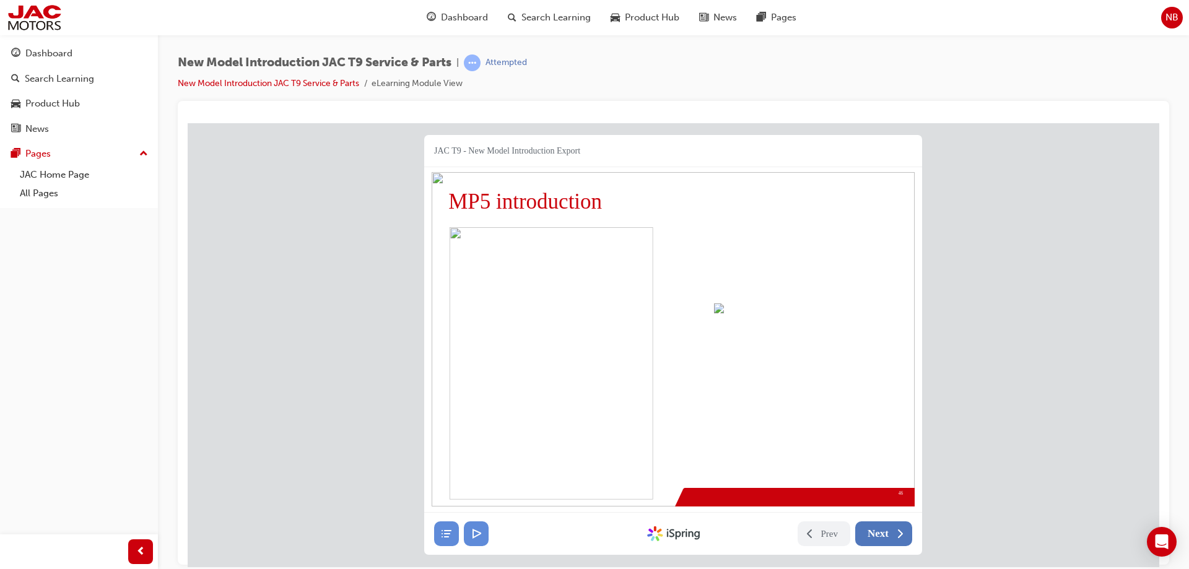
click at [876, 536] on span "Next" at bounding box center [878, 533] width 21 height 12
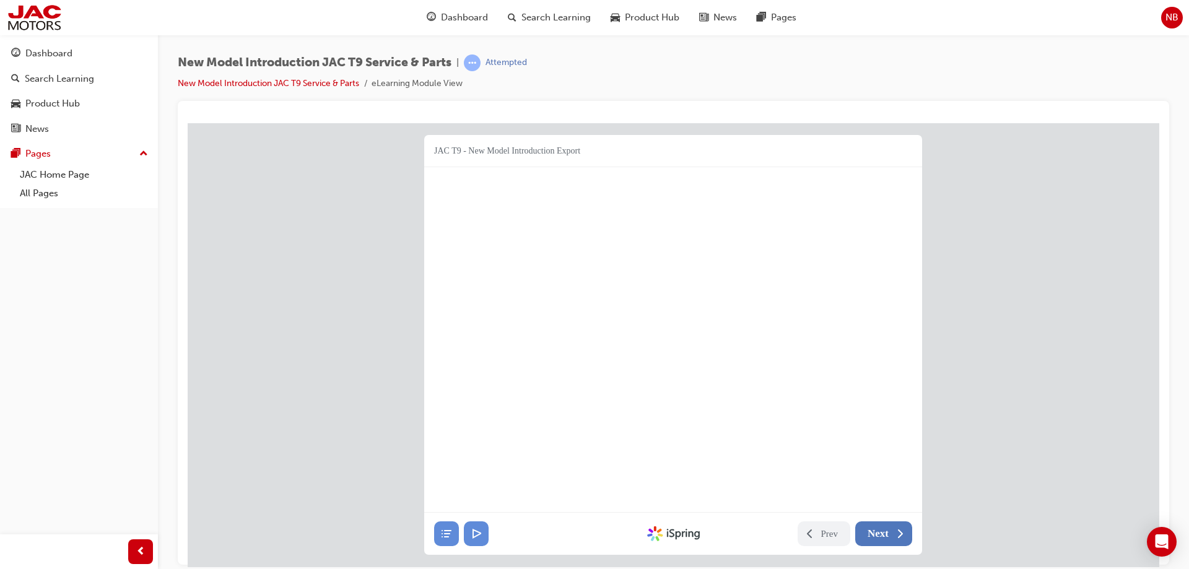
click at [876, 536] on span "Next" at bounding box center [878, 533] width 21 height 12
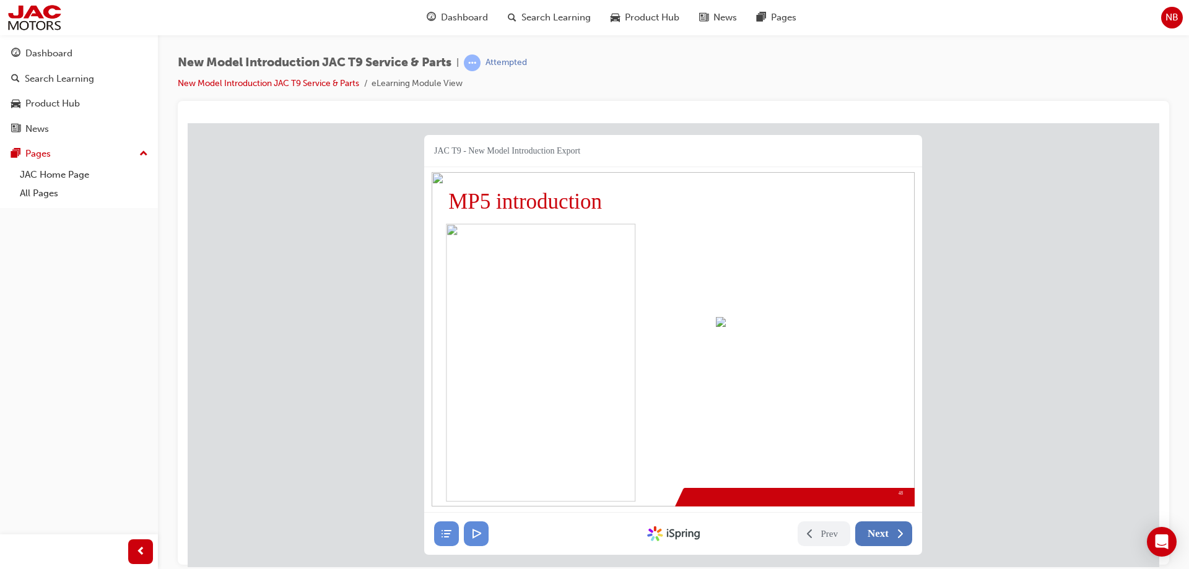
click at [876, 536] on span "Next" at bounding box center [878, 533] width 21 height 12
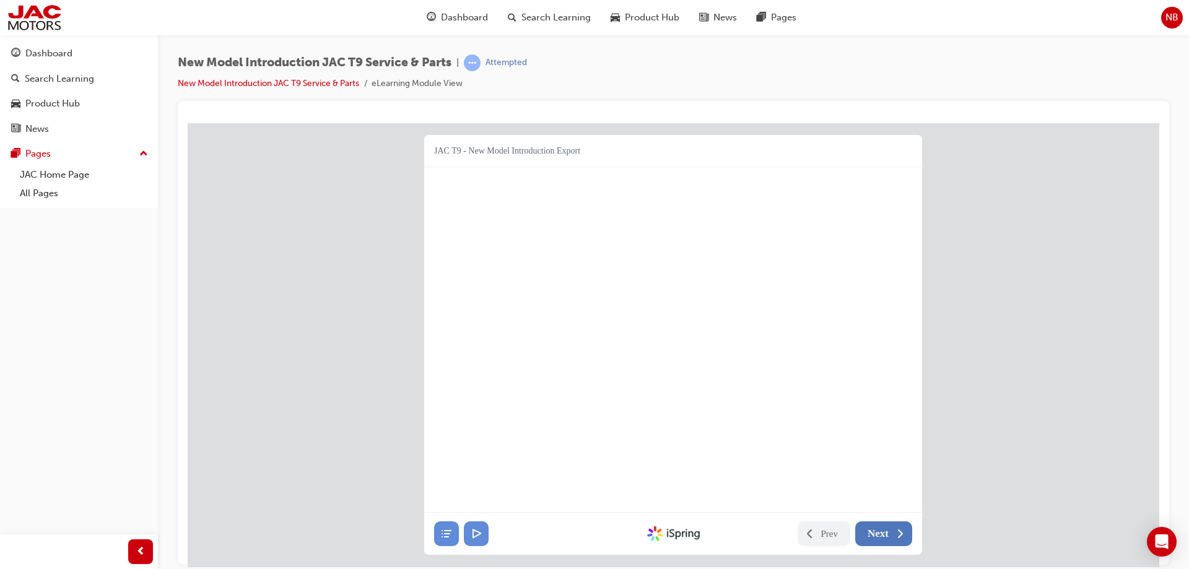
click at [876, 536] on span "Next" at bounding box center [878, 533] width 21 height 12
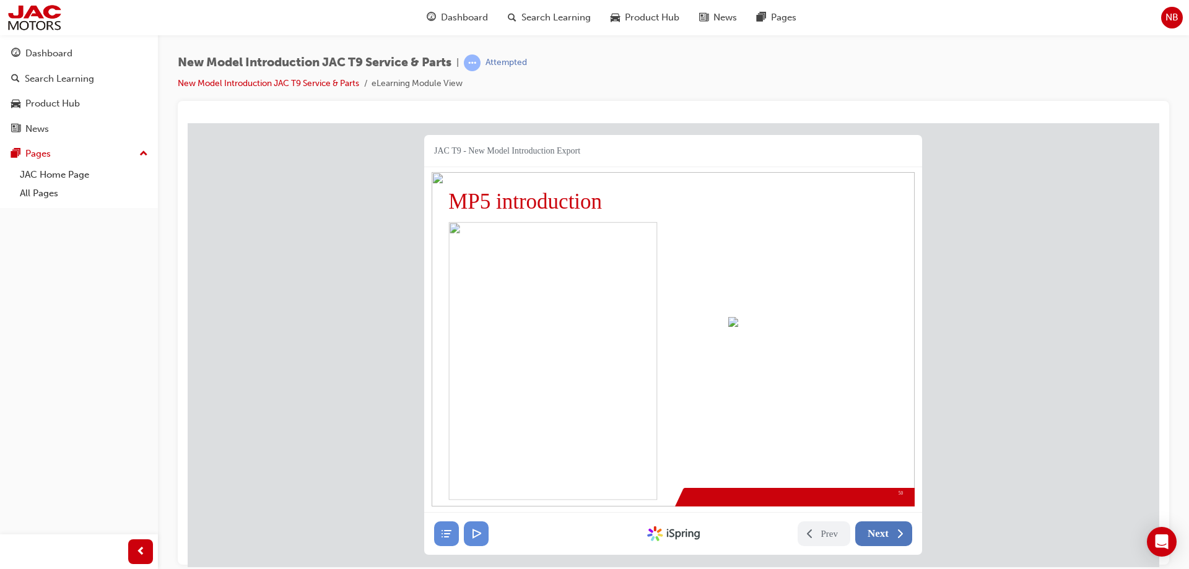
click at [876, 536] on span "Next" at bounding box center [878, 533] width 21 height 12
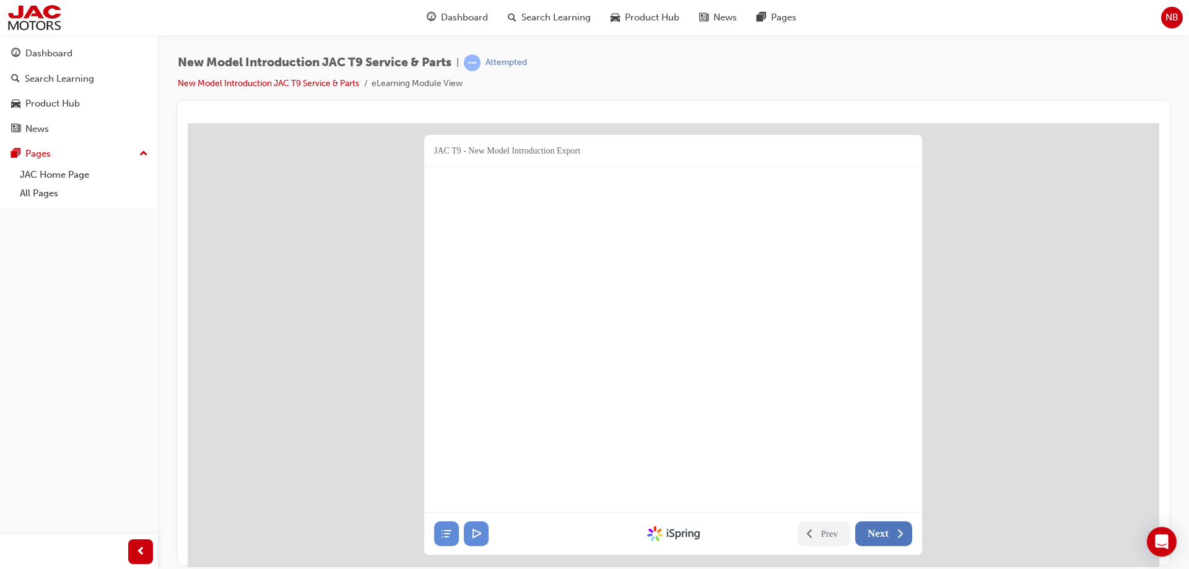
click at [876, 536] on span "Next" at bounding box center [878, 533] width 21 height 12
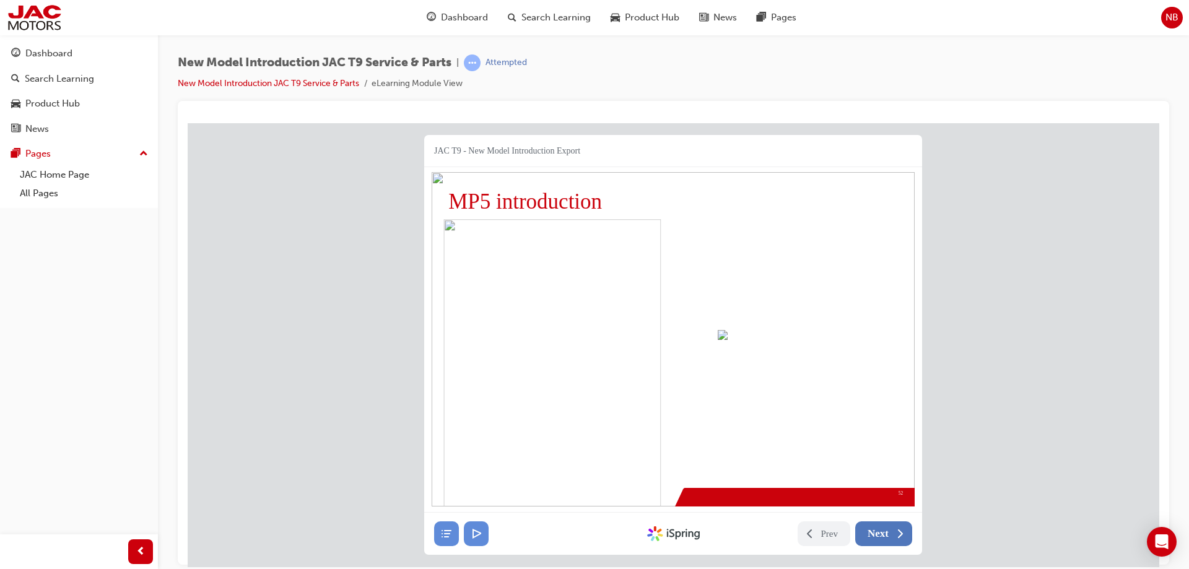
click at [876, 536] on span "Next" at bounding box center [878, 533] width 21 height 12
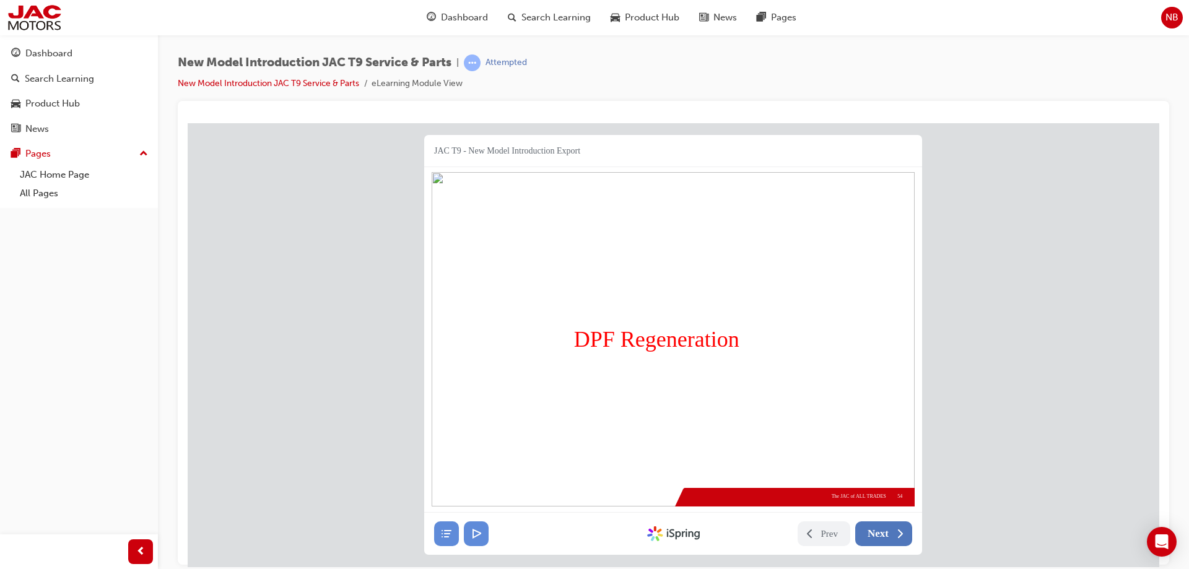
click at [876, 536] on span "Next" at bounding box center [878, 533] width 21 height 12
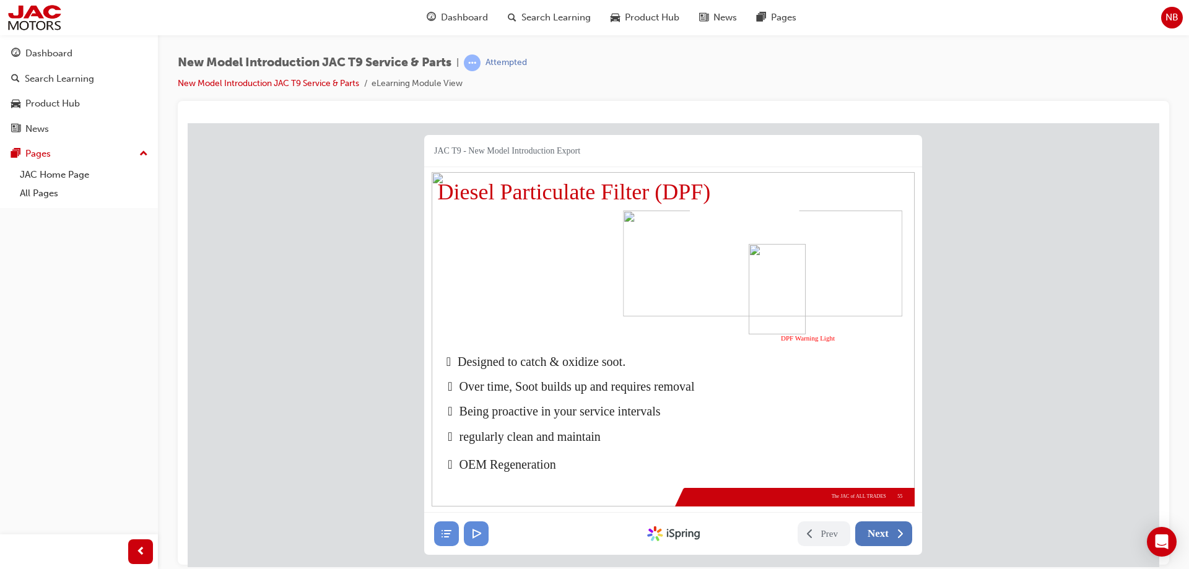
click at [876, 536] on span "Next" at bounding box center [878, 533] width 21 height 12
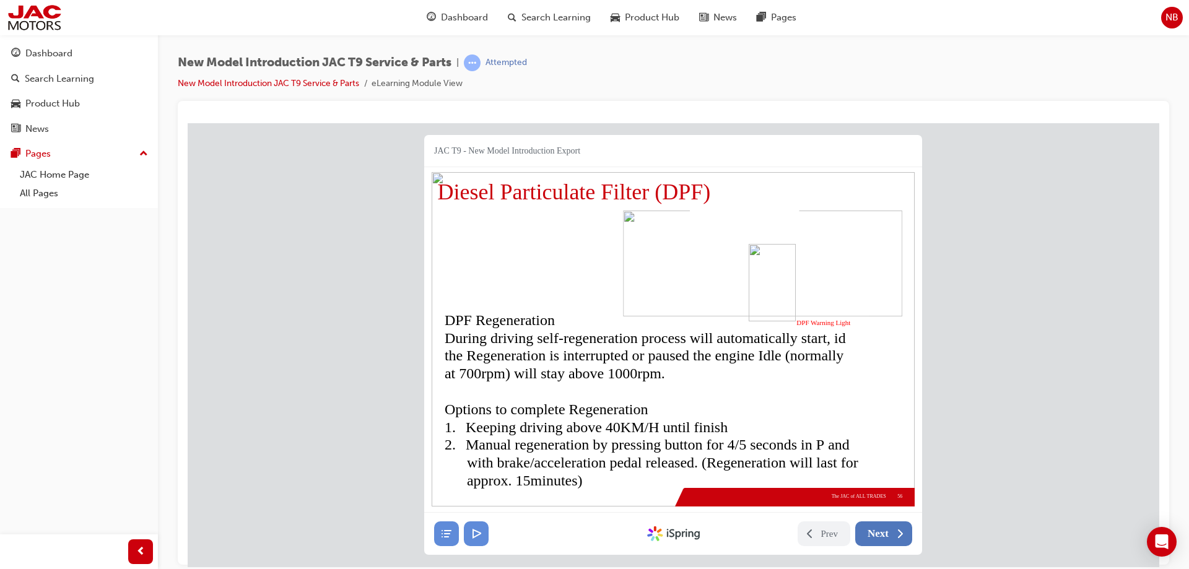
click at [876, 522] on button "Next" at bounding box center [883, 533] width 57 height 25
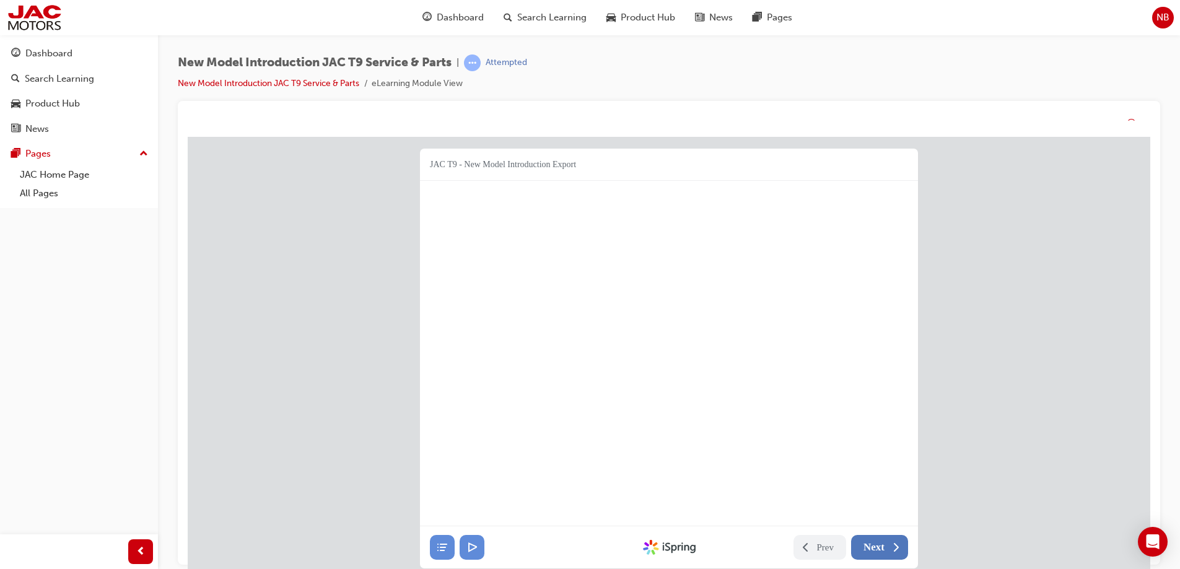
click at [876, 536] on button "Next" at bounding box center [879, 547] width 57 height 25
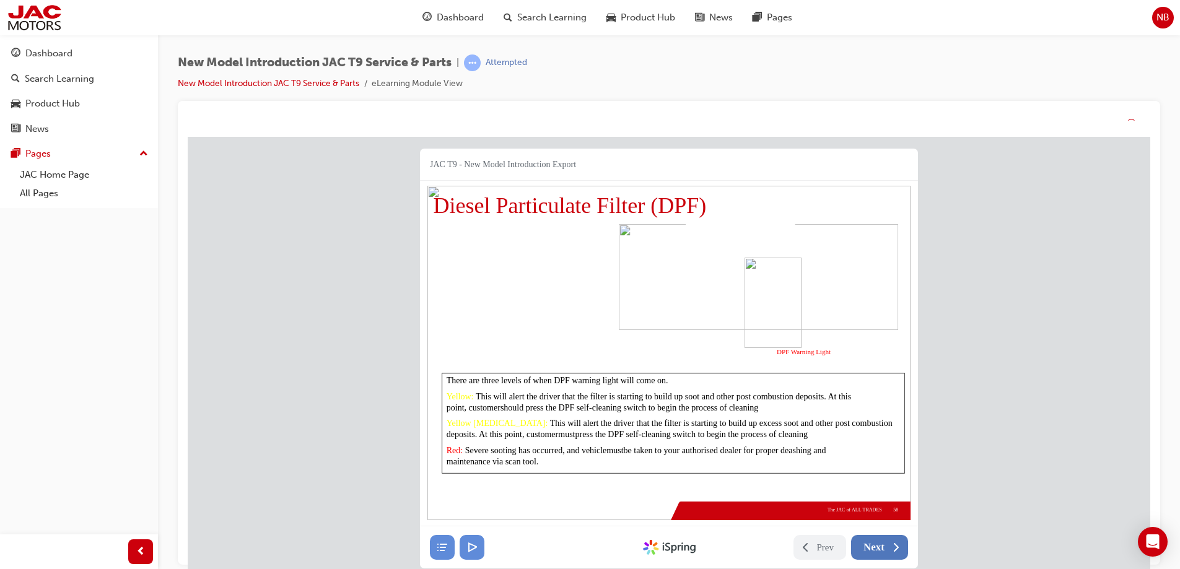
click at [877, 552] on button "Next" at bounding box center [879, 547] width 57 height 25
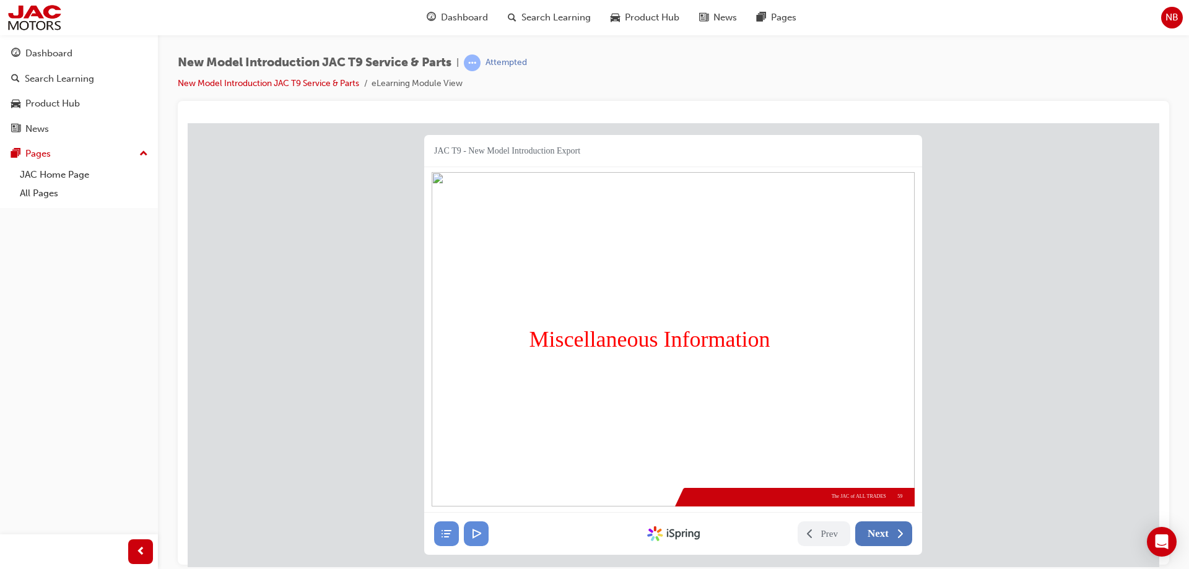
click at [877, 538] on span "Next" at bounding box center [878, 533] width 21 height 12
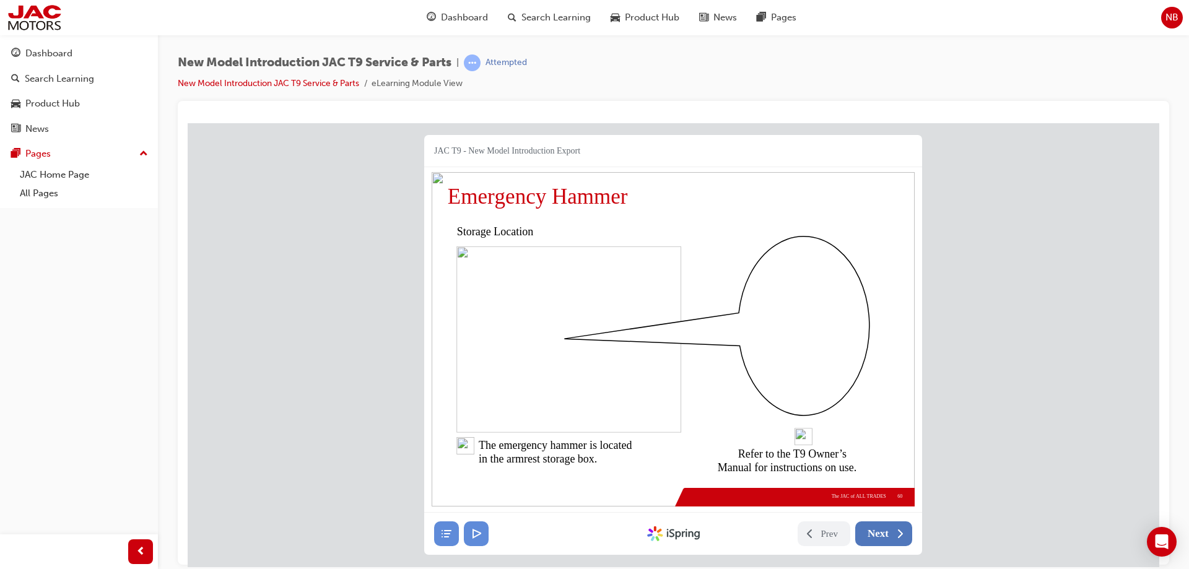
click at [877, 538] on span "Next" at bounding box center [878, 533] width 21 height 12
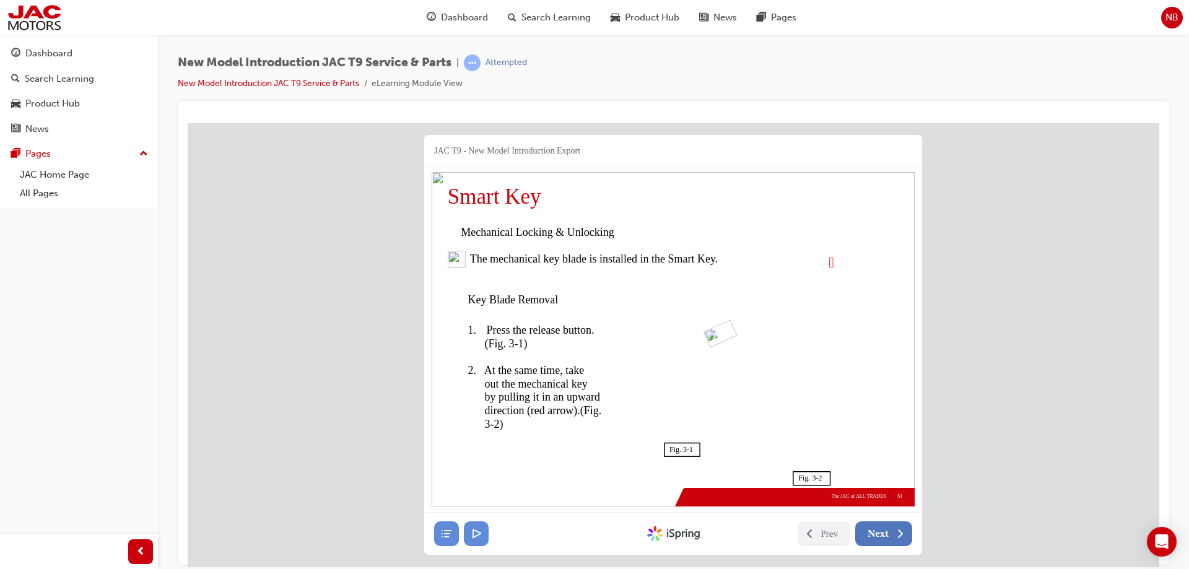
click at [877, 537] on span "Next" at bounding box center [878, 533] width 21 height 12
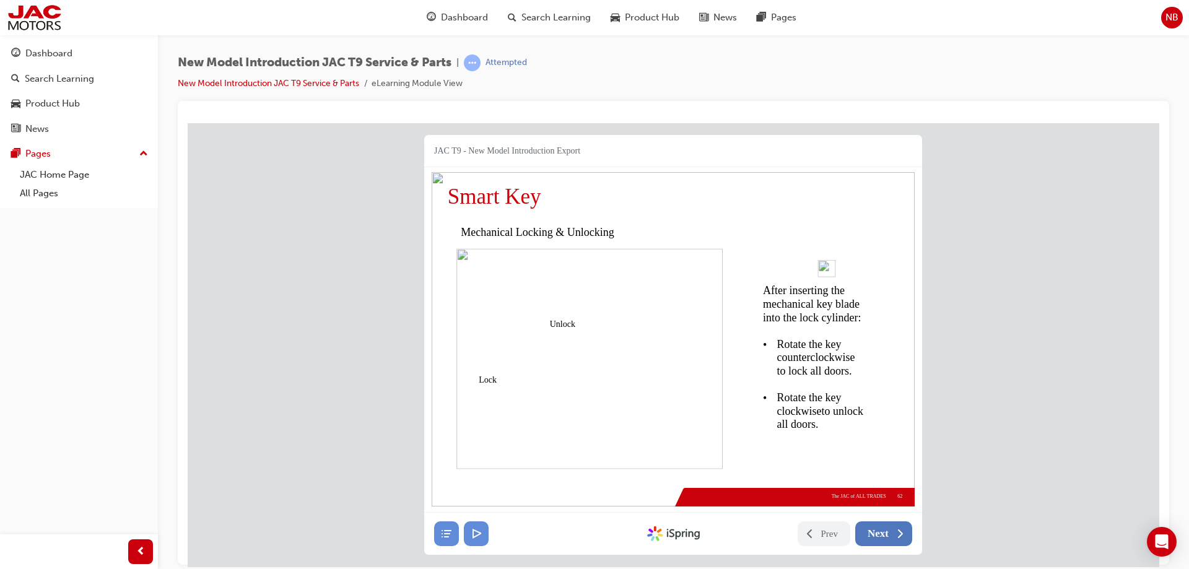
click at [877, 537] on span "Next" at bounding box center [878, 533] width 21 height 12
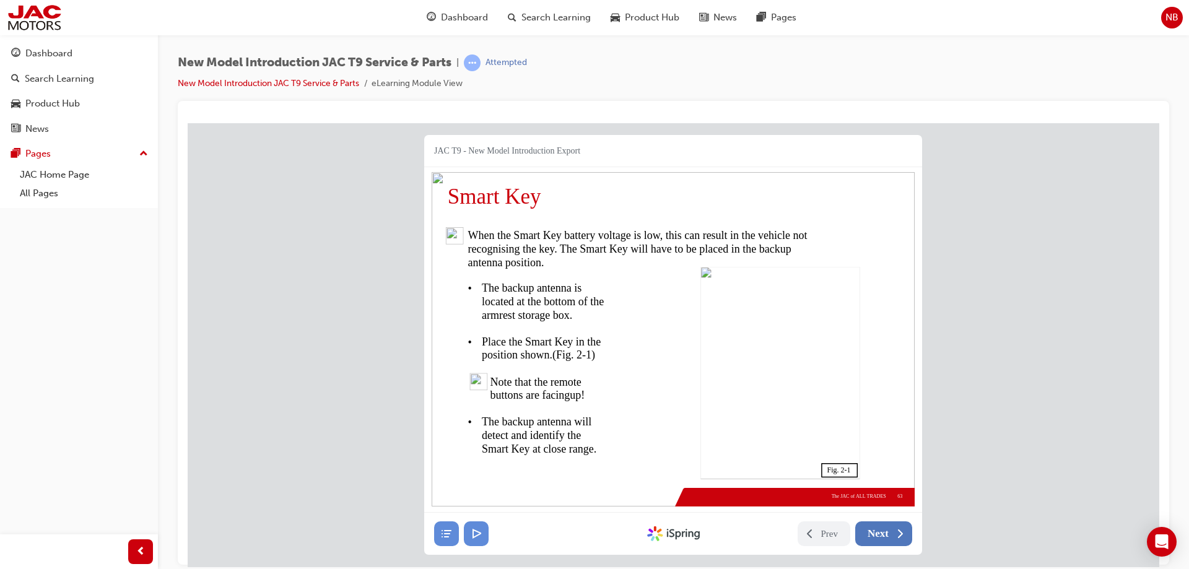
click at [877, 537] on span "Next" at bounding box center [878, 533] width 21 height 12
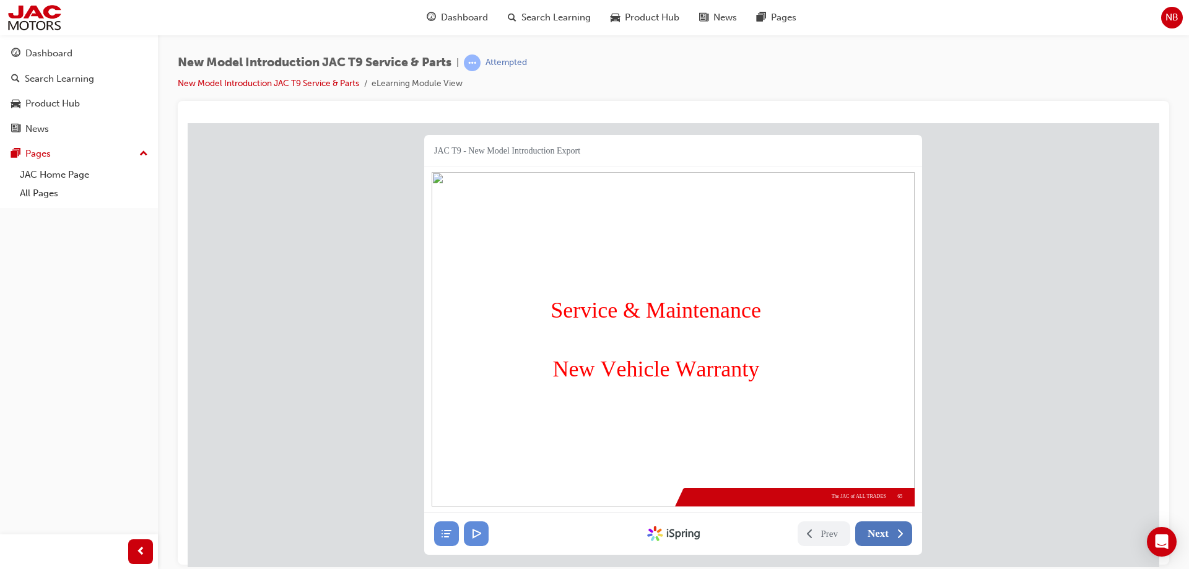
click at [877, 537] on span "Next" at bounding box center [878, 533] width 21 height 12
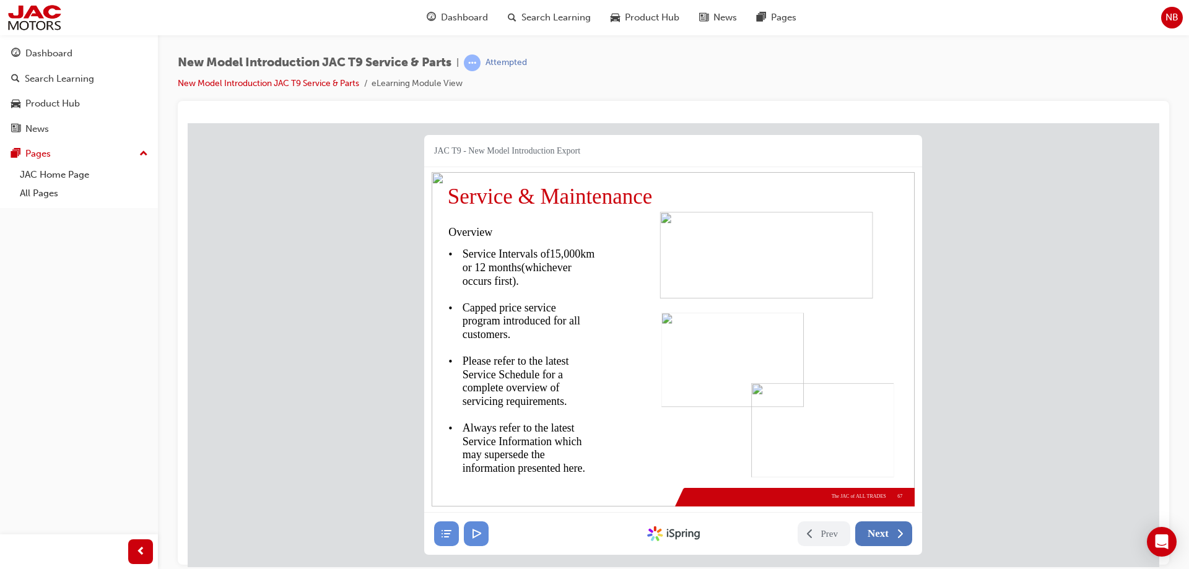
click at [877, 537] on span "Next" at bounding box center [878, 533] width 21 height 12
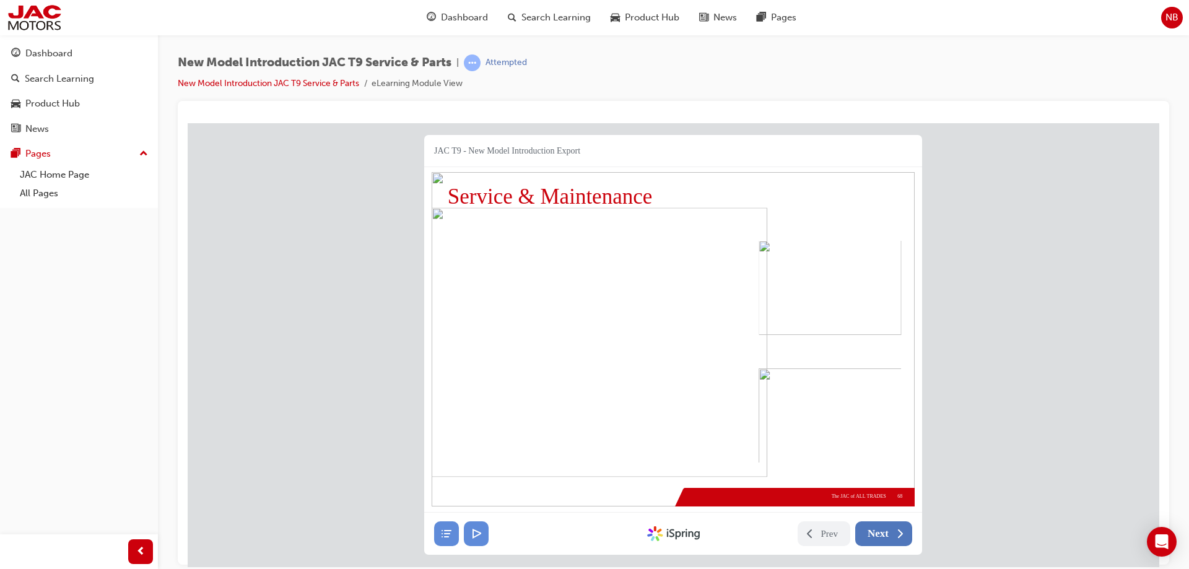
click at [877, 537] on span "Next" at bounding box center [878, 533] width 21 height 12
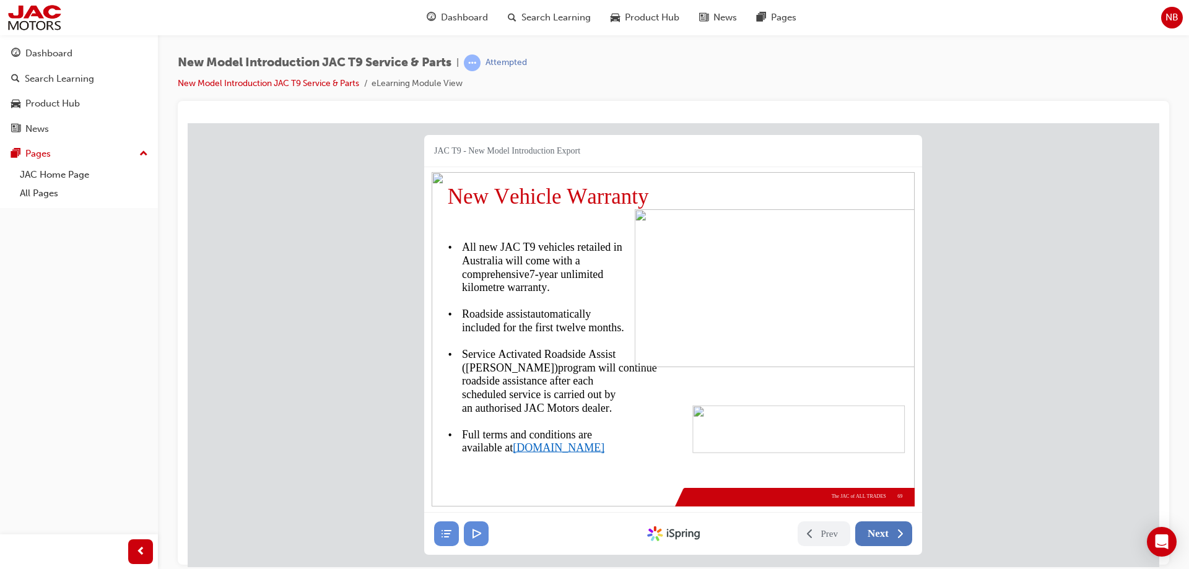
click at [877, 537] on span "Next" at bounding box center [878, 533] width 21 height 12
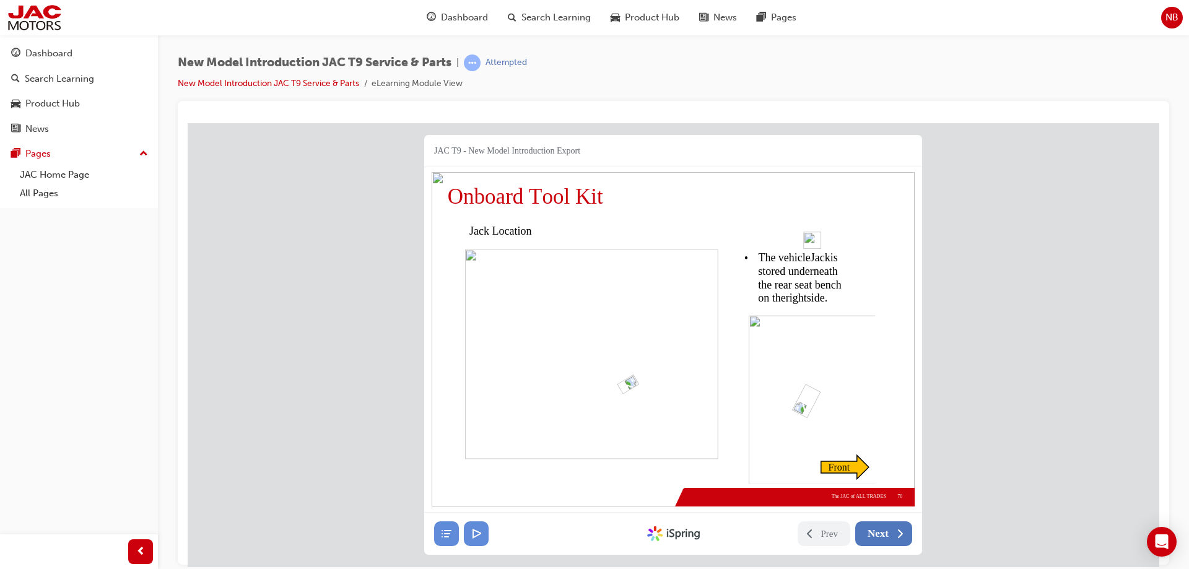
click at [877, 537] on span "Next" at bounding box center [878, 533] width 21 height 12
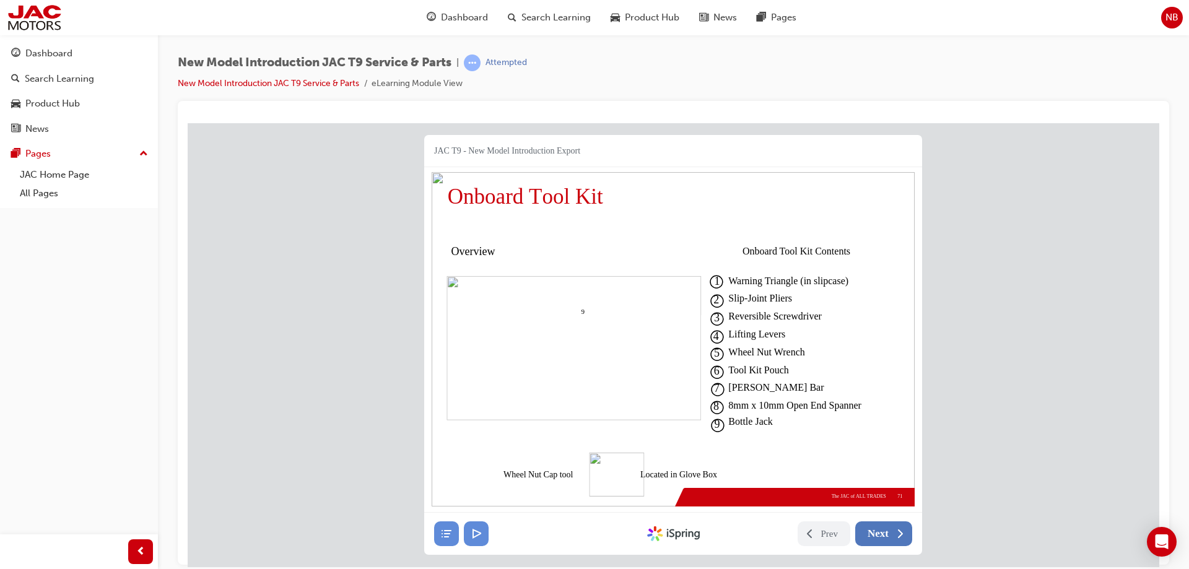
click at [877, 537] on span "Next" at bounding box center [878, 533] width 21 height 12
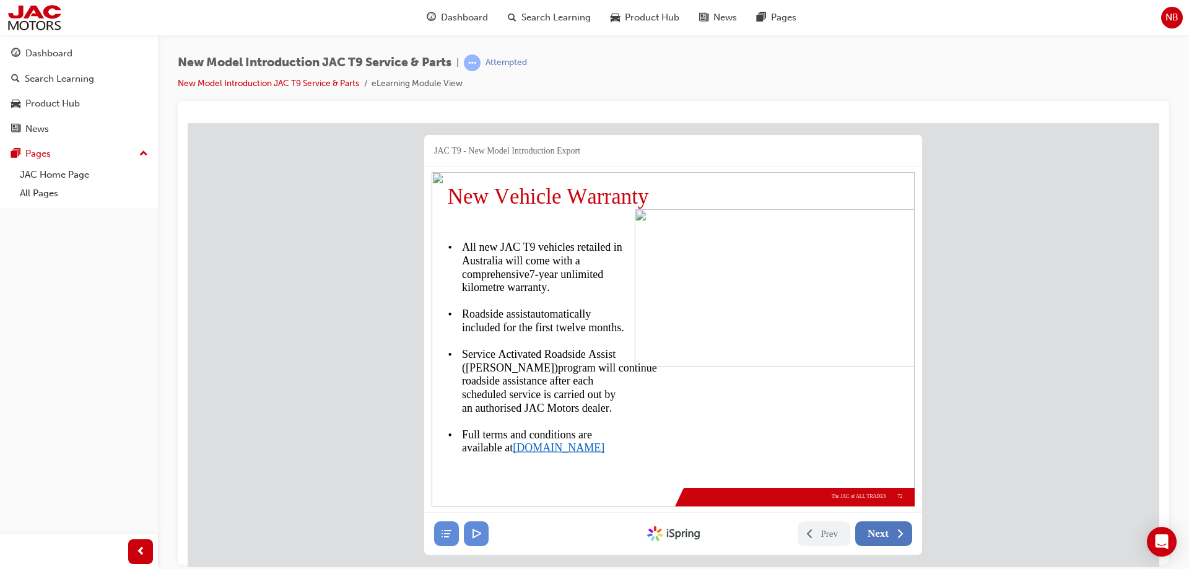
click at [877, 537] on span "Next" at bounding box center [878, 533] width 21 height 12
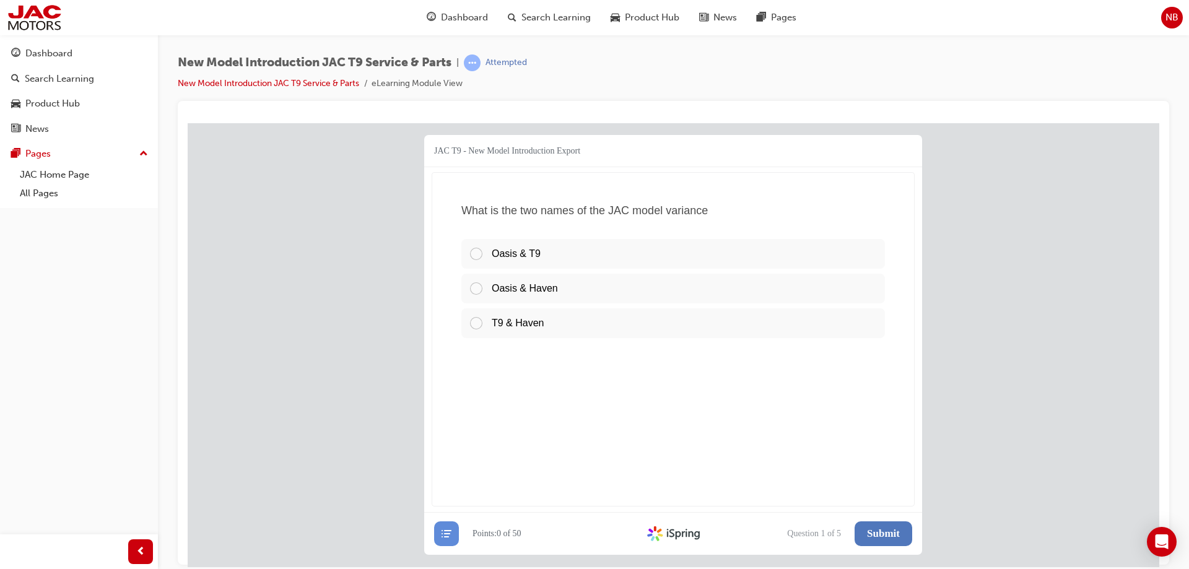
click at [877, 537] on div "Question 1 of 5 Submit Continue Try Again Prev Next Start Quiz View Results Pri…" at bounding box center [846, 533] width 131 height 25
click at [525, 286] on span "Oasis & Haven" at bounding box center [525, 287] width 66 height 11
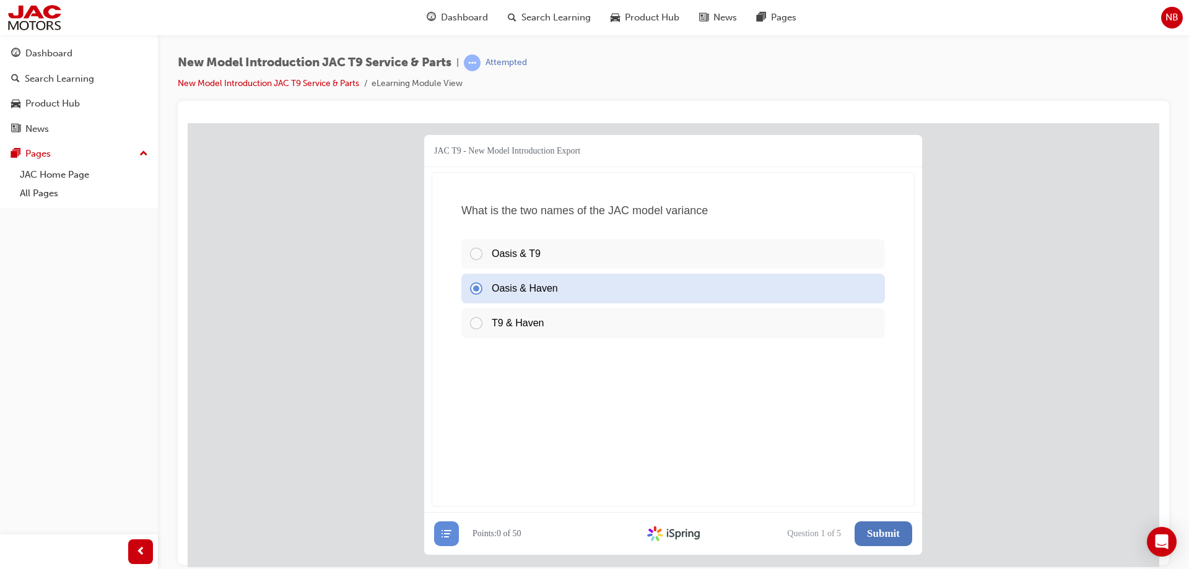
click at [873, 527] on span "Submit" at bounding box center [883, 533] width 33 height 12
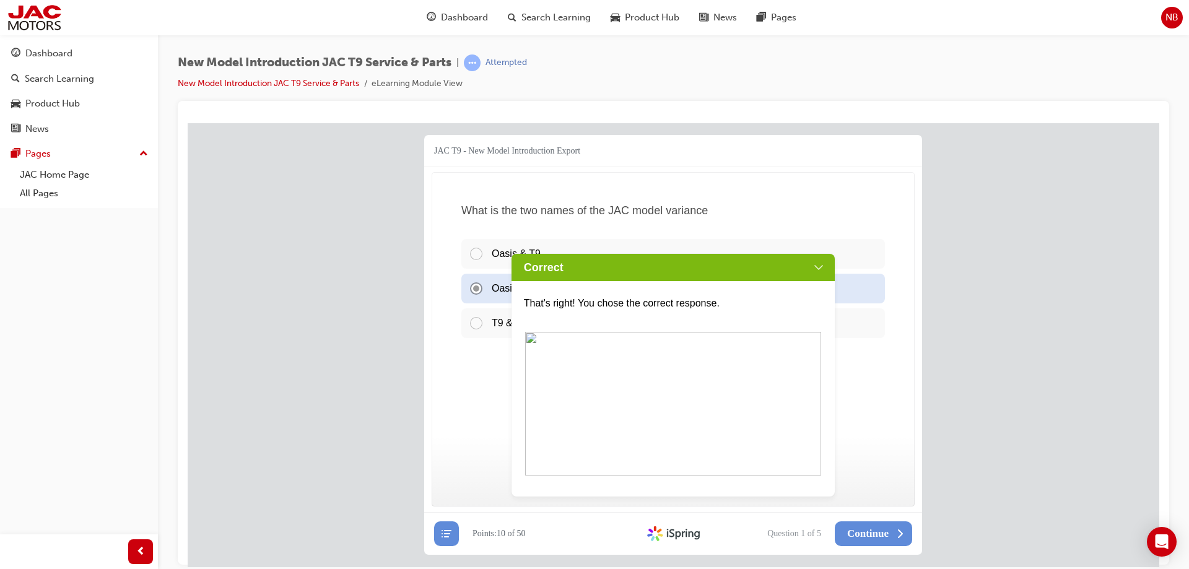
click at [821, 270] on div "Correct" at bounding box center [674, 266] width 324 height 27
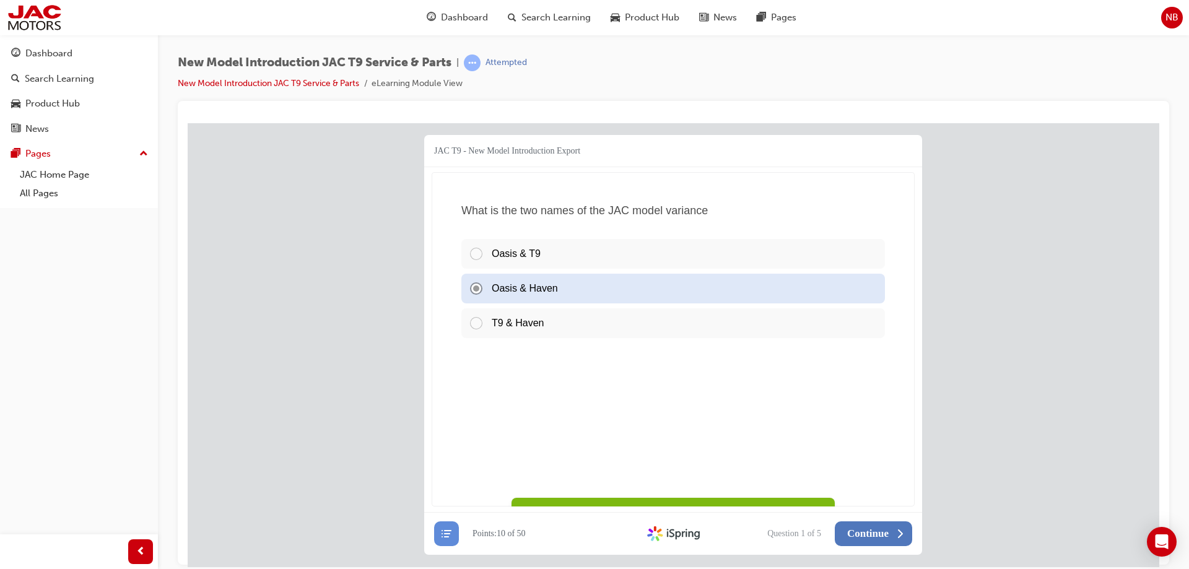
click at [891, 535] on button "Continue" at bounding box center [873, 533] width 77 height 25
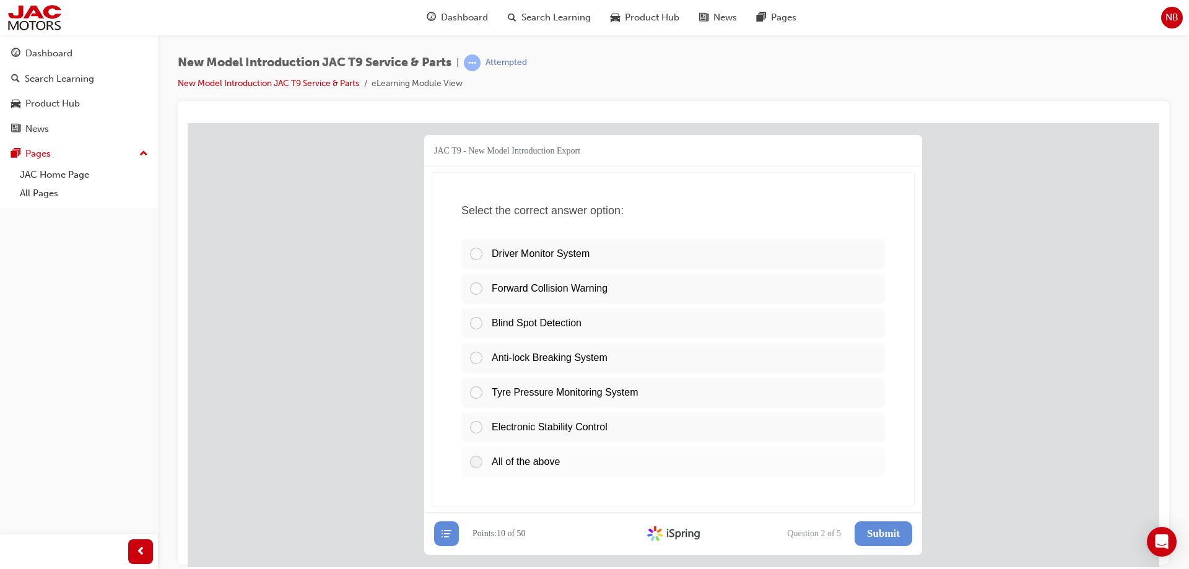
click at [516, 461] on span "All of the above" at bounding box center [526, 461] width 68 height 11
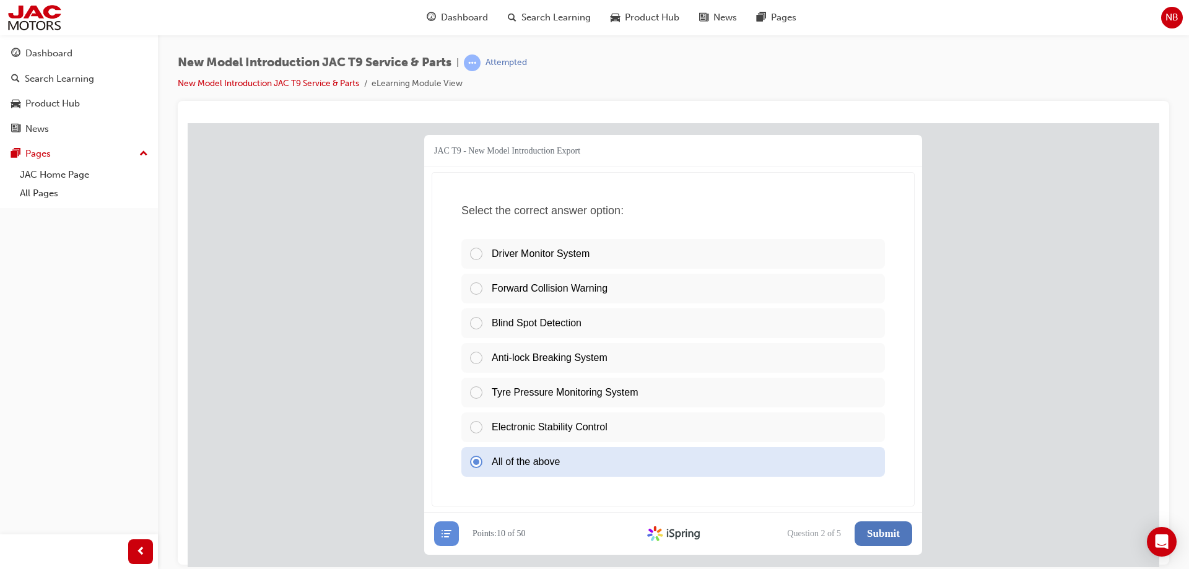
click at [890, 532] on span "Submit" at bounding box center [883, 533] width 33 height 12
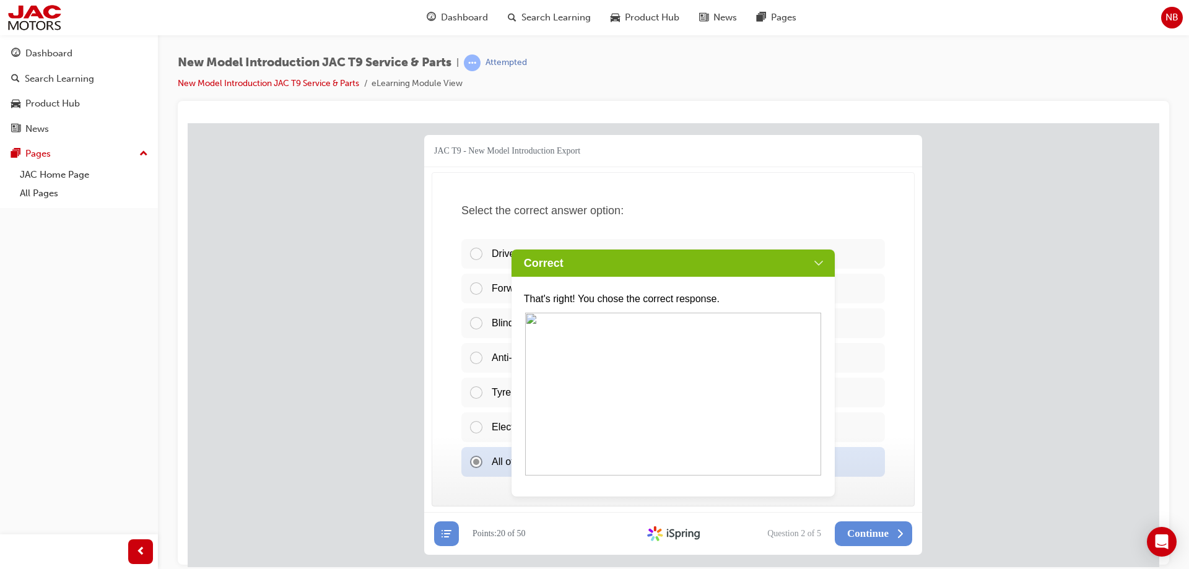
click at [811, 266] on div "Correct" at bounding box center [674, 262] width 324 height 27
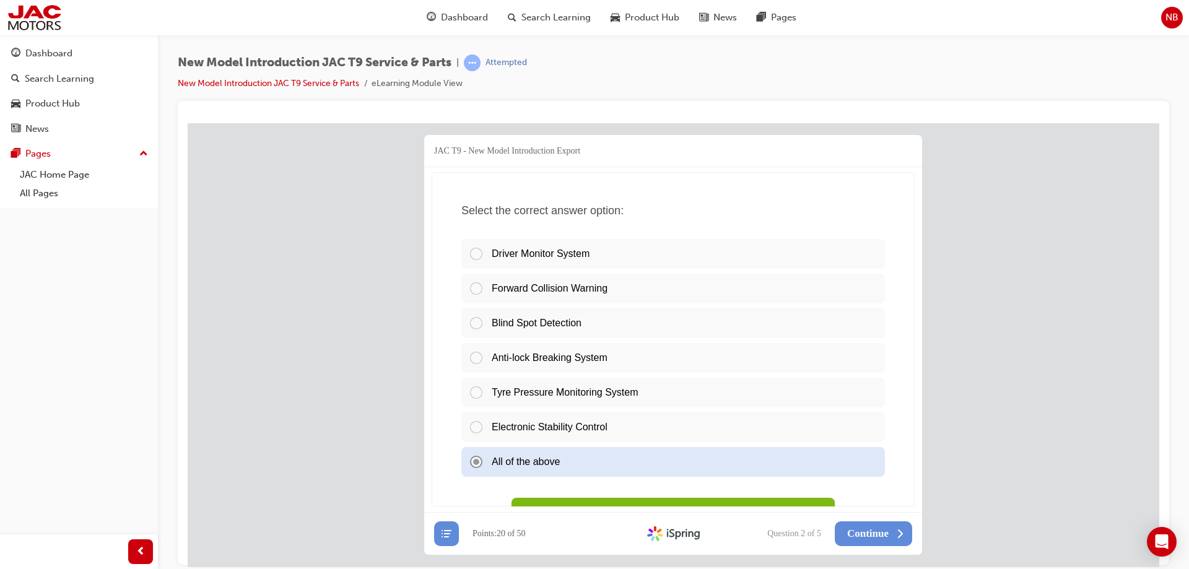
click at [868, 531] on span "Continue" at bounding box center [868, 533] width 42 height 12
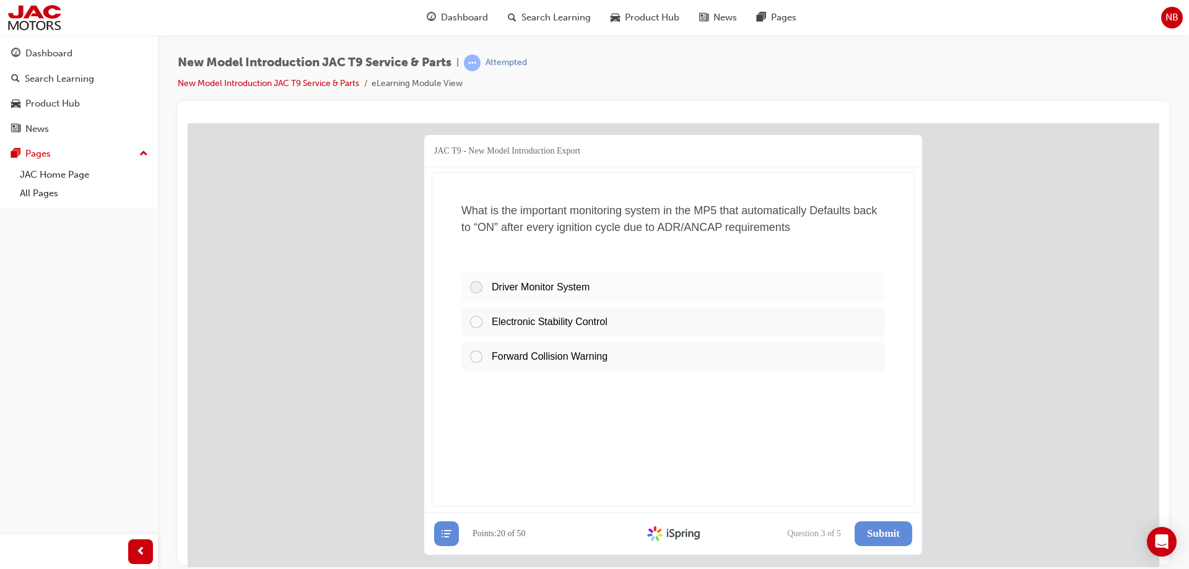
click at [541, 289] on span "Driver Monitor System" at bounding box center [541, 286] width 98 height 11
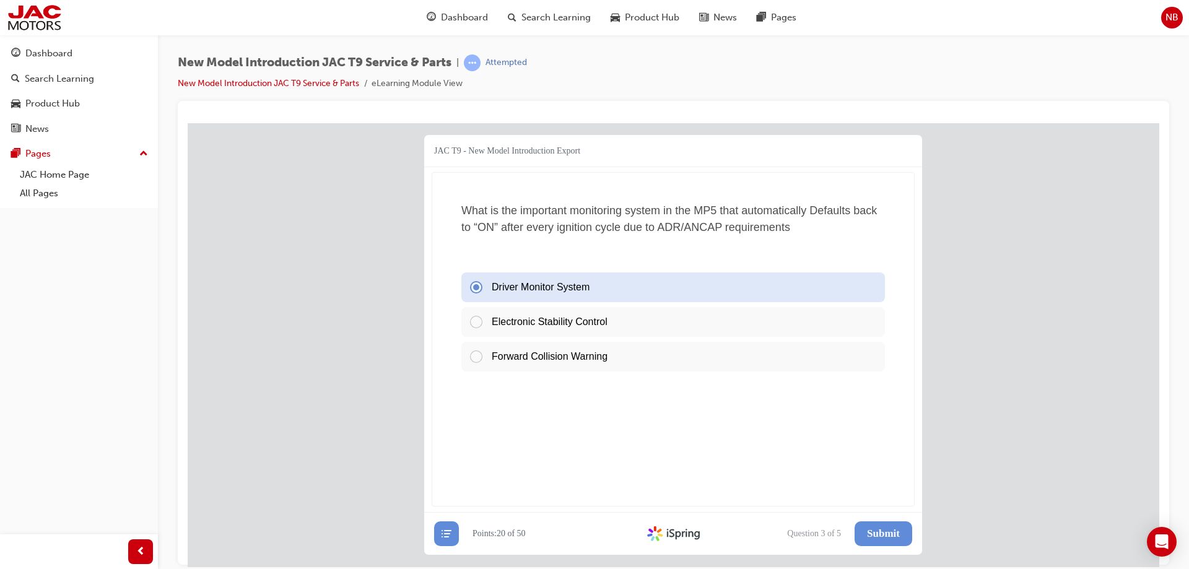
click at [872, 530] on span "Submit" at bounding box center [883, 533] width 33 height 12
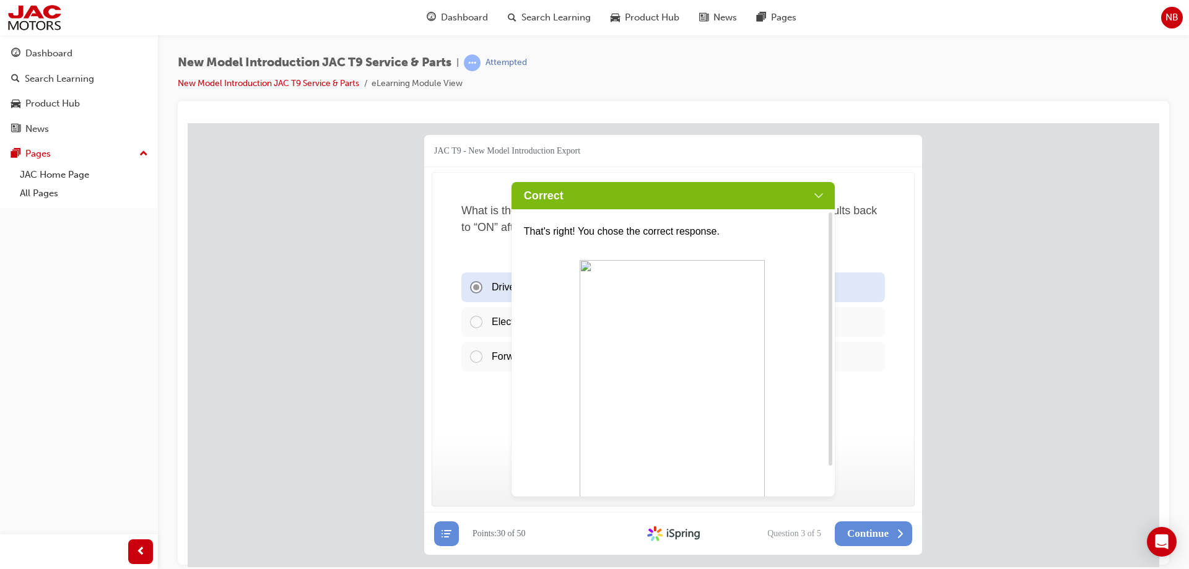
click at [821, 198] on div "Correct" at bounding box center [674, 194] width 324 height 27
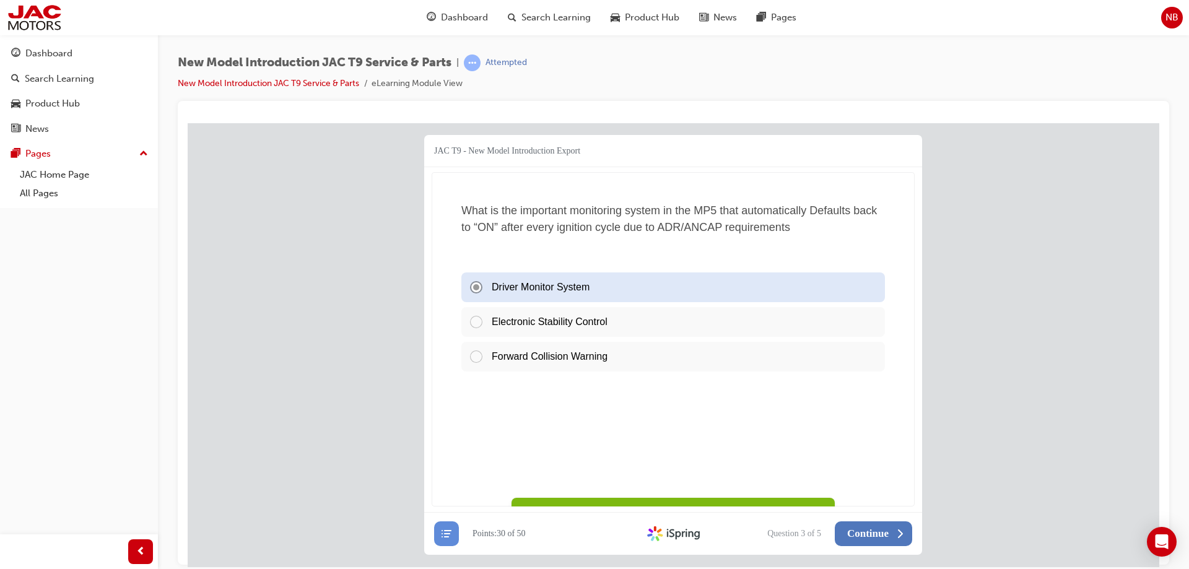
click at [883, 536] on span "Continue" at bounding box center [868, 533] width 42 height 12
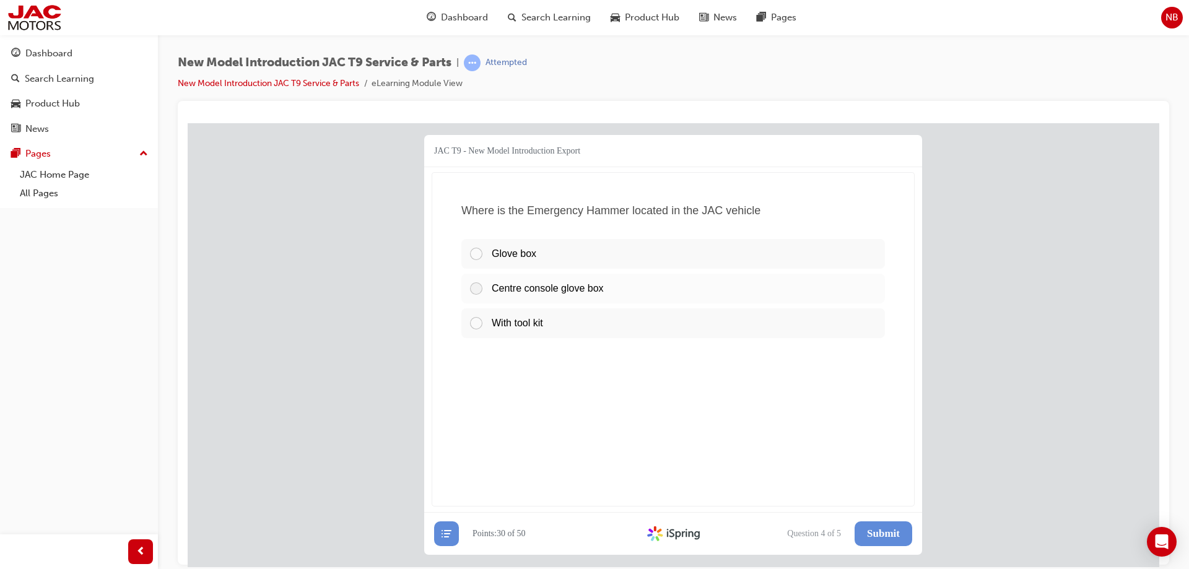
click at [559, 293] on span "Centre console glove box" at bounding box center [548, 287] width 112 height 11
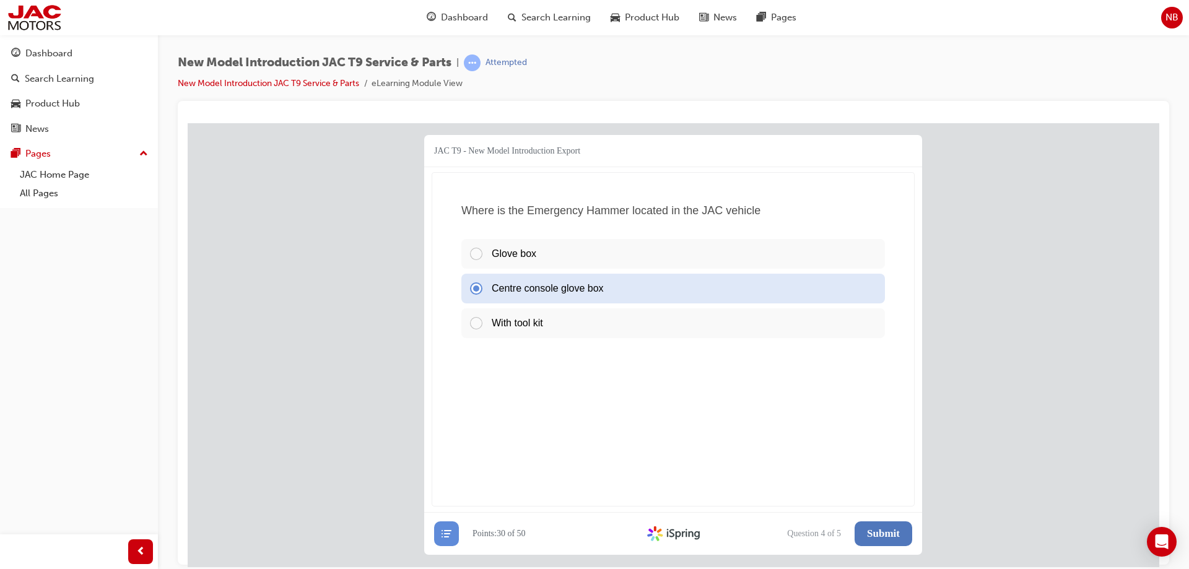
click at [871, 528] on span "Submit" at bounding box center [883, 533] width 33 height 12
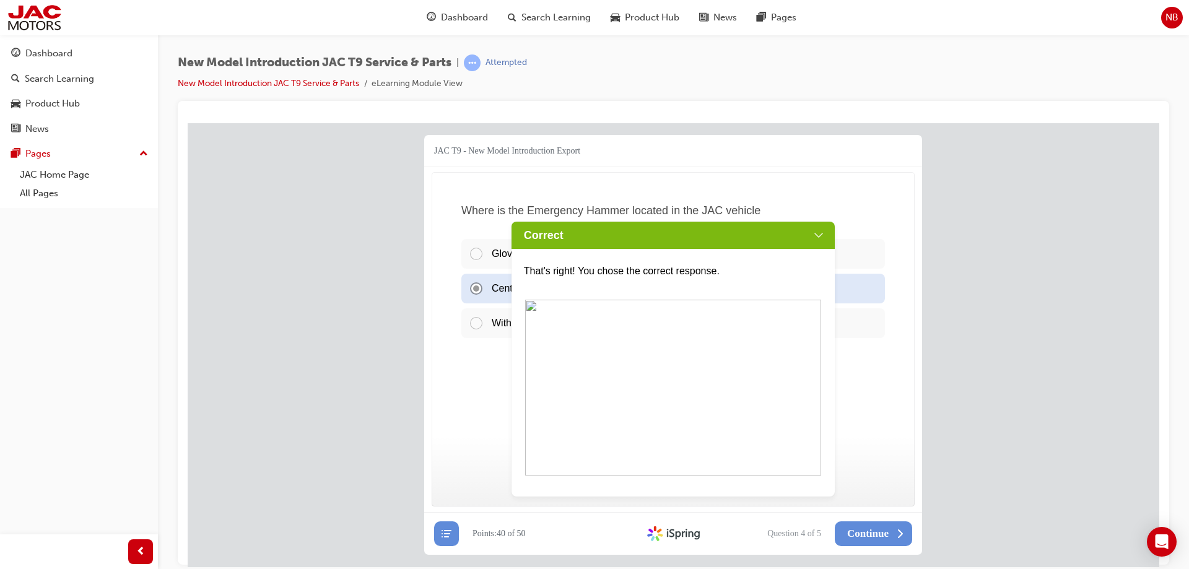
click at [821, 244] on div "Correct" at bounding box center [674, 234] width 324 height 27
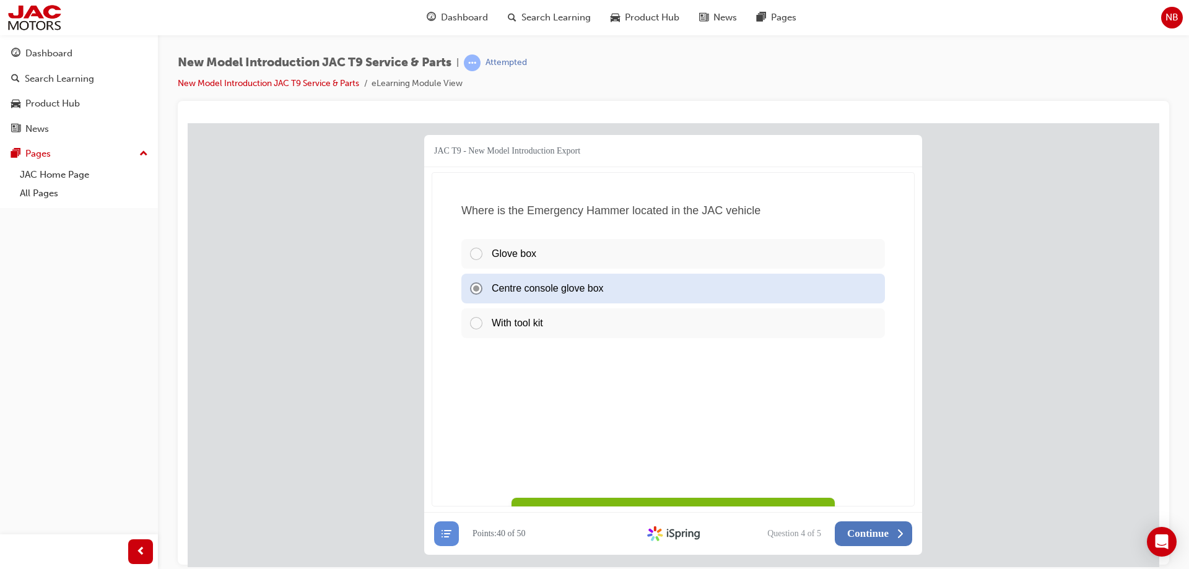
click at [875, 531] on span "Continue" at bounding box center [868, 533] width 42 height 12
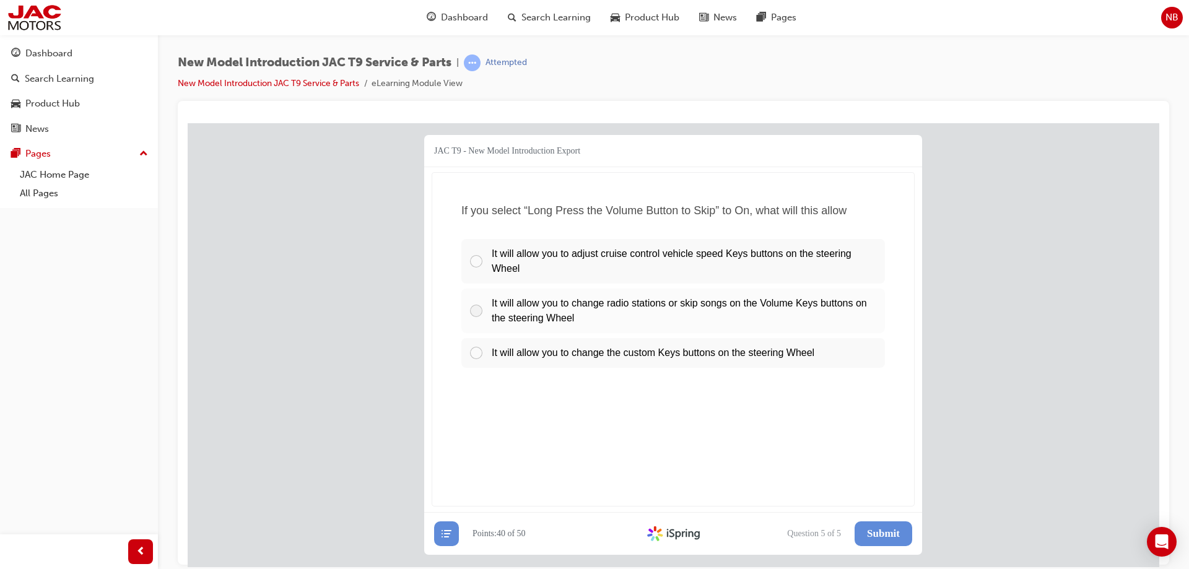
click at [540, 313] on span "It will allow you to change radio stations or skip songs on the Volume Keys but…" at bounding box center [679, 309] width 375 height 25
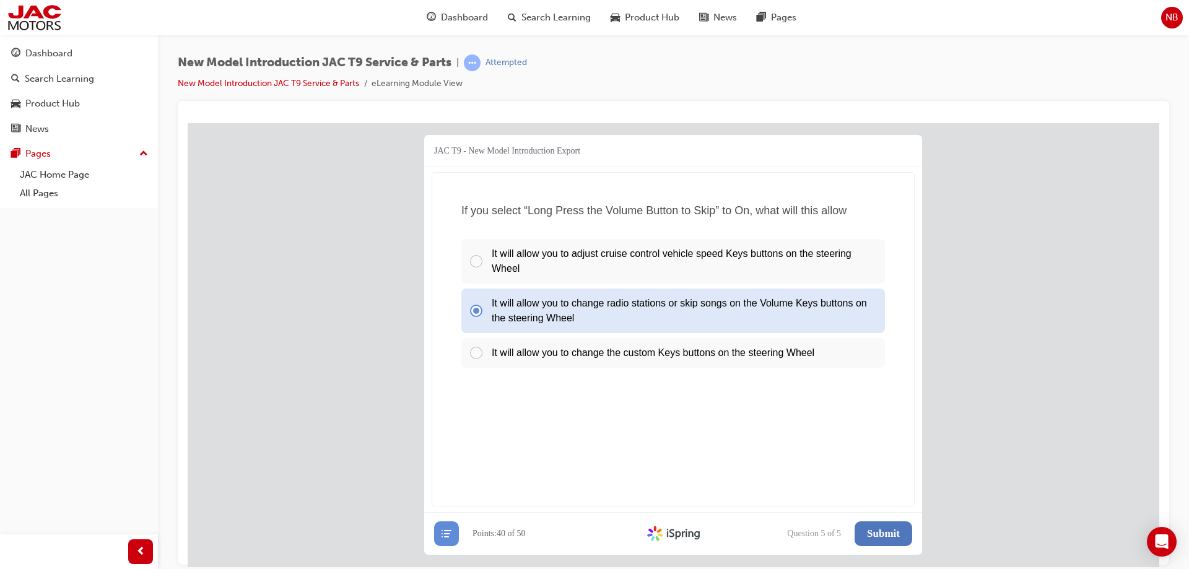
click at [868, 533] on span "Submit" at bounding box center [883, 533] width 33 height 12
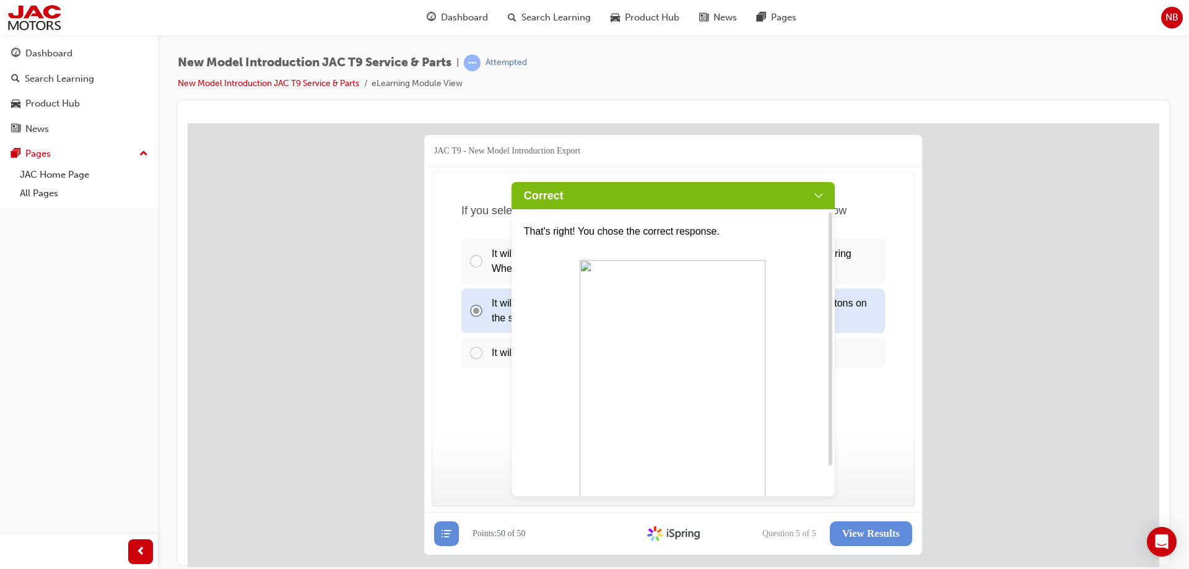
click at [821, 195] on div "Correct" at bounding box center [674, 194] width 324 height 27
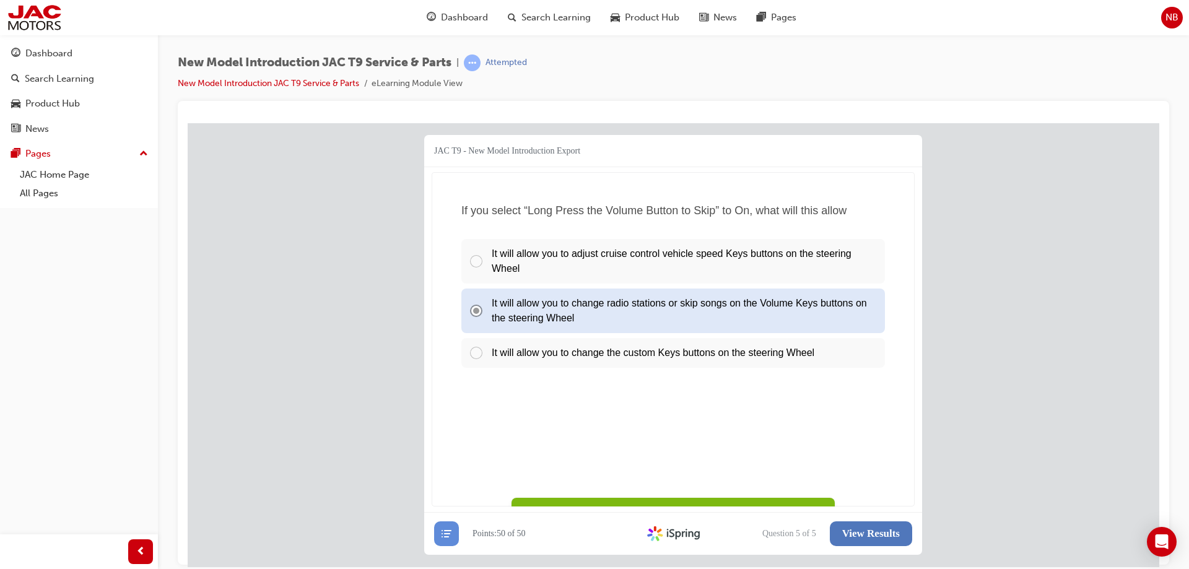
click at [869, 535] on span "View Results" at bounding box center [871, 533] width 58 height 12
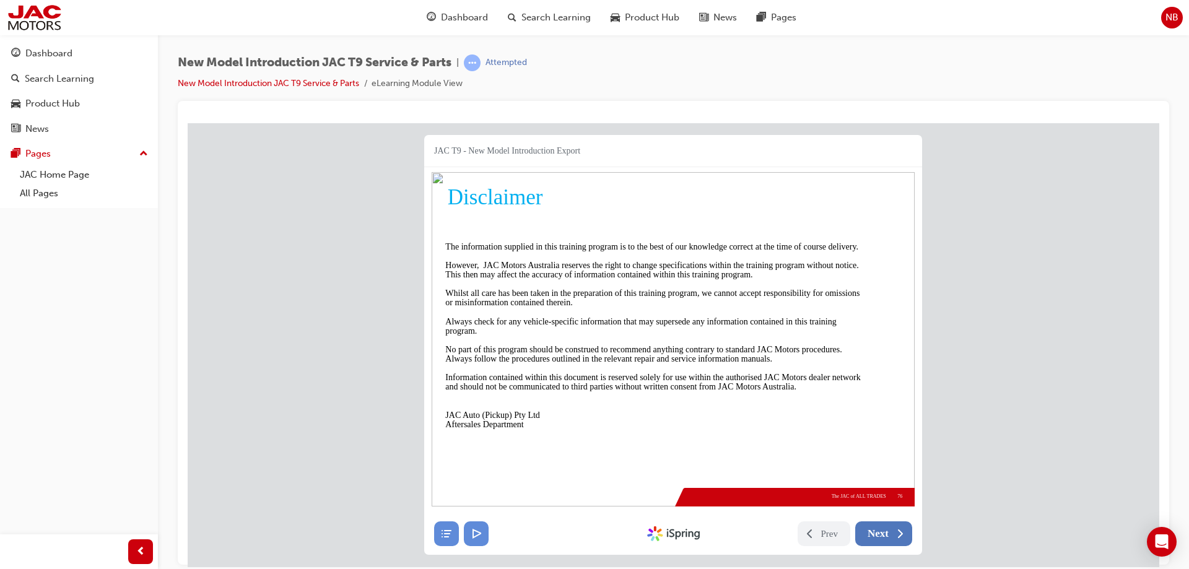
click at [883, 534] on nav "Prev Next Created with iSpring" at bounding box center [673, 533] width 498 height 42
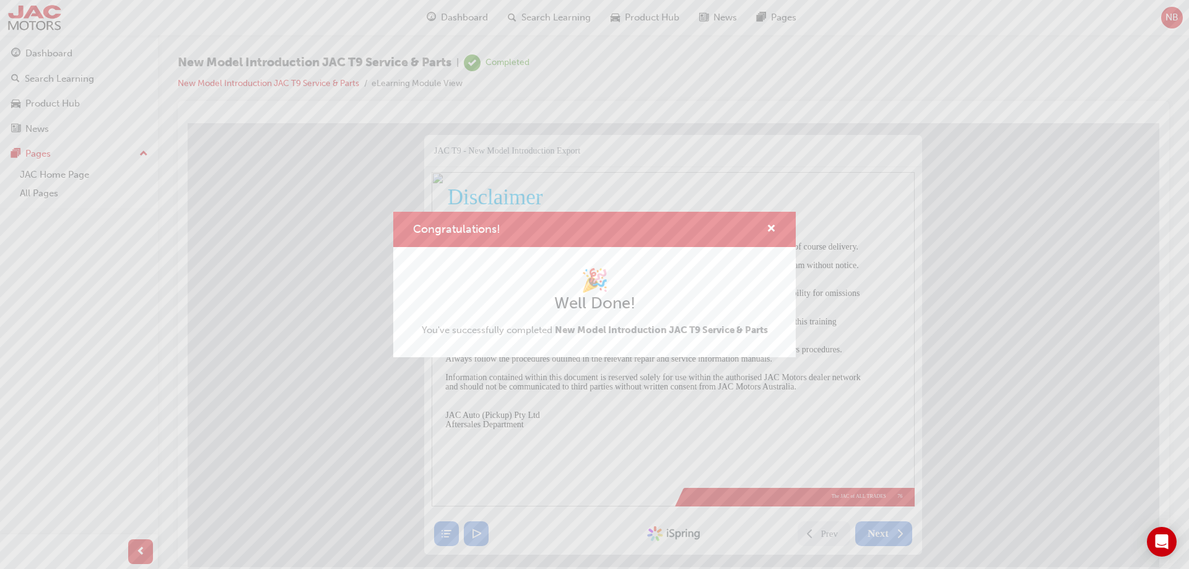
click at [632, 339] on div "🎉 Well Done! You've successfully completed New Model Introduction JAC T9 Servic…" at bounding box center [594, 302] width 403 height 110
click at [771, 229] on span "cross-icon" at bounding box center [771, 229] width 9 height 11
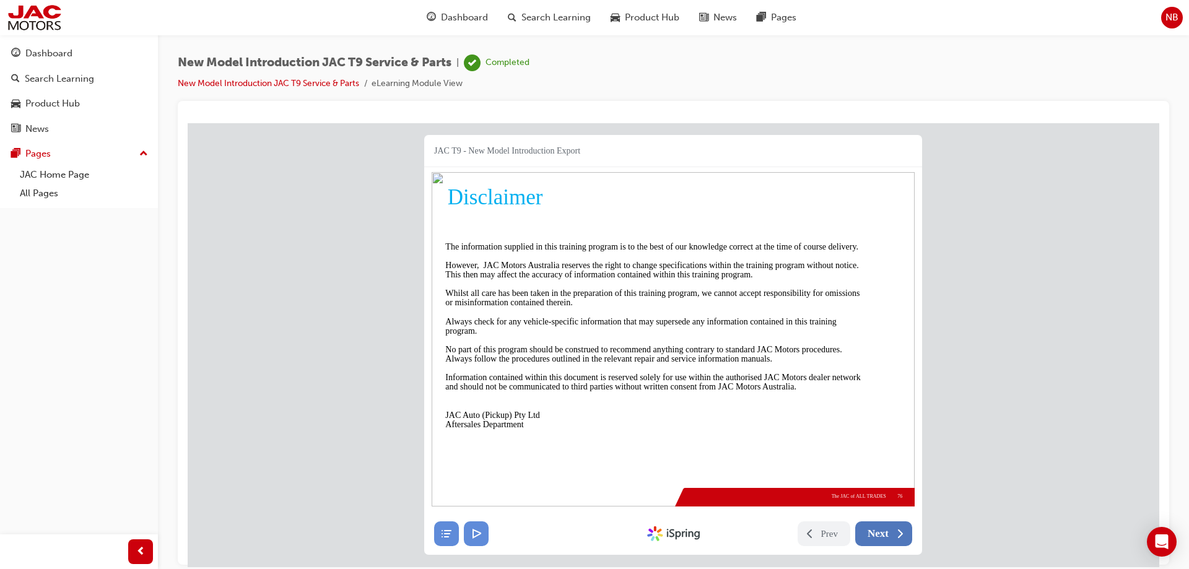
click at [886, 532] on span "Next" at bounding box center [878, 533] width 21 height 12
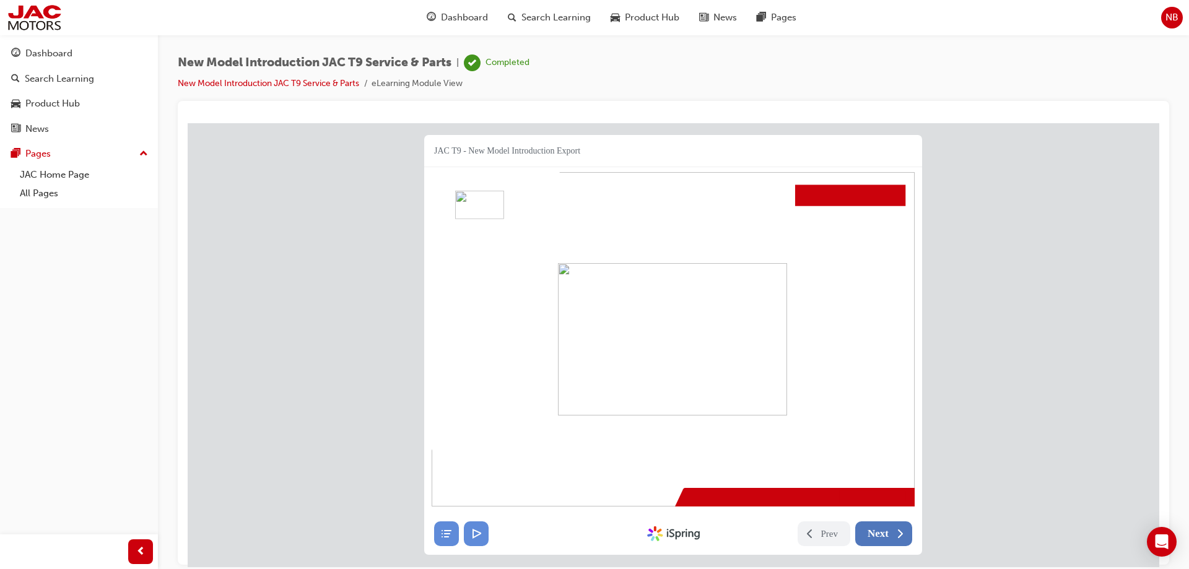
click at [886, 532] on span "Next" at bounding box center [878, 533] width 21 height 12
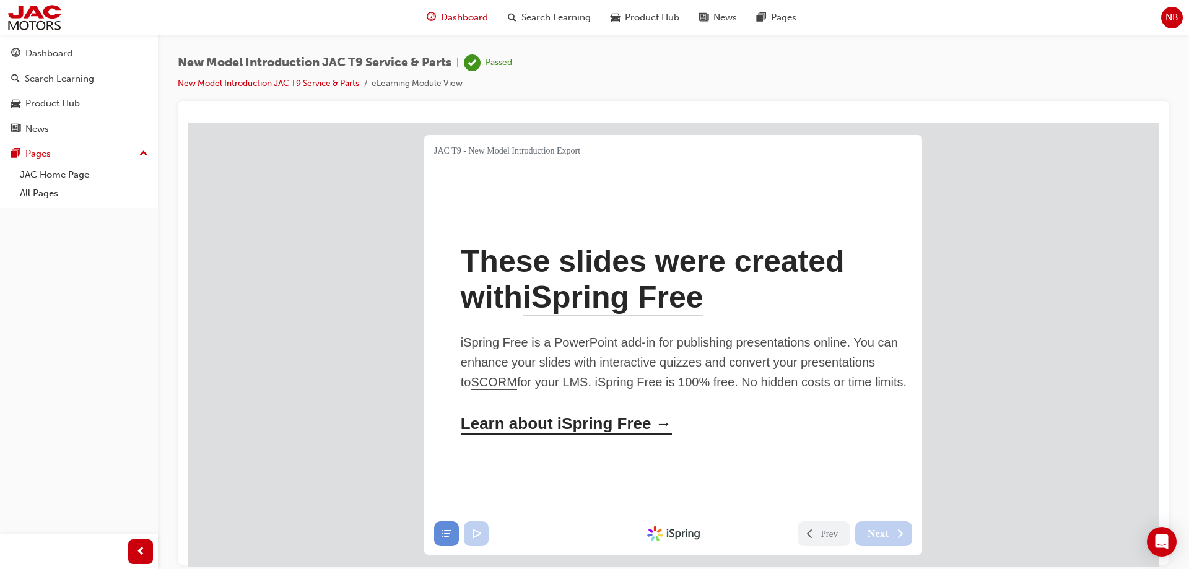
click at [470, 17] on span "Dashboard" at bounding box center [464, 18] width 47 height 14
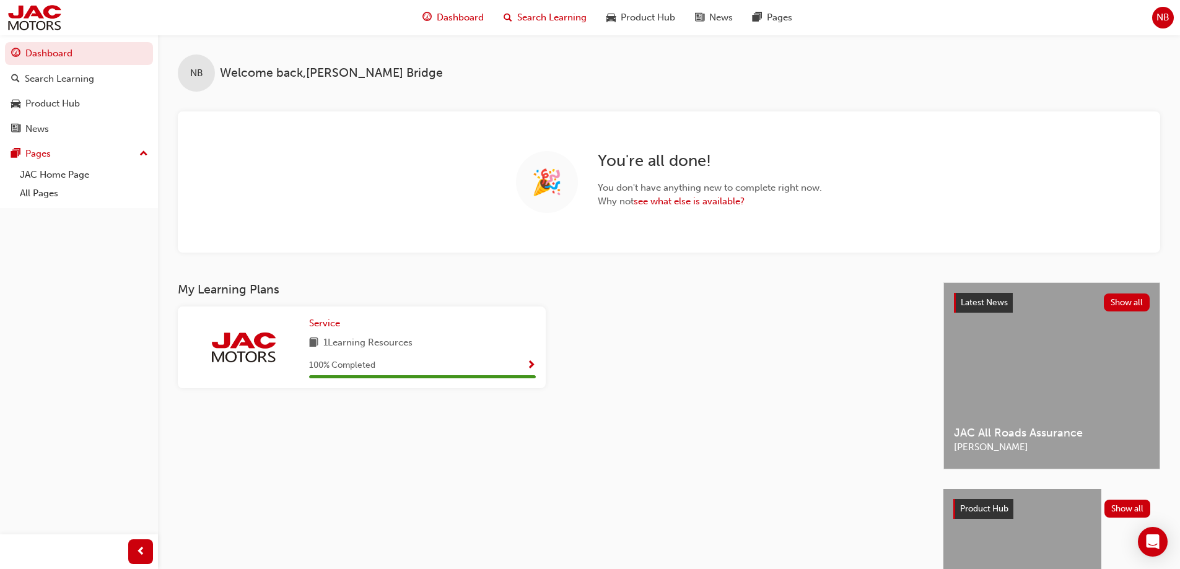
click at [550, 11] on span "Search Learning" at bounding box center [551, 18] width 69 height 14
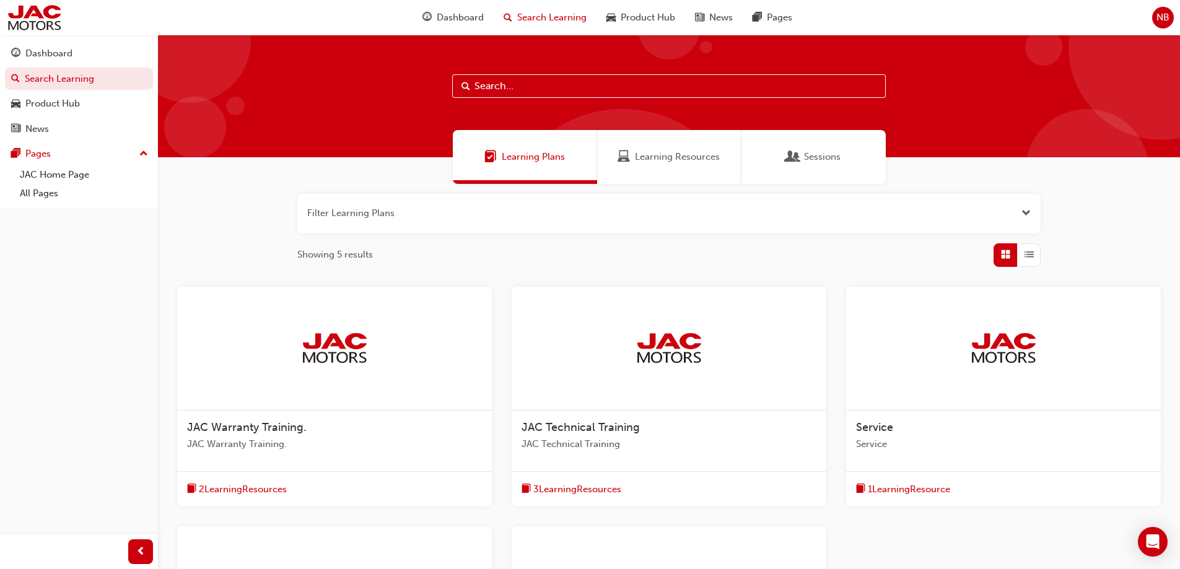
click at [924, 382] on div at bounding box center [1003, 349] width 315 height 124
